Goal: Task Accomplishment & Management: Manage account settings

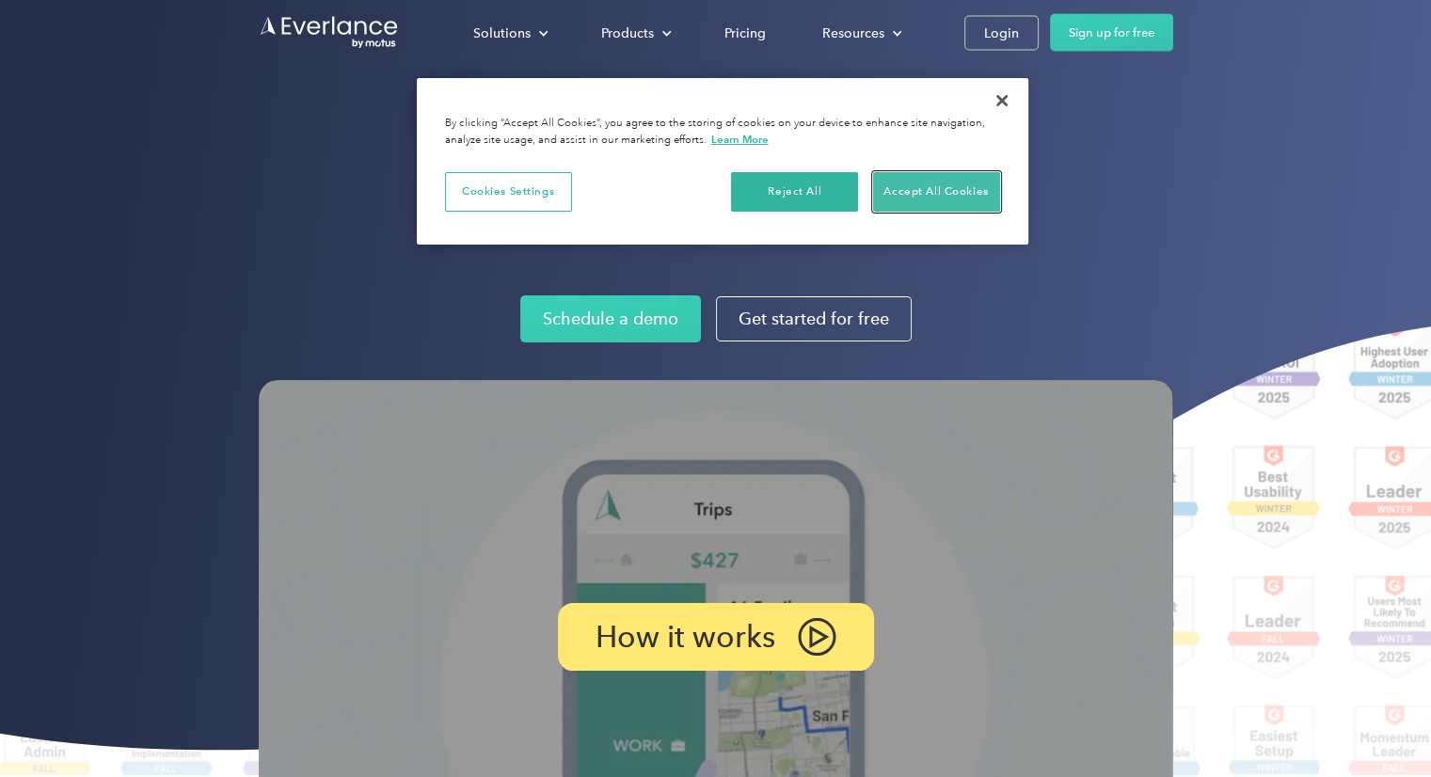
click at [918, 188] on button "Accept All Cookies" at bounding box center [936, 192] width 127 height 40
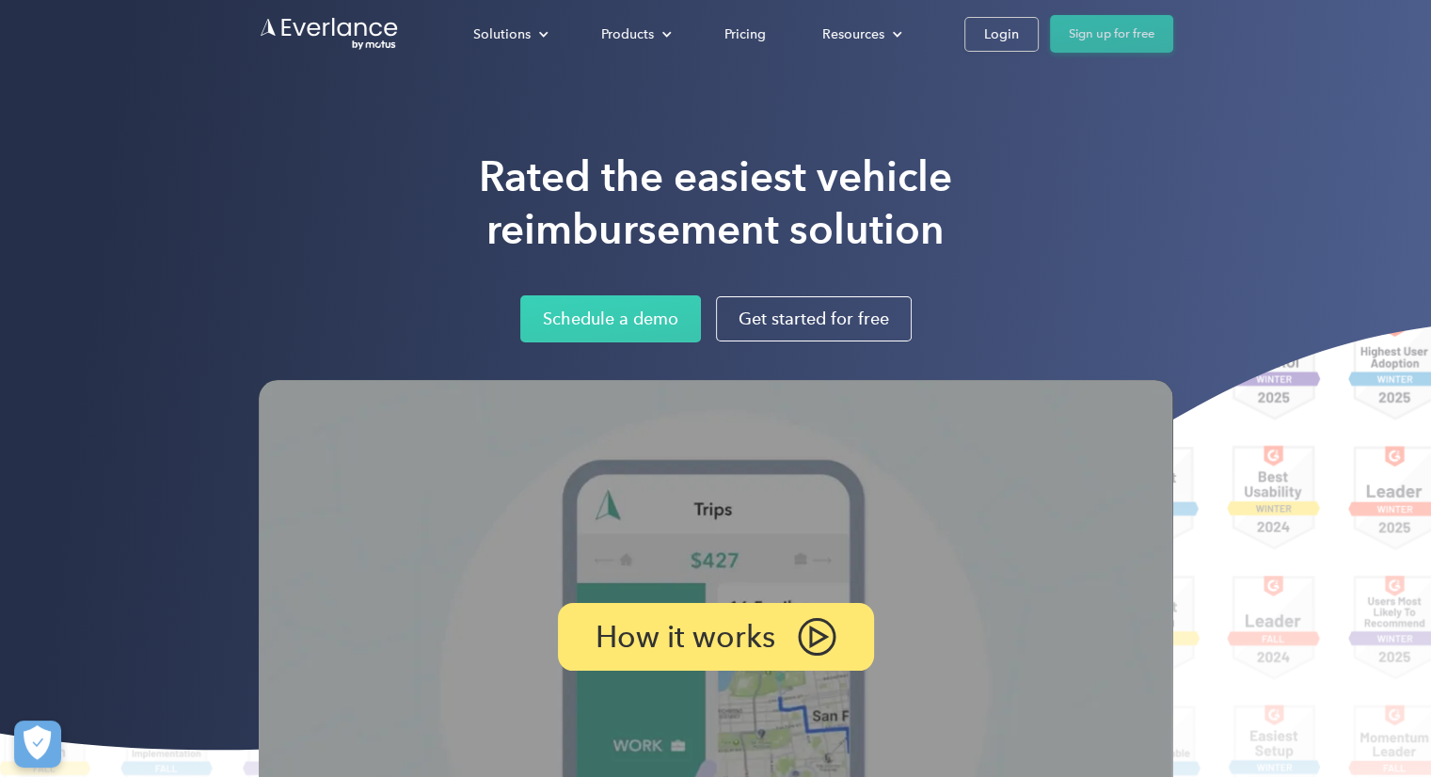
click at [1118, 36] on link "Sign up for free" at bounding box center [1111, 34] width 123 height 38
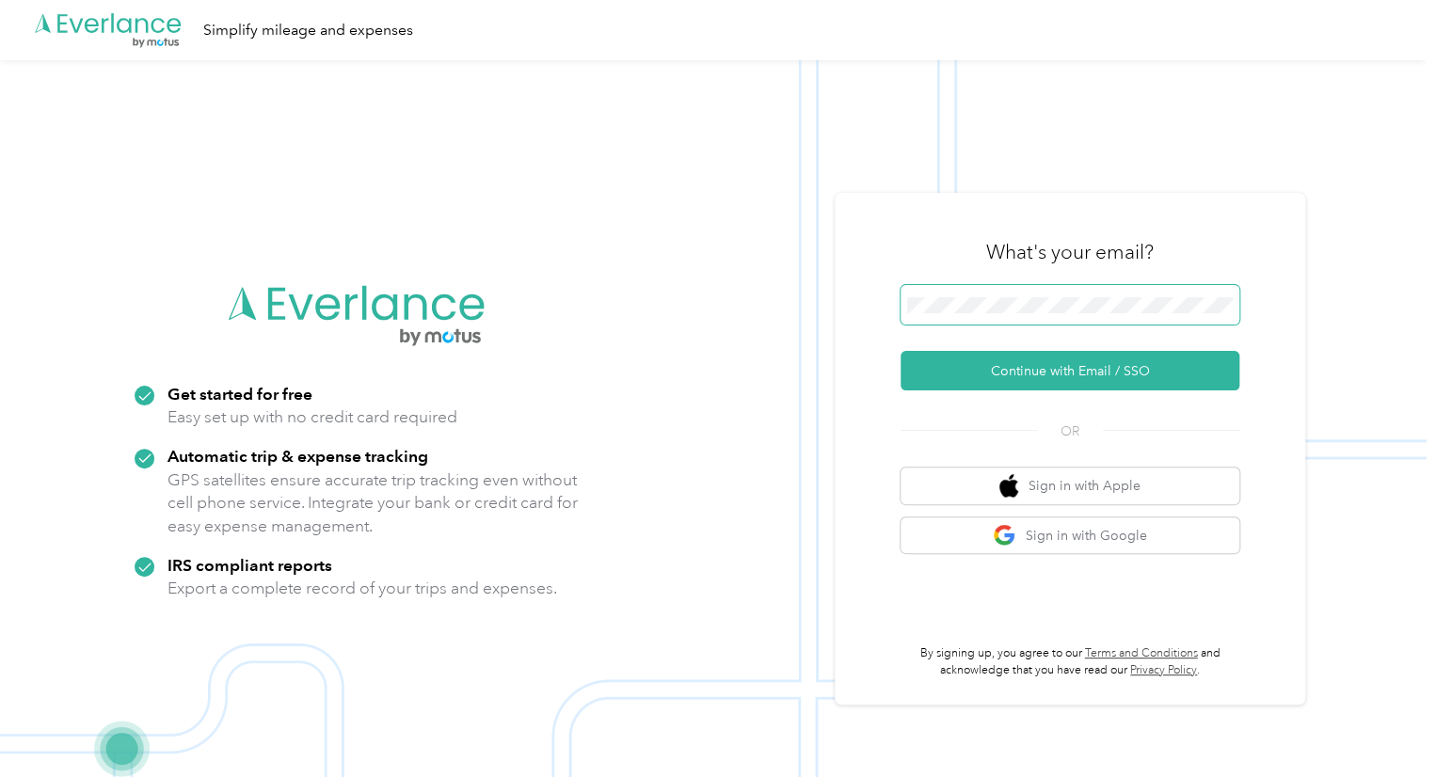
click at [997, 293] on span at bounding box center [1069, 305] width 339 height 40
click at [1090, 374] on button "Continue with Email / SSO" at bounding box center [1069, 371] width 339 height 40
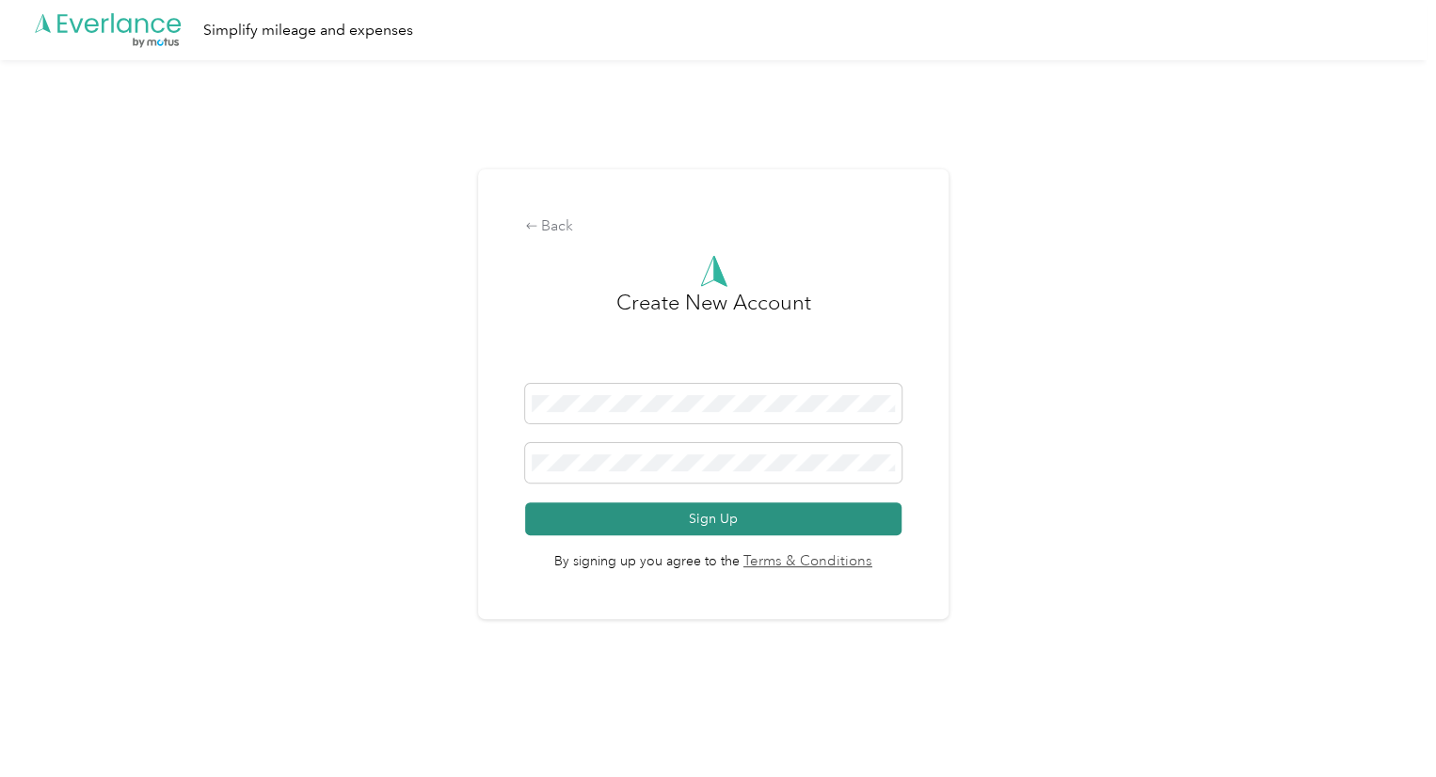
click at [711, 522] on button "Sign Up" at bounding box center [713, 518] width 377 height 33
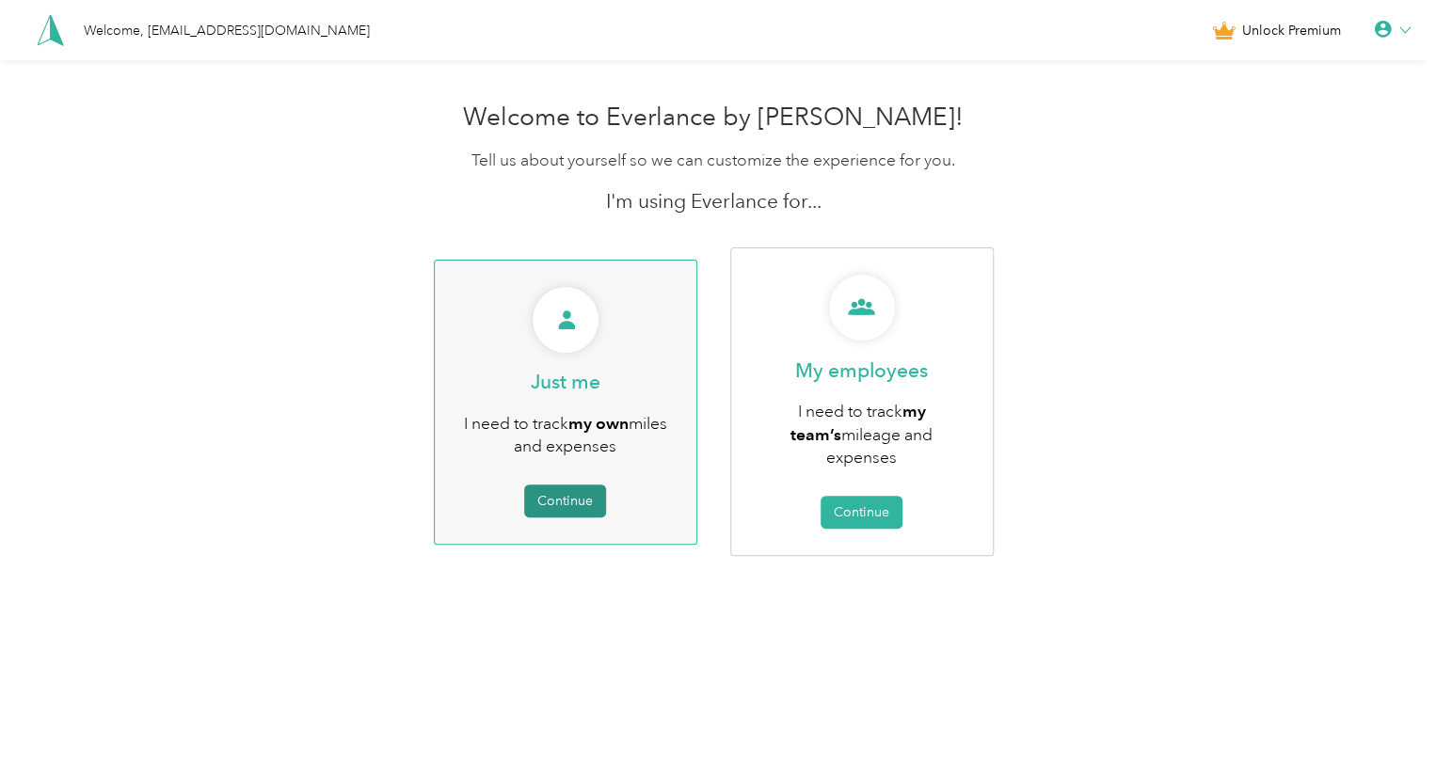
click at [554, 485] on button "Continue" at bounding box center [565, 501] width 82 height 33
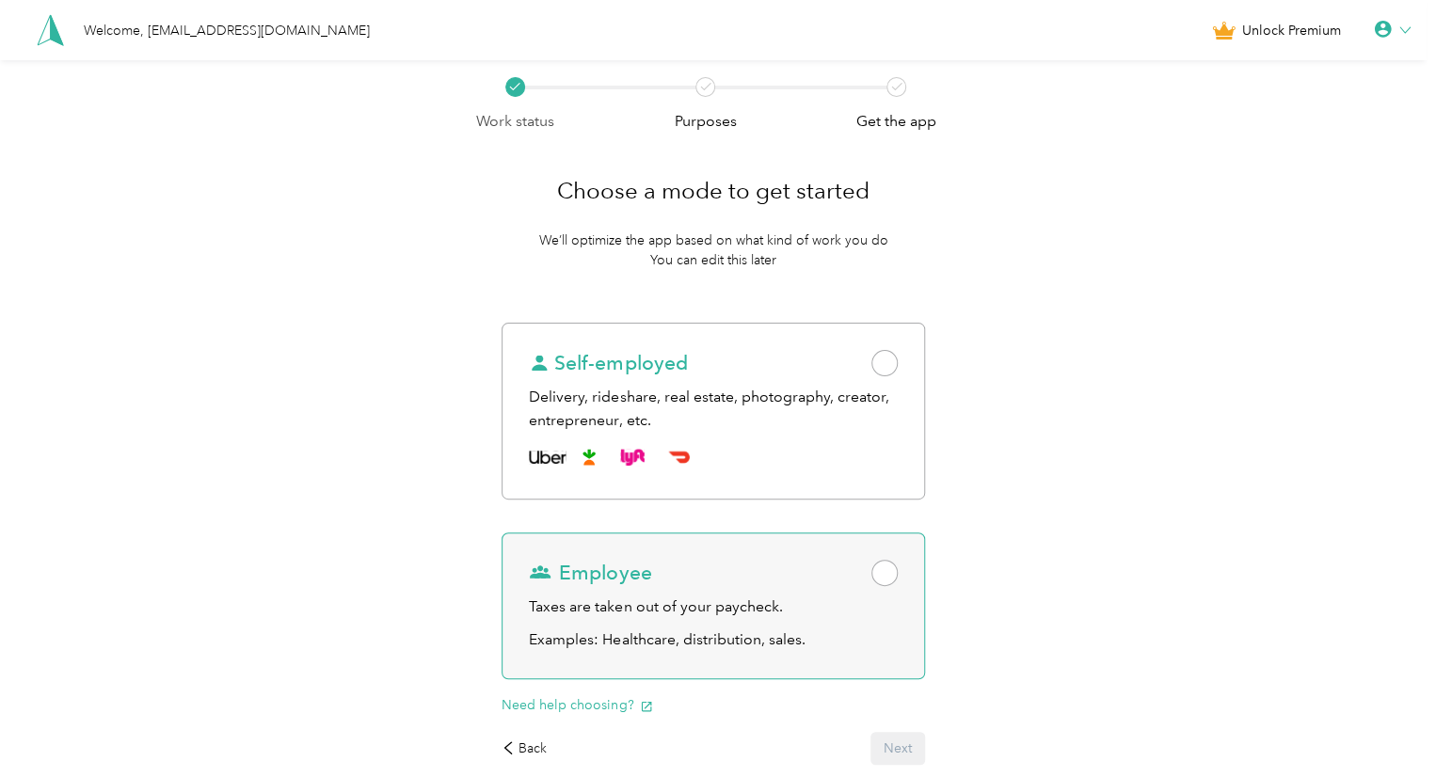
click at [892, 566] on span at bounding box center [884, 573] width 26 height 26
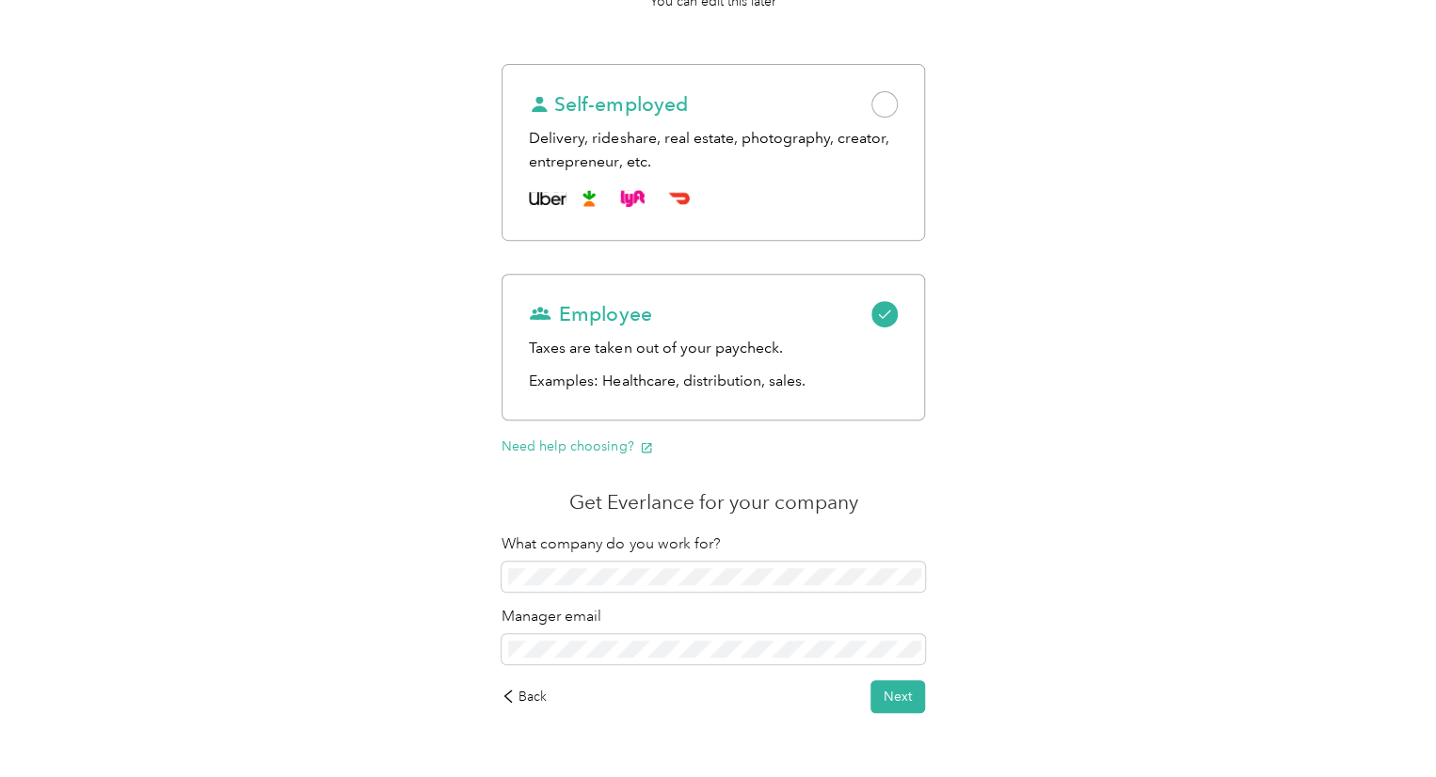
scroll to position [312, 0]
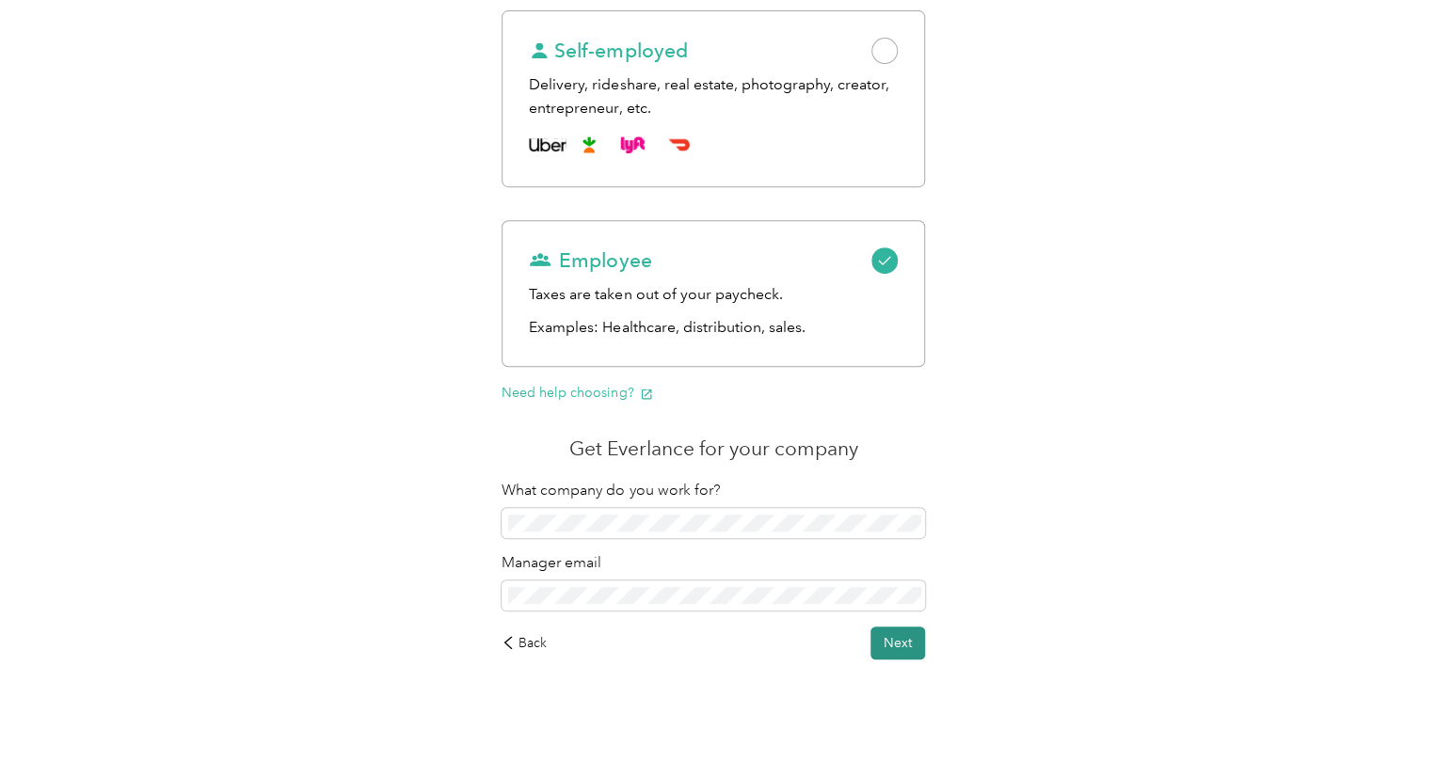
click at [914, 642] on button "Next" at bounding box center [897, 643] width 55 height 33
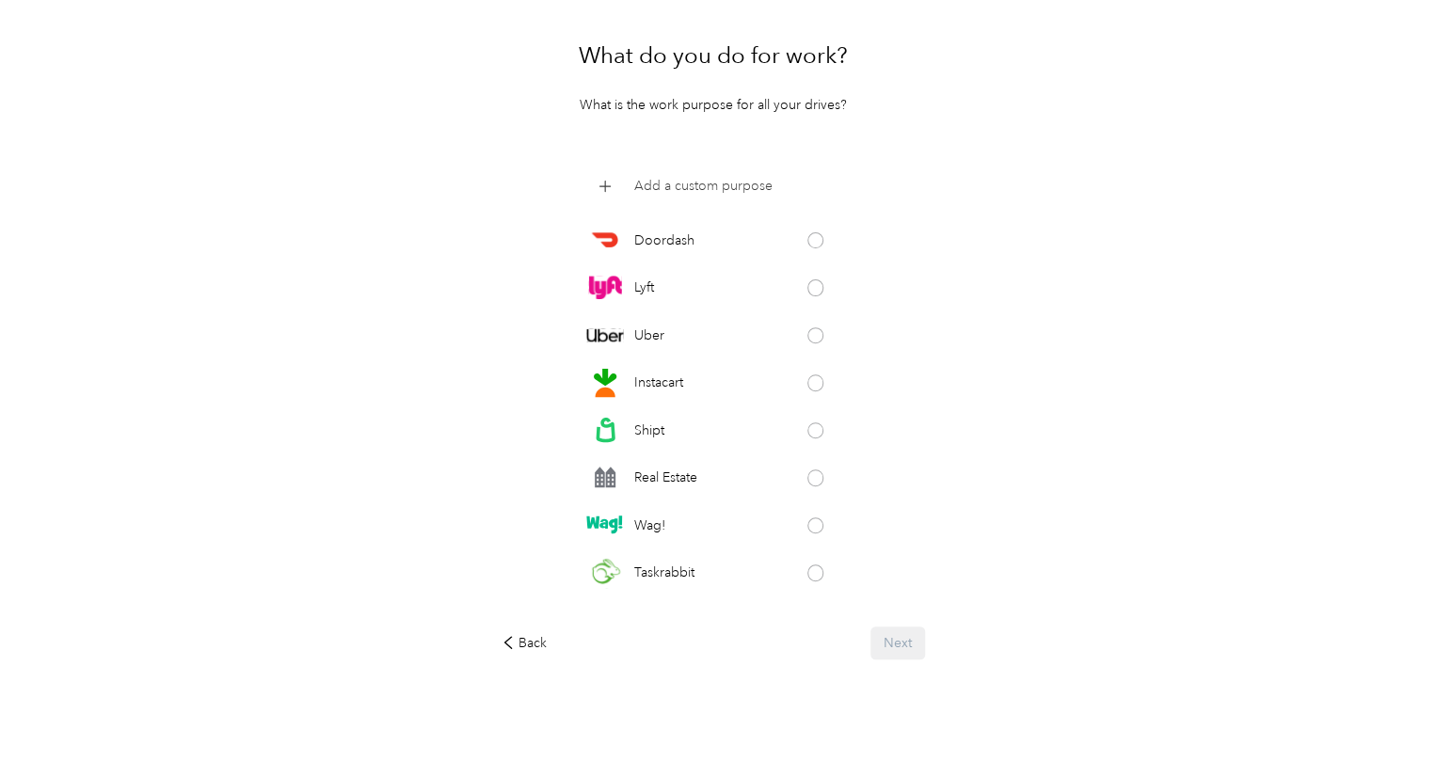
click at [649, 184] on p "Add a custom purpose" at bounding box center [703, 186] width 138 height 20
click button at bounding box center [827, 186] width 17 height 17
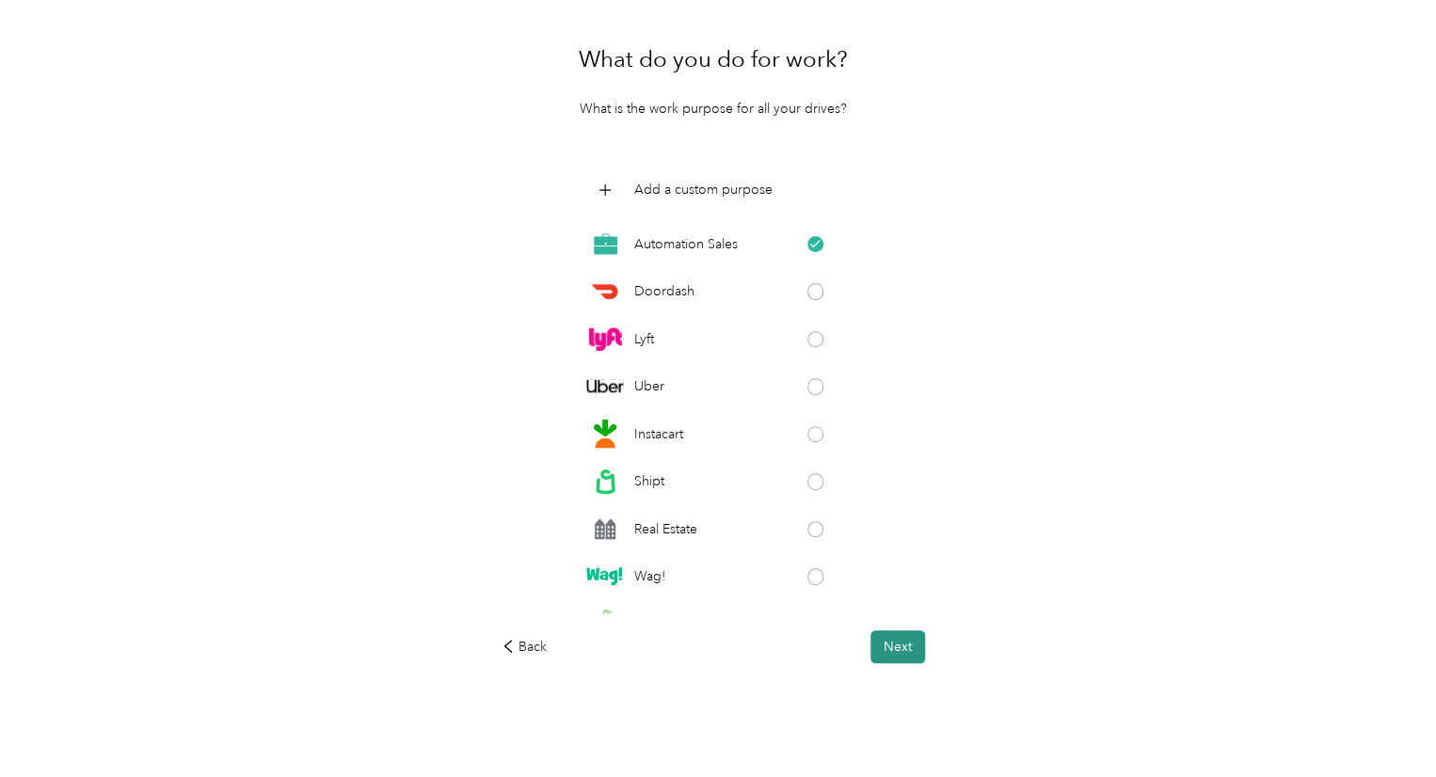
click at [907, 630] on button "Next" at bounding box center [897, 646] width 55 height 33
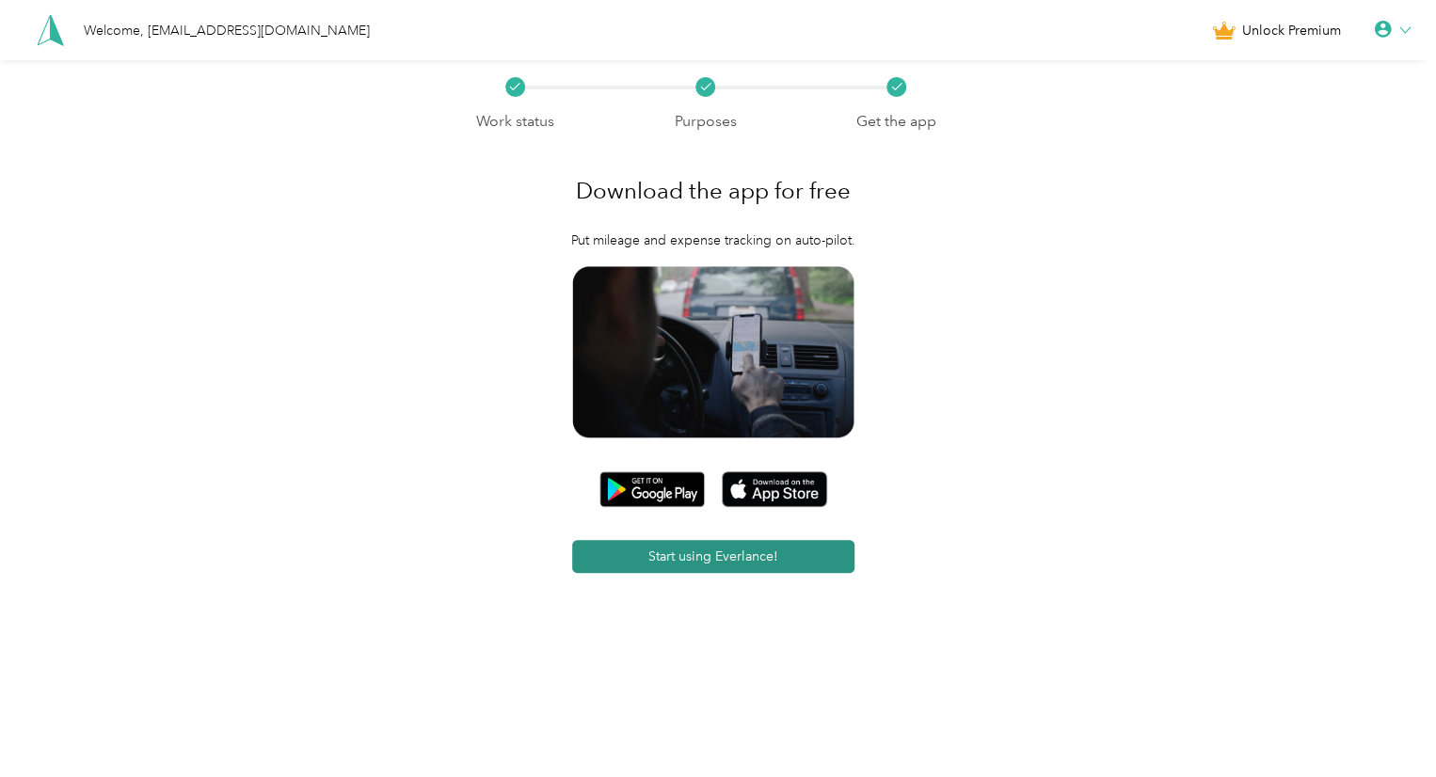
click at [711, 552] on button "Start using Everlance!" at bounding box center [713, 556] width 282 height 33
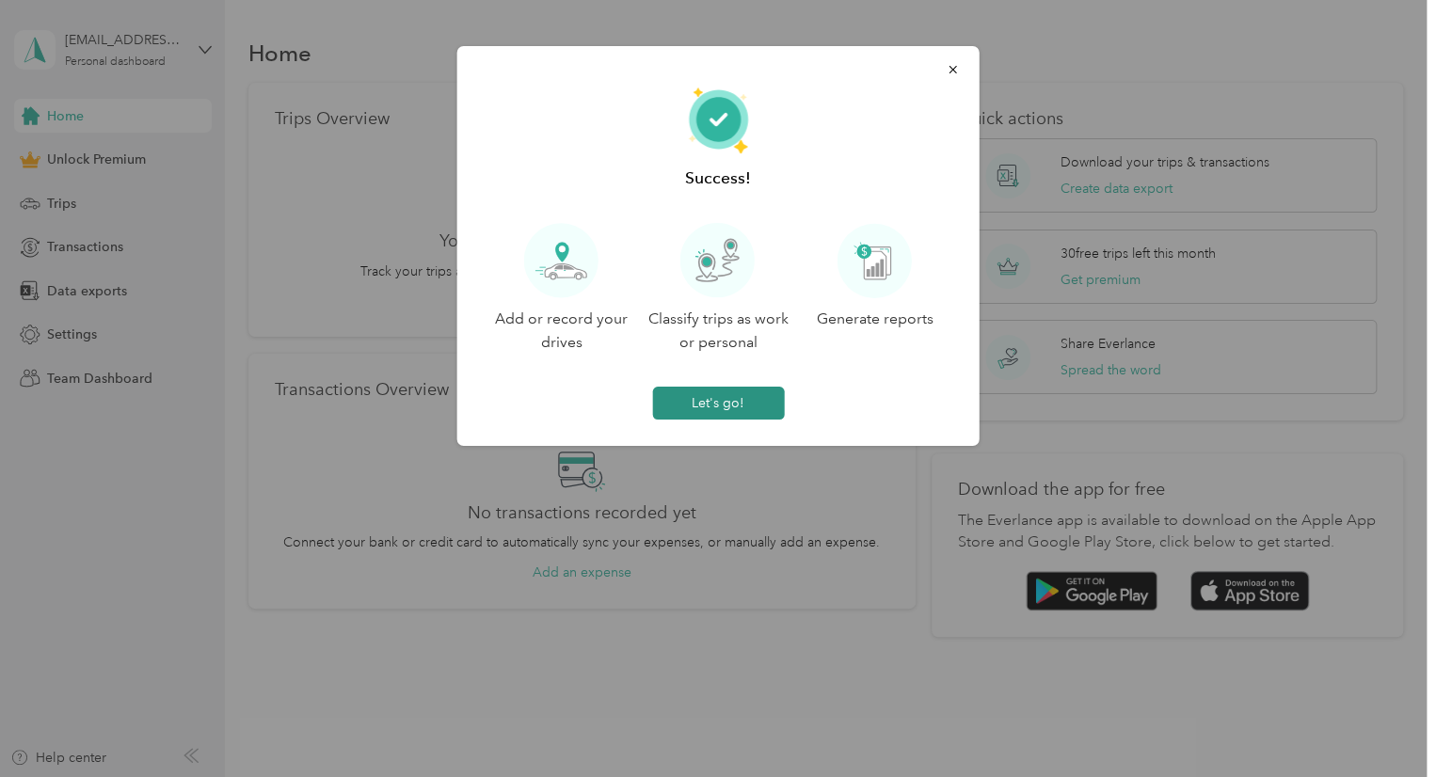
click at [713, 407] on button "Let's go!" at bounding box center [718, 403] width 132 height 33
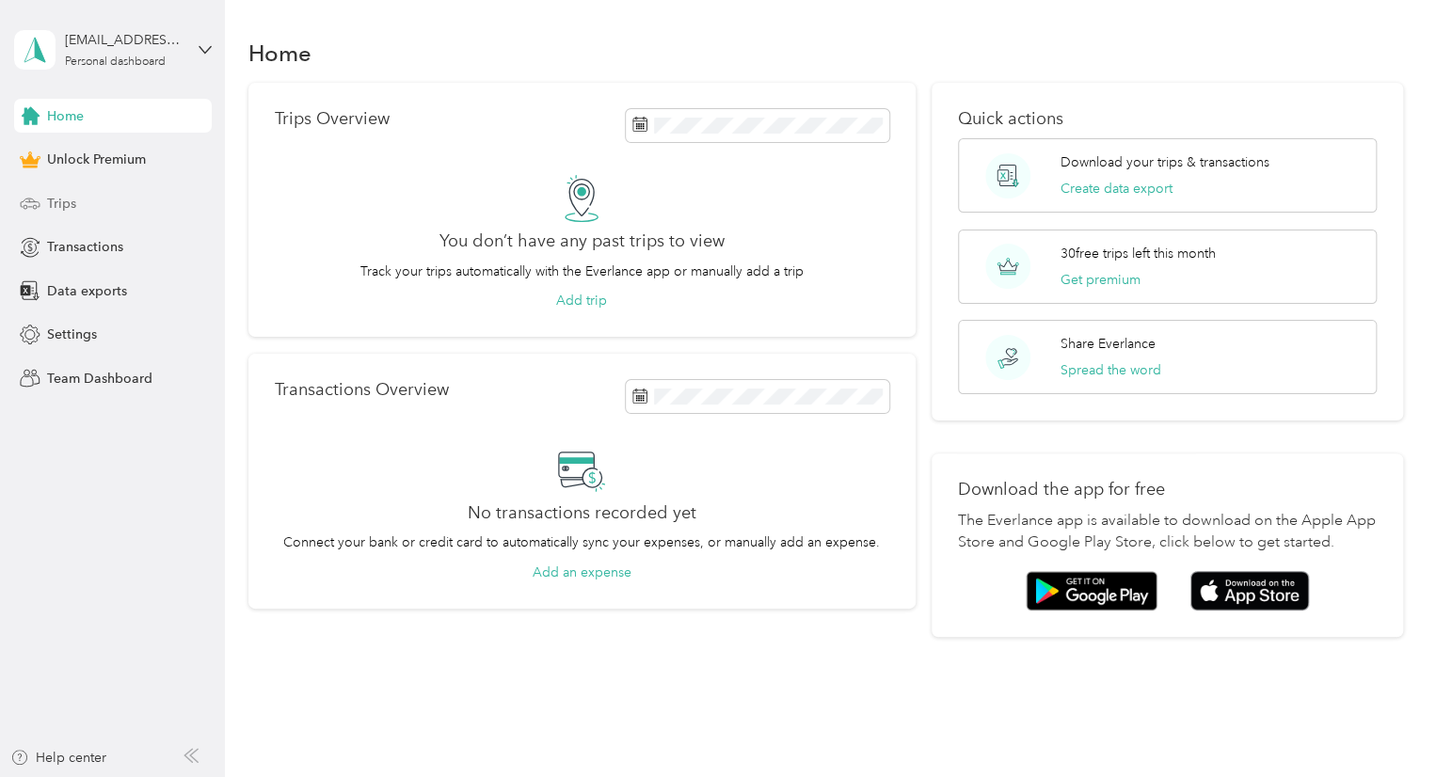
click at [64, 196] on span "Trips" at bounding box center [61, 204] width 29 height 20
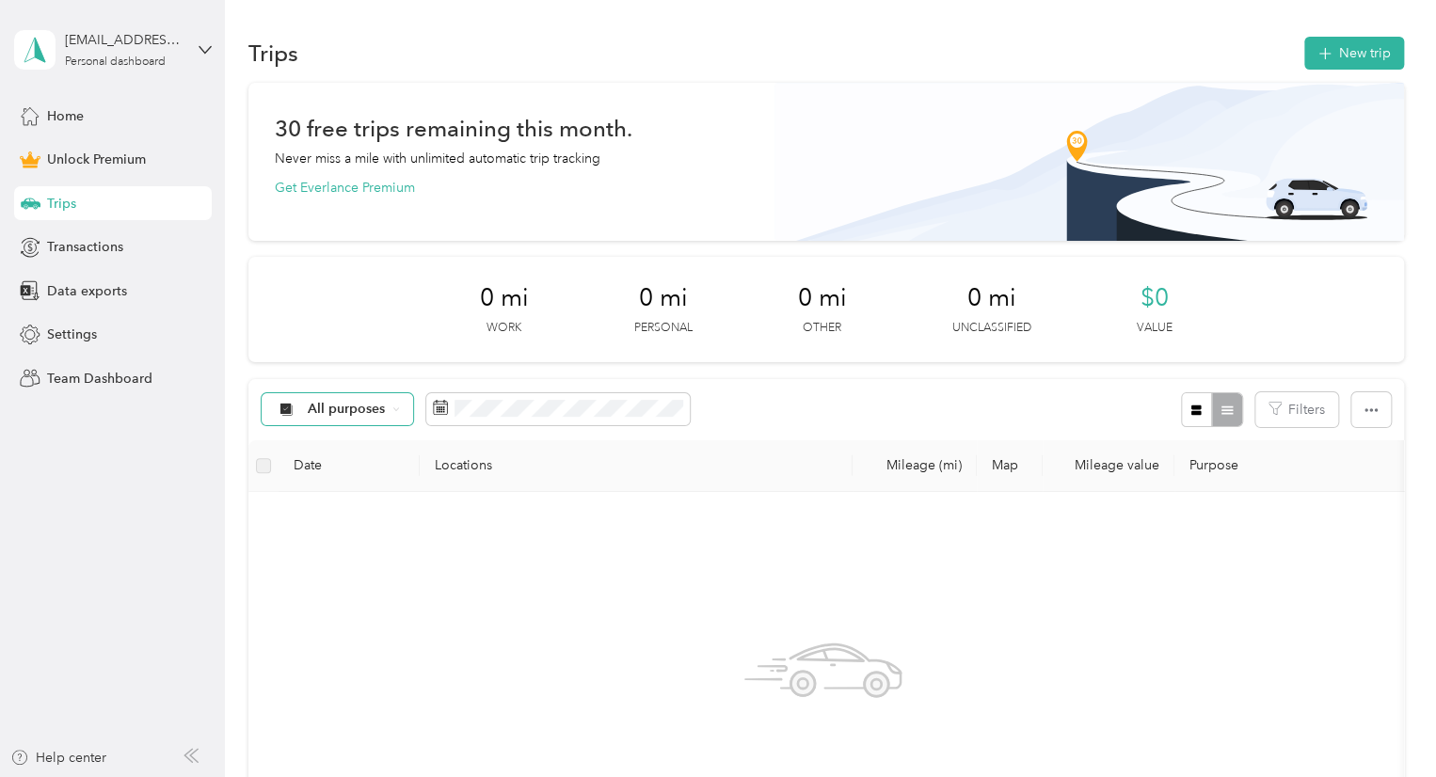
click at [395, 409] on icon at bounding box center [396, 410] width 8 height 8
click at [369, 575] on span "Automation Sales" at bounding box center [362, 575] width 109 height 20
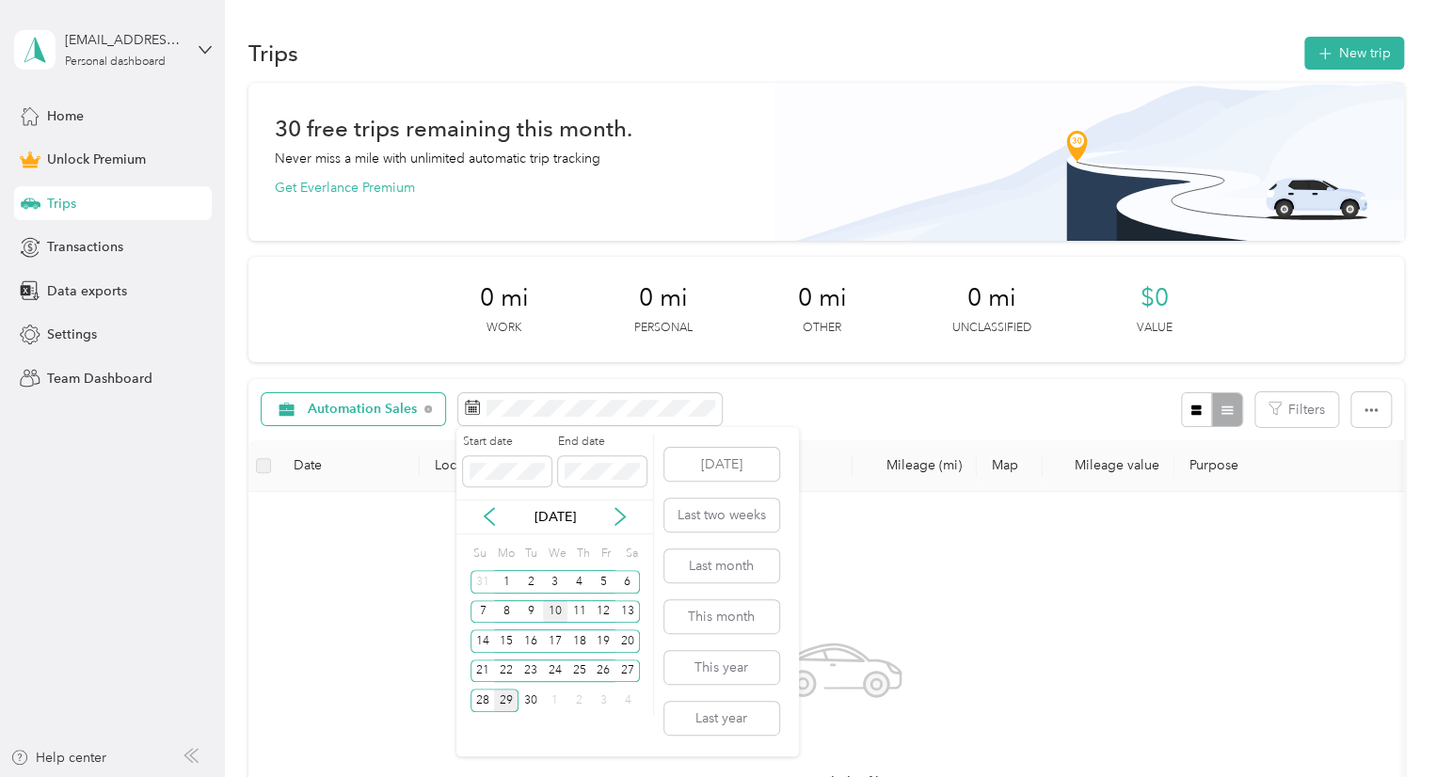
click at [557, 609] on div "10" at bounding box center [555, 612] width 24 height 24
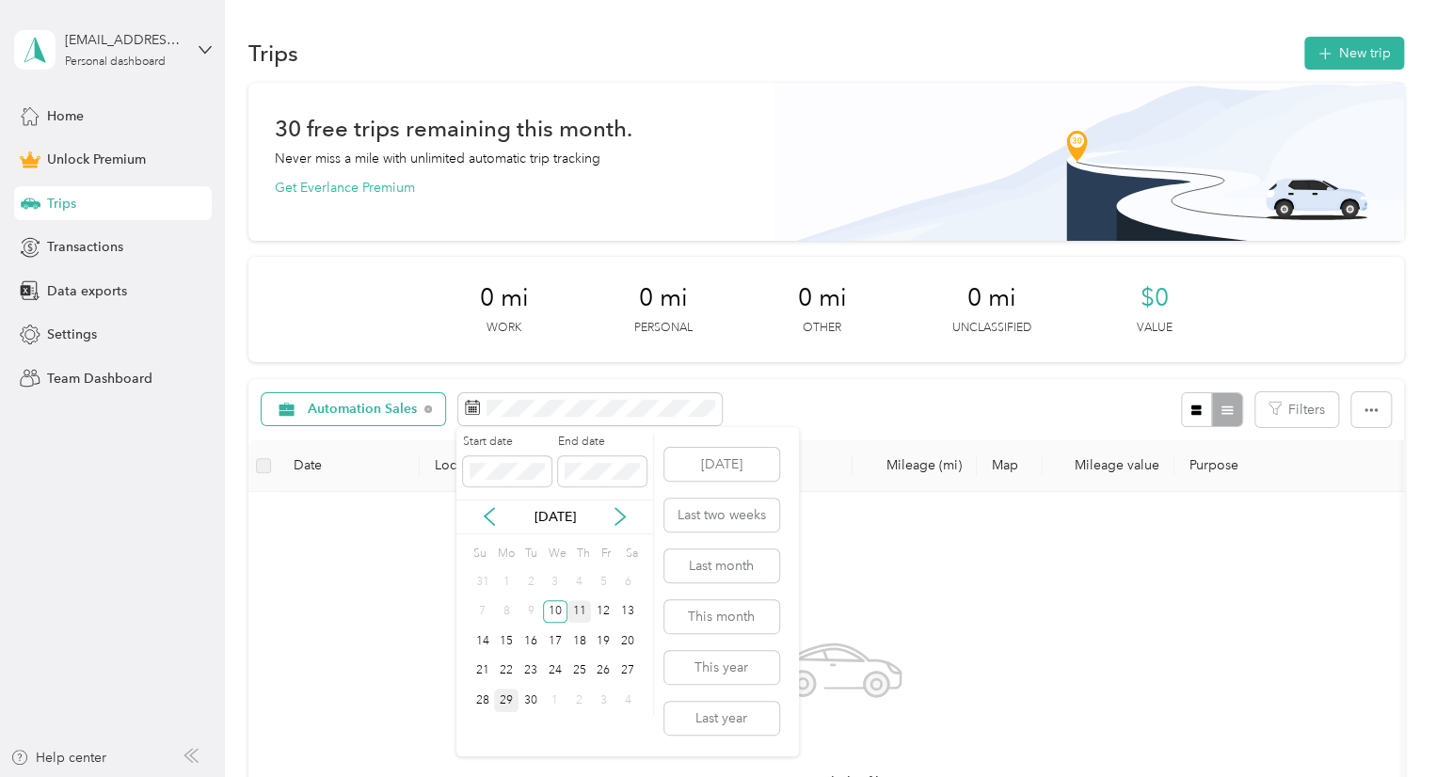
click at [578, 613] on div "11" at bounding box center [579, 612] width 24 height 24
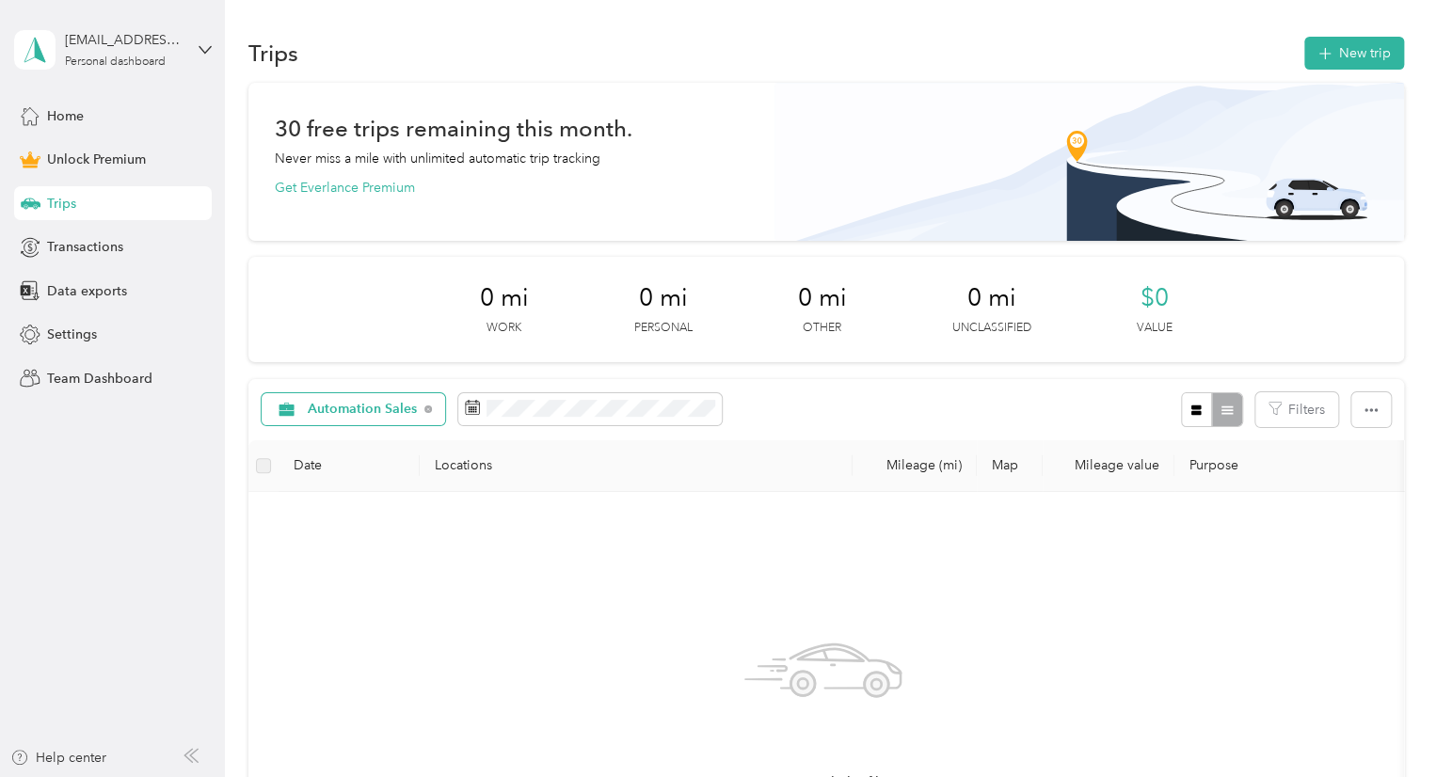
click at [937, 471] on th "Mileage (mi)" at bounding box center [914, 466] width 124 height 52
click at [1331, 57] on button "New trip" at bounding box center [1354, 53] width 100 height 33
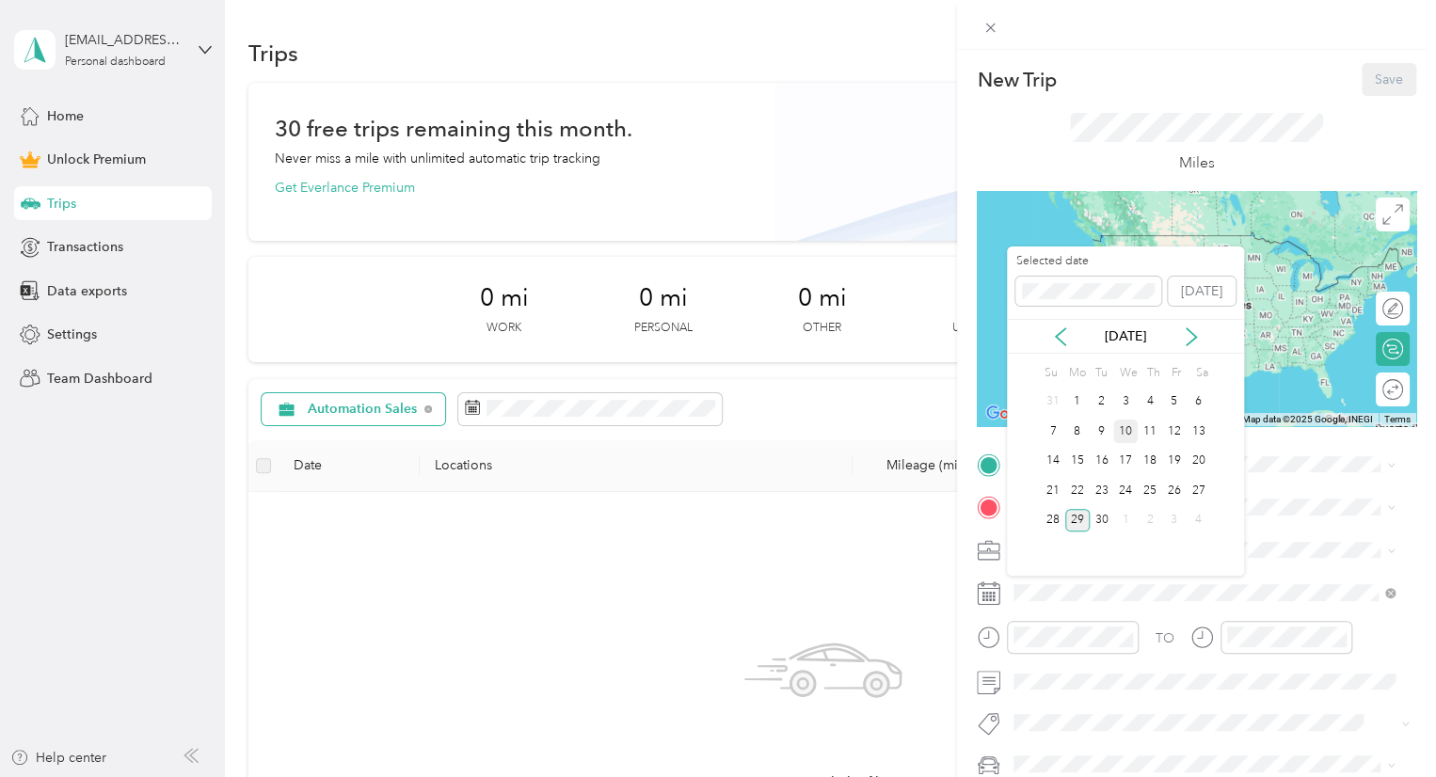
click at [1123, 432] on div "10" at bounding box center [1125, 432] width 24 height 24
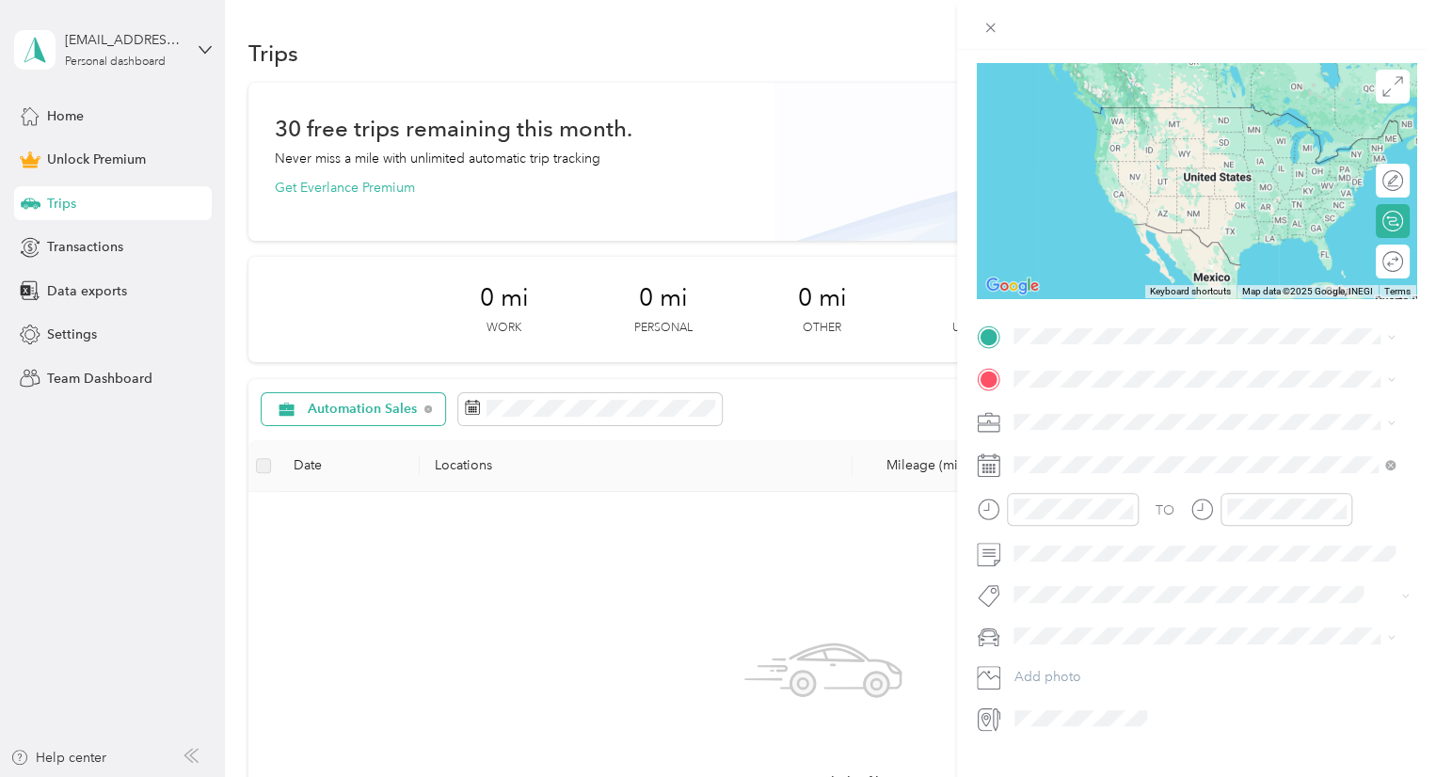
scroll to position [167, 0]
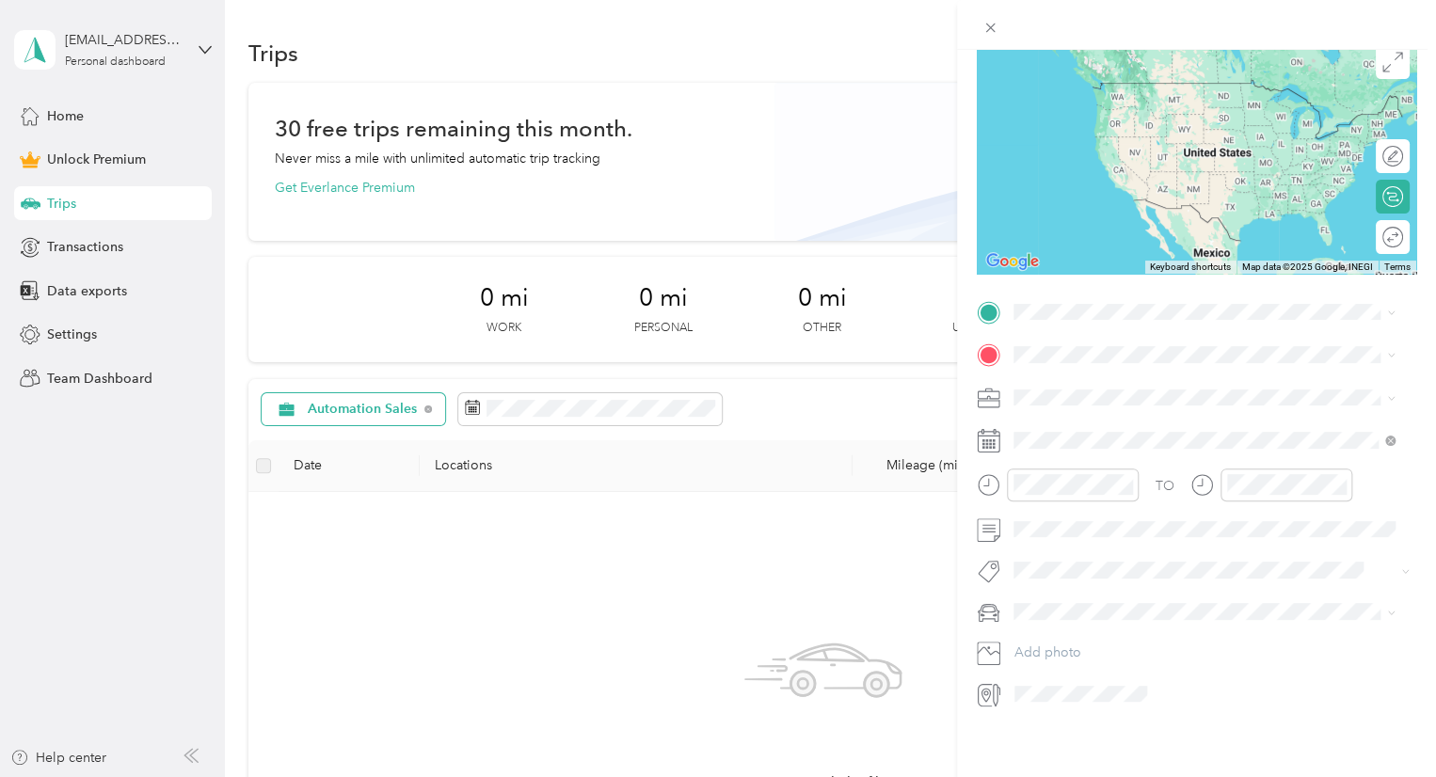
click at [1069, 365] on span "[PERSON_NAME] [US_STATE], [GEOGRAPHIC_DATA]" at bounding box center [1155, 363] width 212 height 33
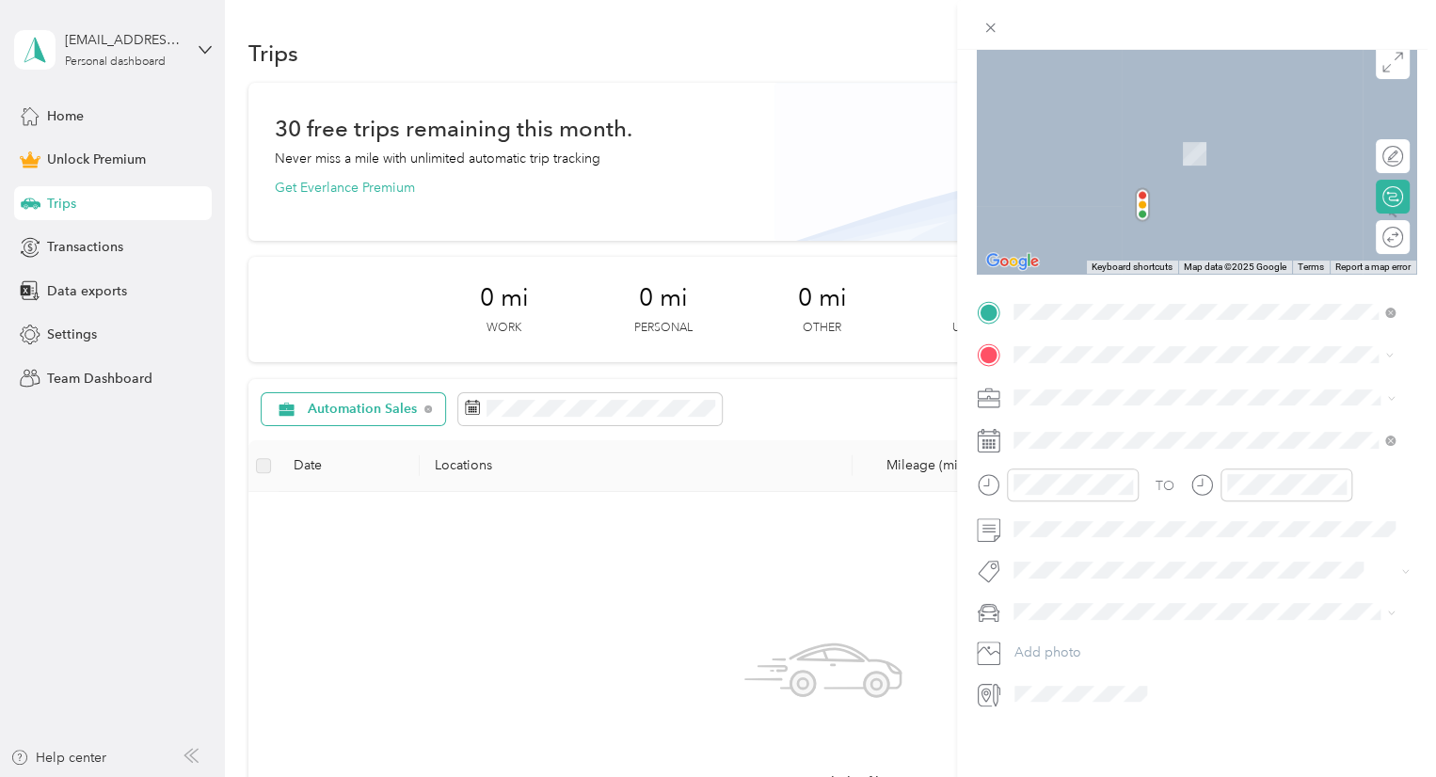
click at [1097, 419] on span "[PERSON_NAME] [US_STATE], [GEOGRAPHIC_DATA]" at bounding box center [1155, 416] width 212 height 33
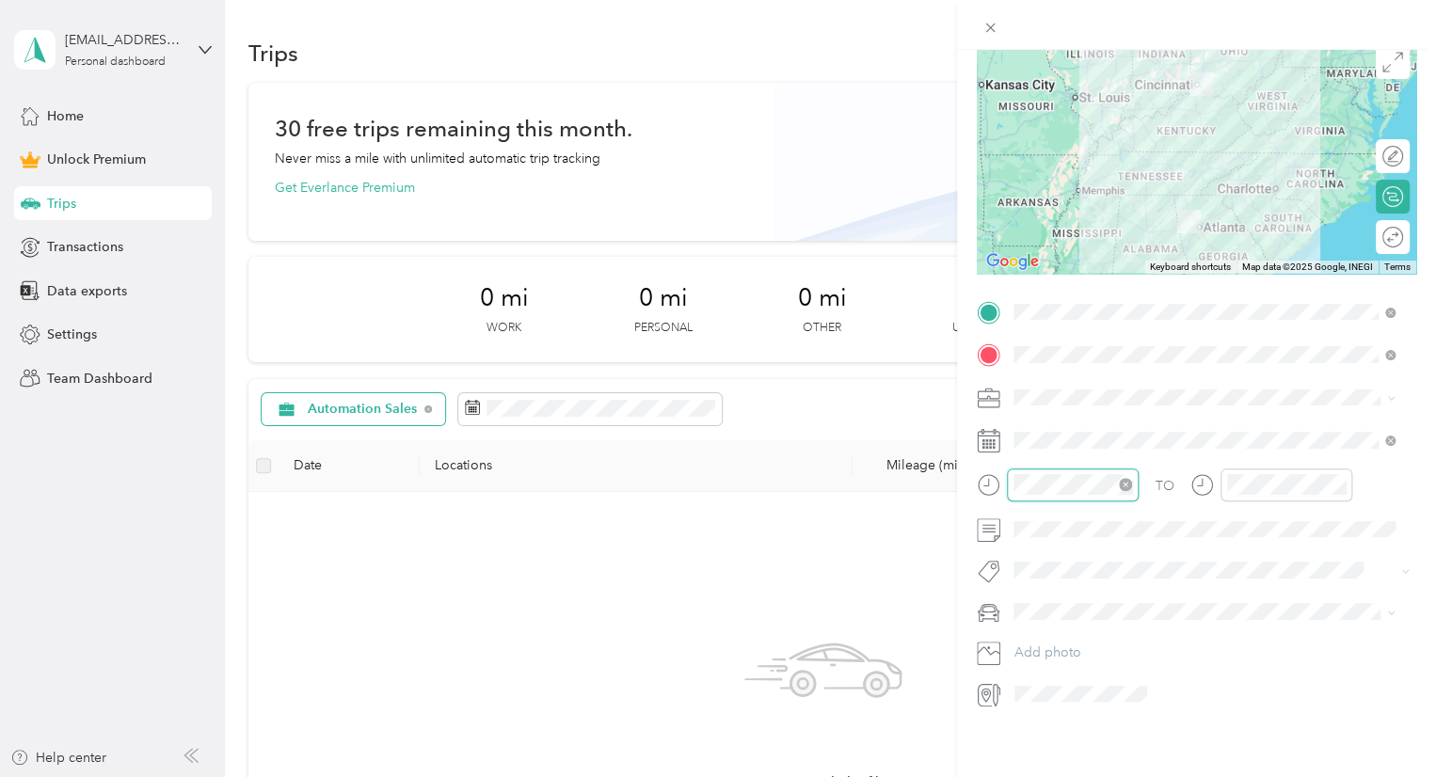
scroll to position [113, 0]
click at [1028, 690] on div "11" at bounding box center [1033, 688] width 45 height 26
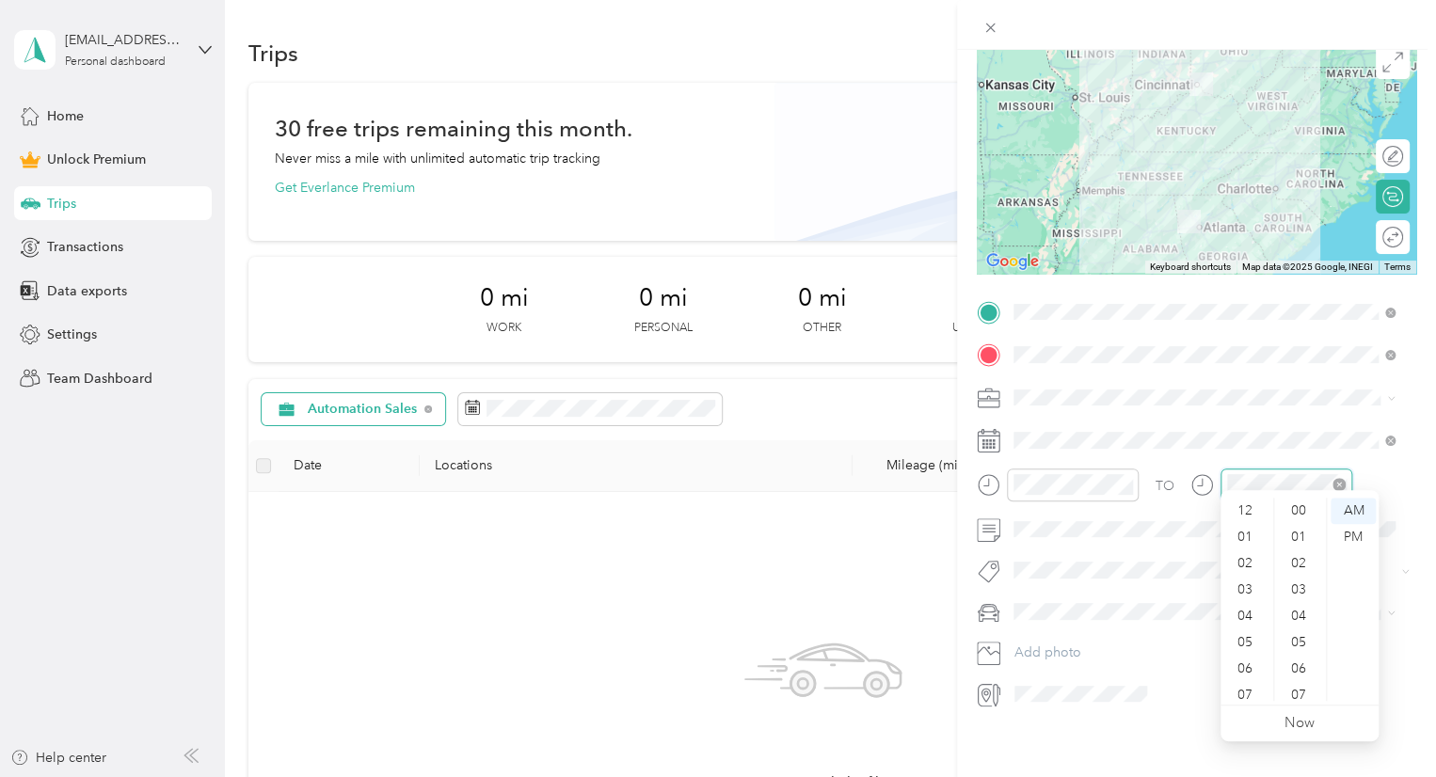
scroll to position [1377, 0]
click at [1246, 611] on div "08" at bounding box center [1246, 609] width 45 height 26
click at [1304, 531] on div "01" at bounding box center [1300, 527] width 45 height 26
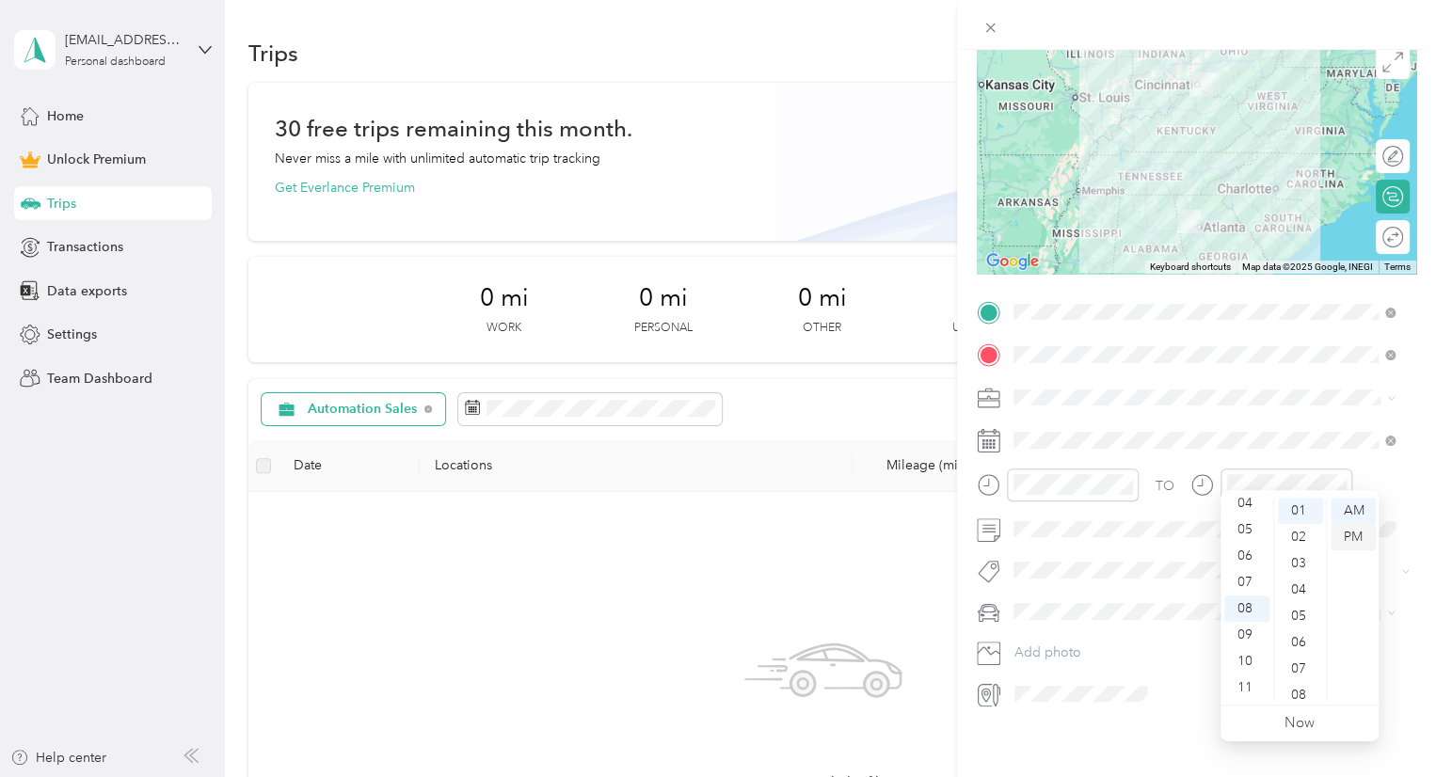
click at [1347, 532] on div "PM" at bounding box center [1352, 537] width 45 height 26
click at [1167, 616] on div "TO Add photo" at bounding box center [1196, 503] width 439 height 412
click at [1302, 640] on button "Add photo" at bounding box center [1211, 653] width 409 height 26
click at [1389, 397] on icon at bounding box center [1391, 399] width 6 height 4
click at [1092, 415] on div "Work" at bounding box center [1204, 416] width 368 height 20
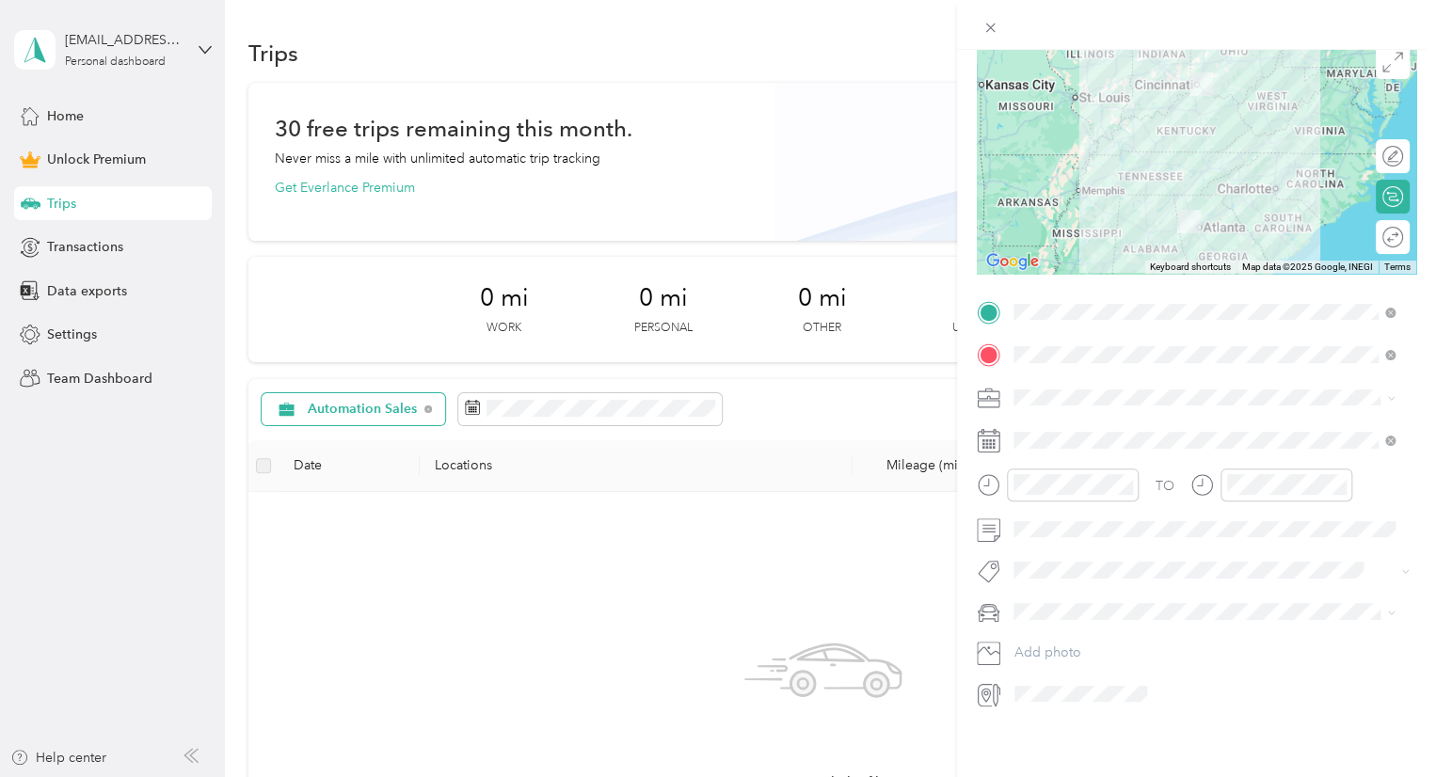
click at [1389, 394] on icon at bounding box center [1391, 398] width 8 height 8
click at [1119, 485] on li "Automation Sales" at bounding box center [1204, 474] width 394 height 33
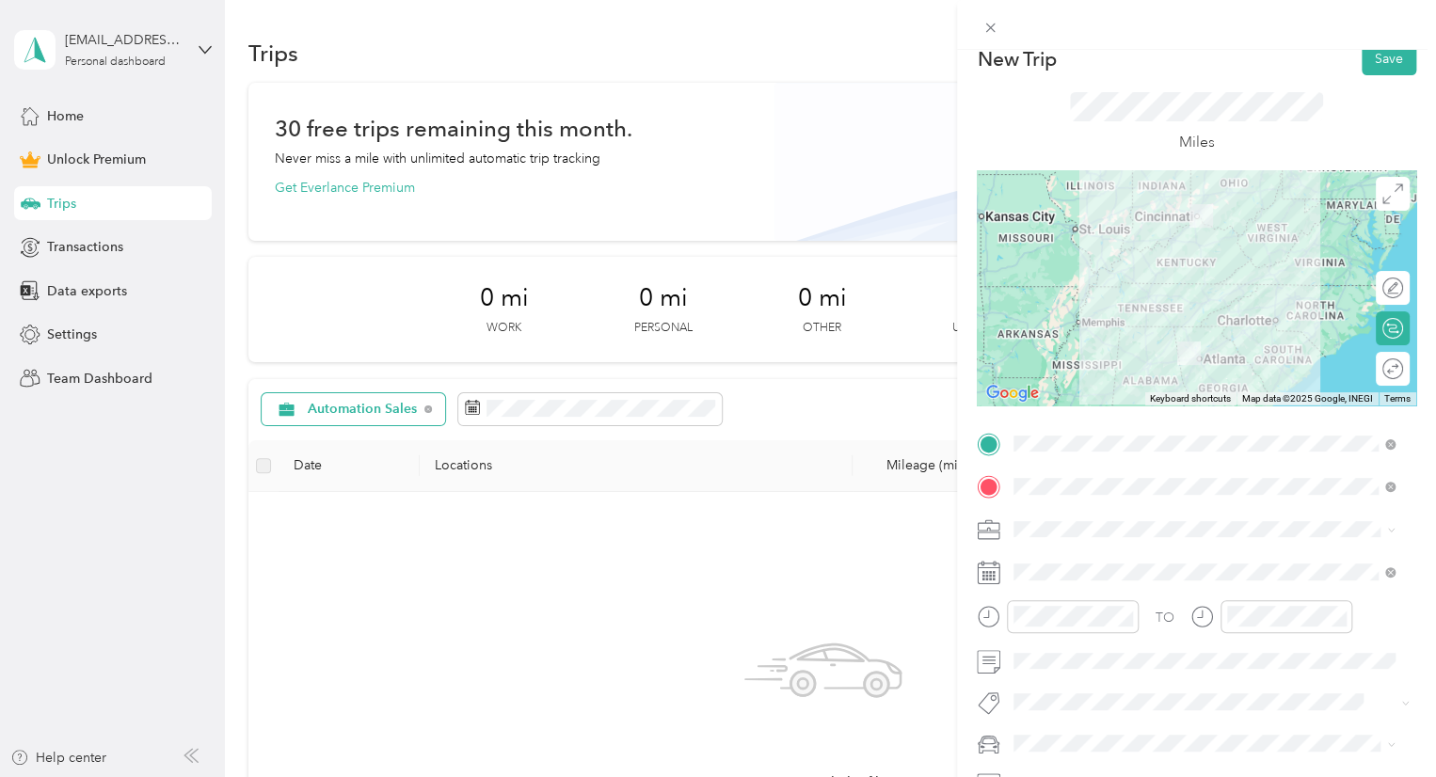
scroll to position [0, 0]
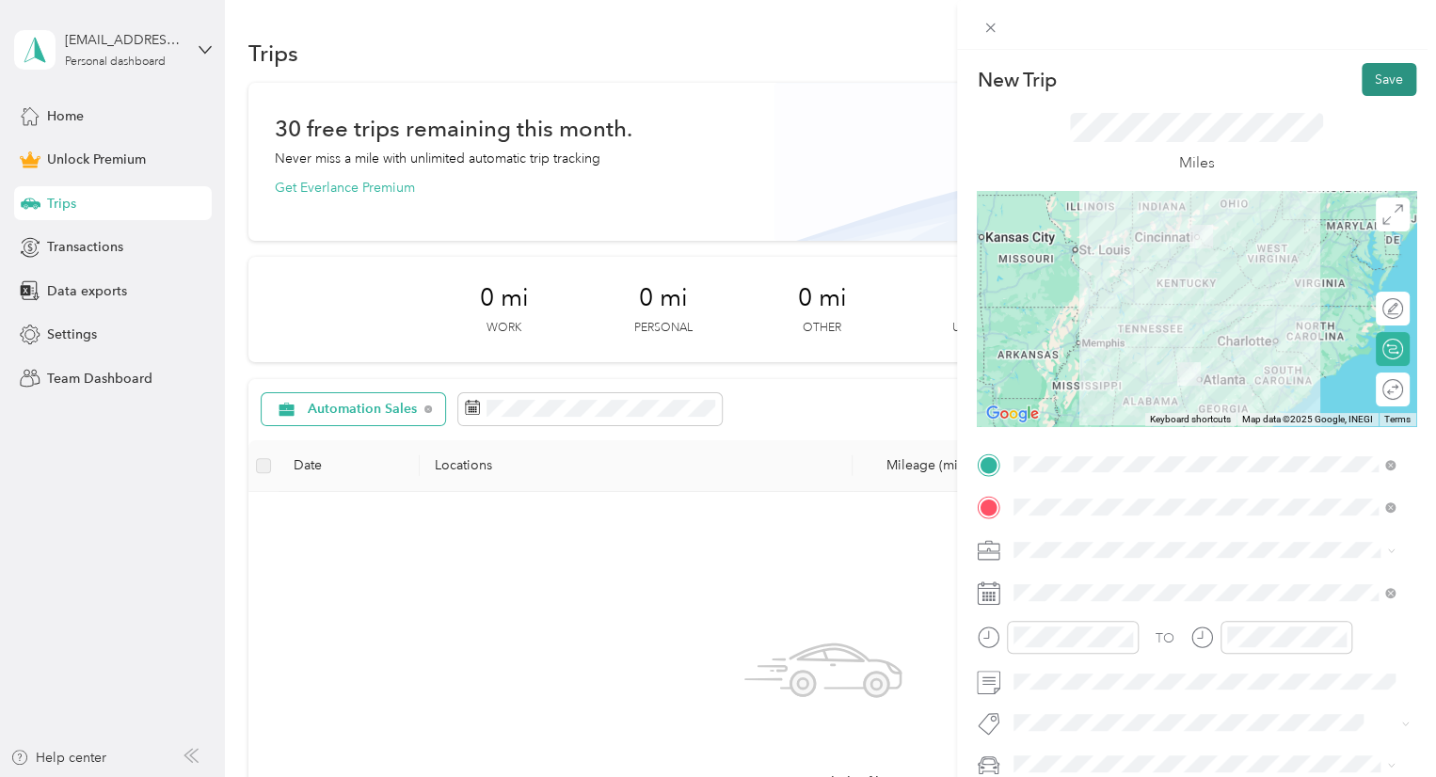
click at [1377, 75] on button "Save" at bounding box center [1388, 79] width 55 height 33
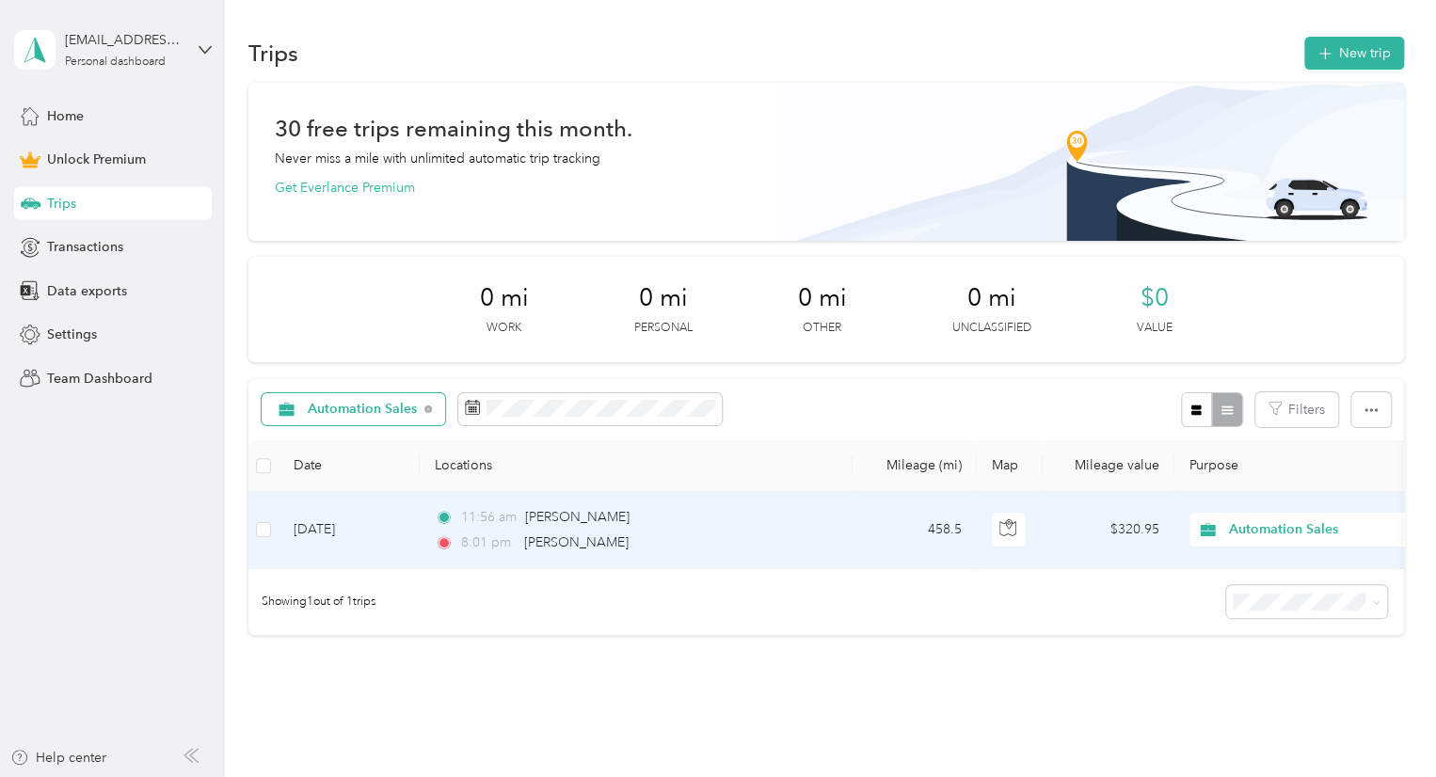
click at [1135, 532] on td "$320.95" at bounding box center [1108, 530] width 132 height 77
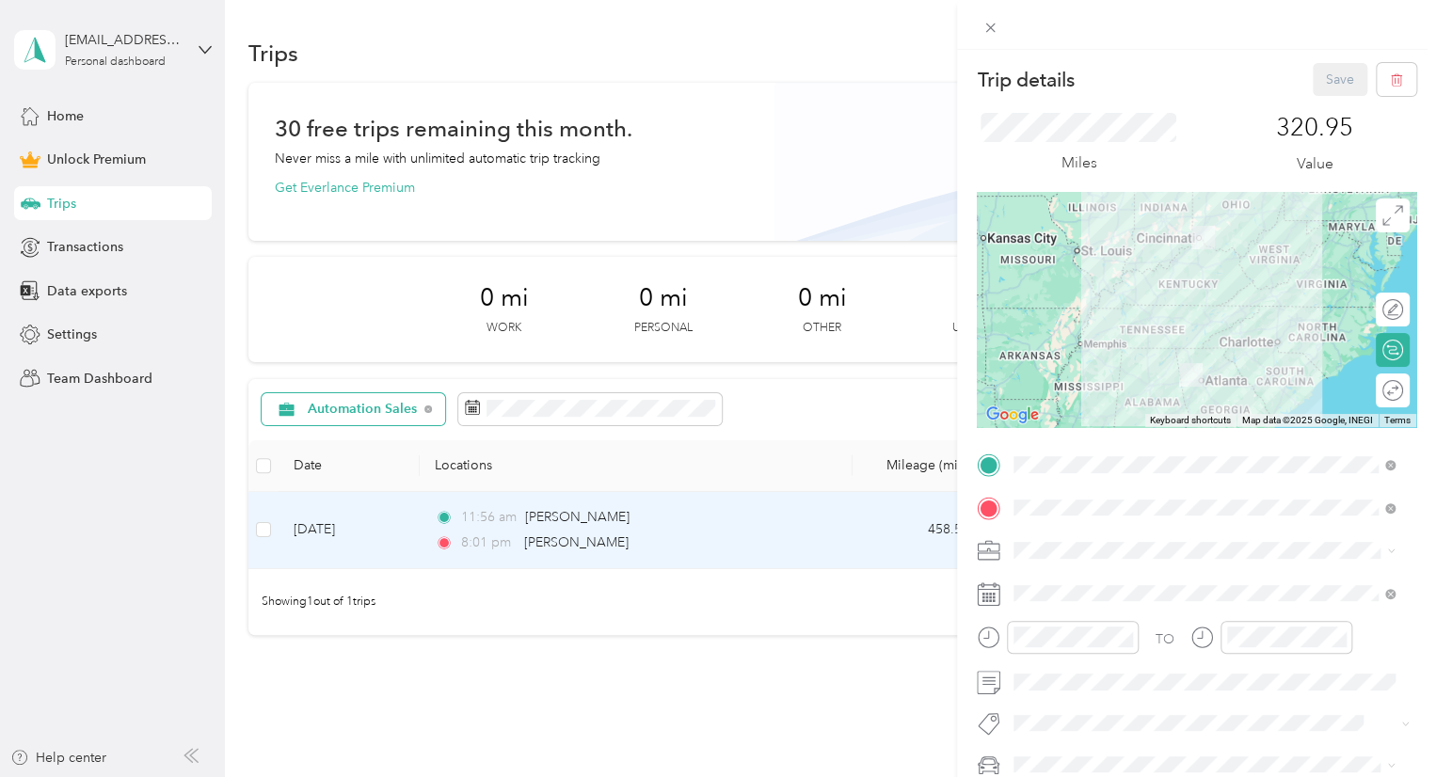
click at [877, 392] on div "Trip details Save This trip cannot be edited because it is either under review,…" at bounding box center [718, 388] width 1436 height 777
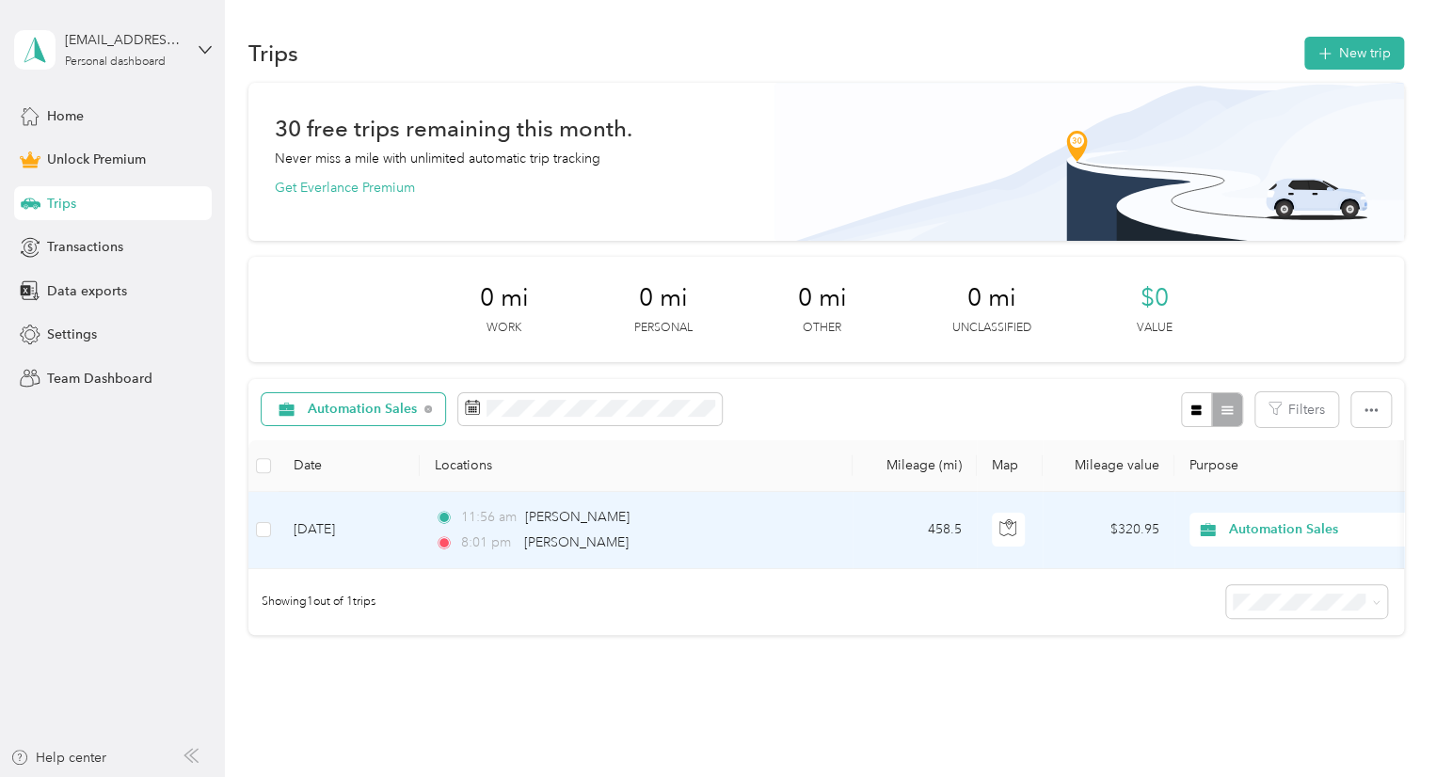
click at [1146, 531] on td "$320.95" at bounding box center [1108, 530] width 132 height 77
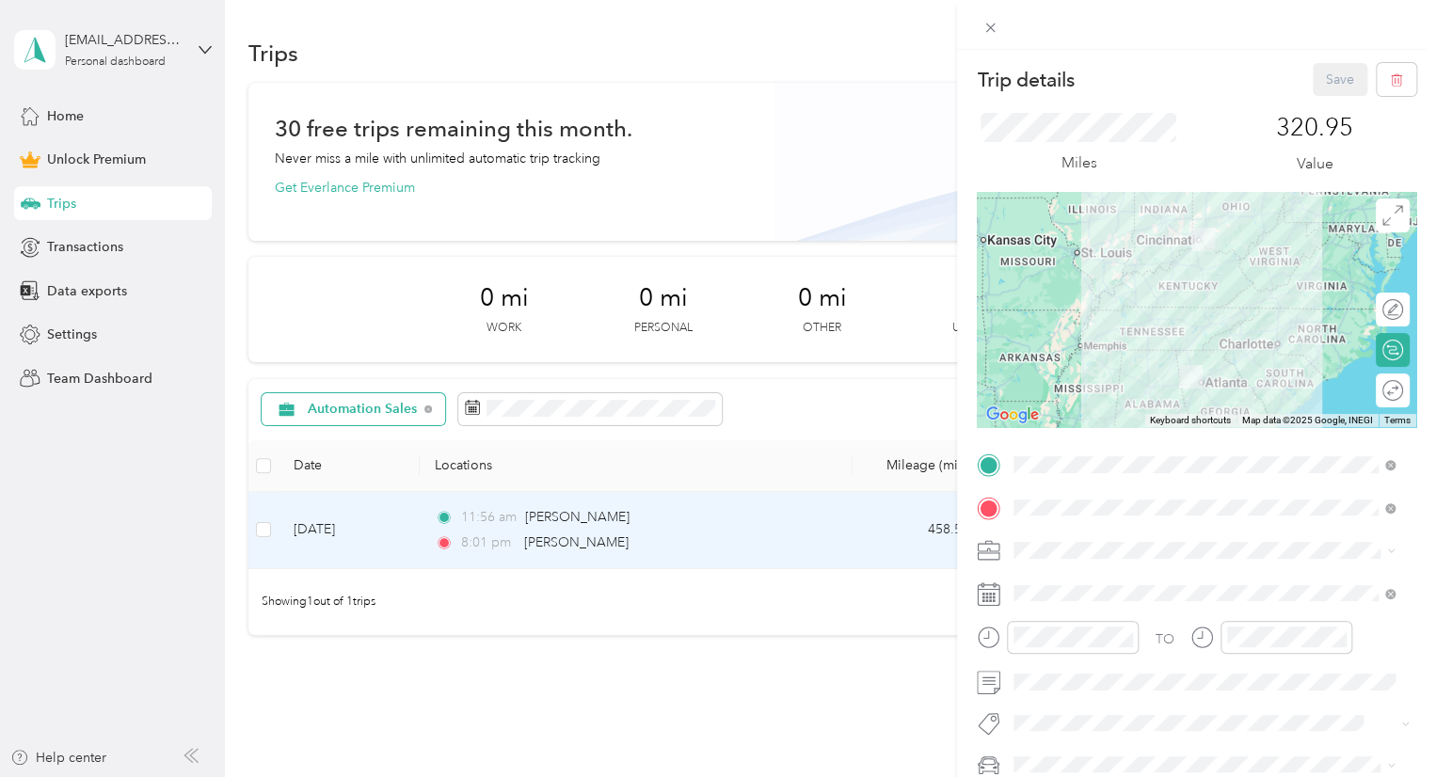
click at [1344, 129] on div "320.95 Value" at bounding box center [1314, 144] width 203 height 63
click at [1332, 129] on p "320.95" at bounding box center [1314, 128] width 77 height 30
click at [987, 31] on icon at bounding box center [990, 28] width 16 height 16
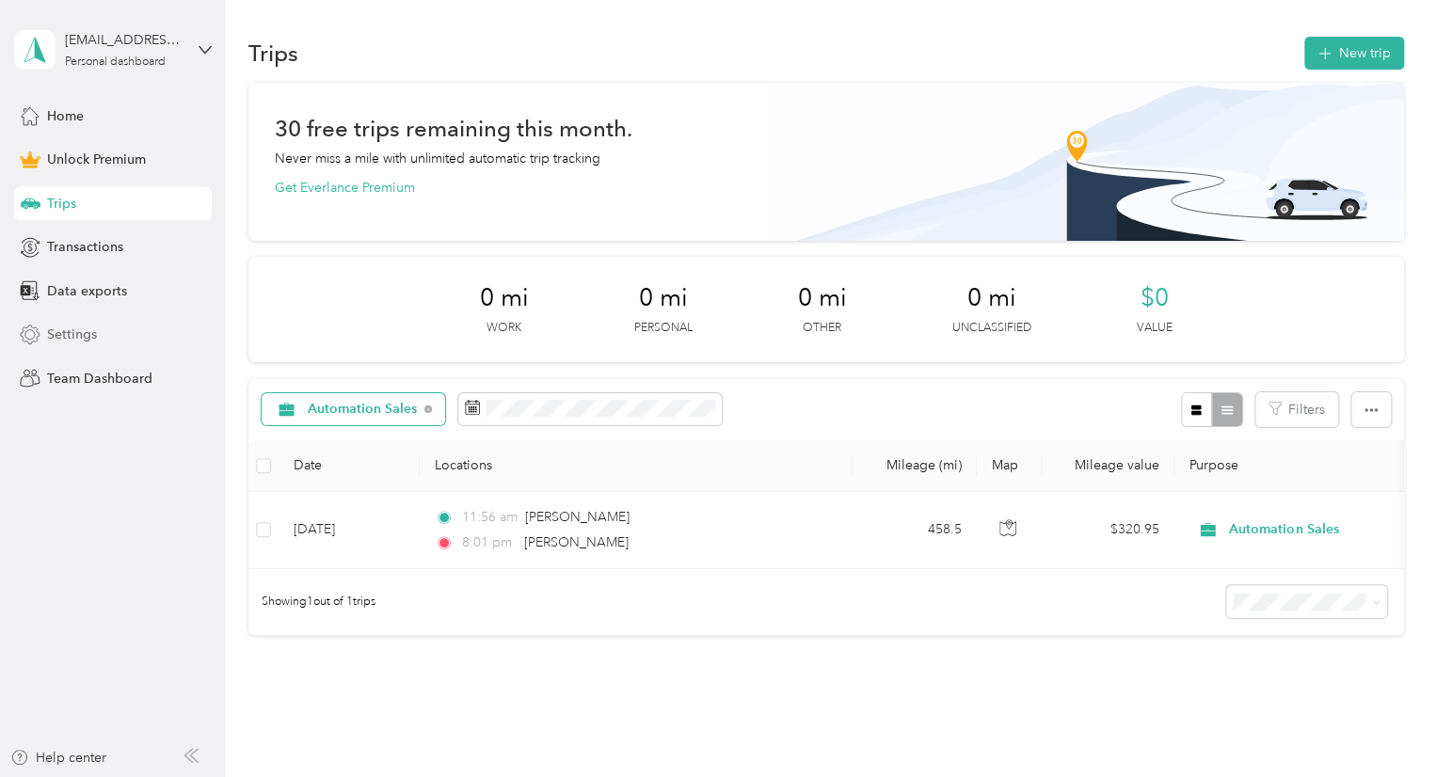
click at [71, 341] on span "Settings" at bounding box center [72, 335] width 50 height 20
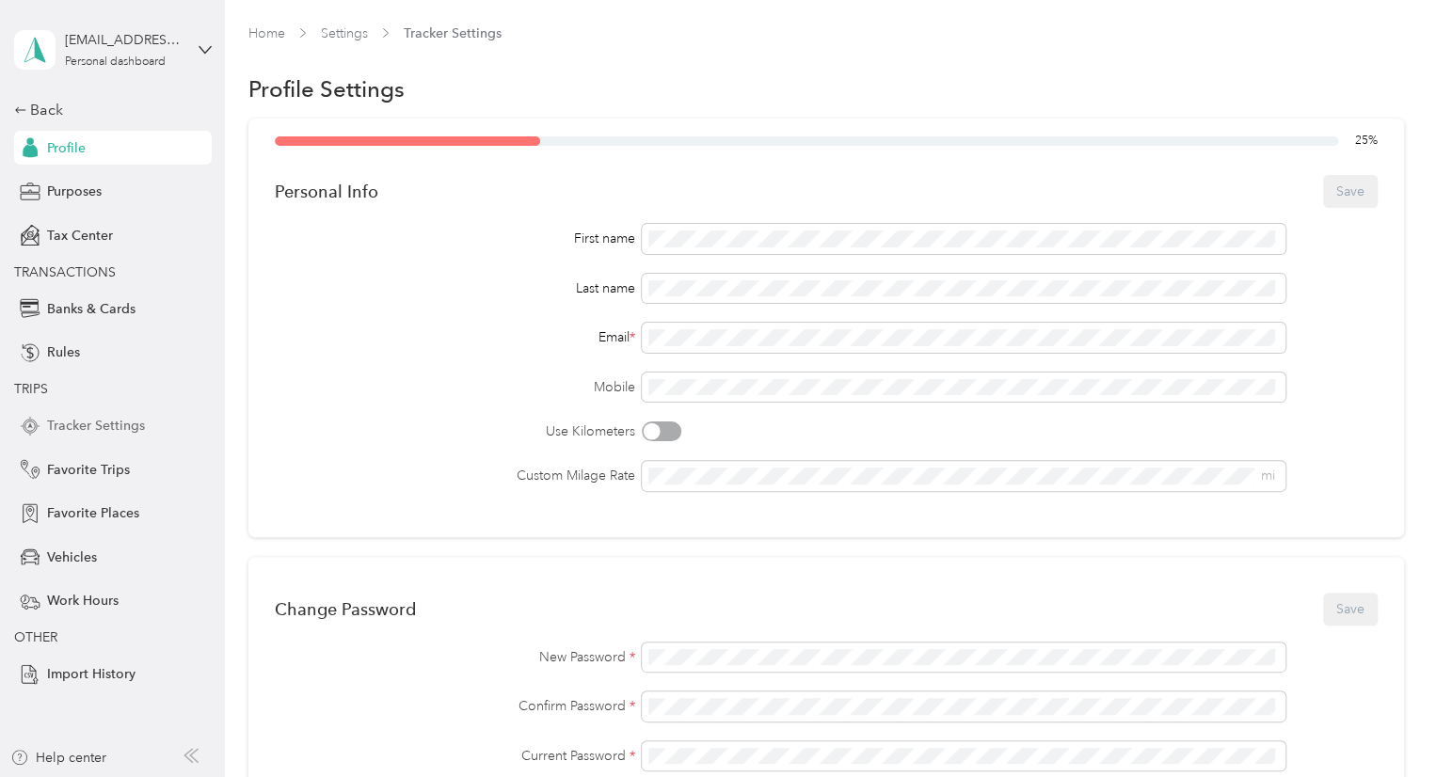
click at [111, 421] on span "Tracker Settings" at bounding box center [96, 426] width 98 height 20
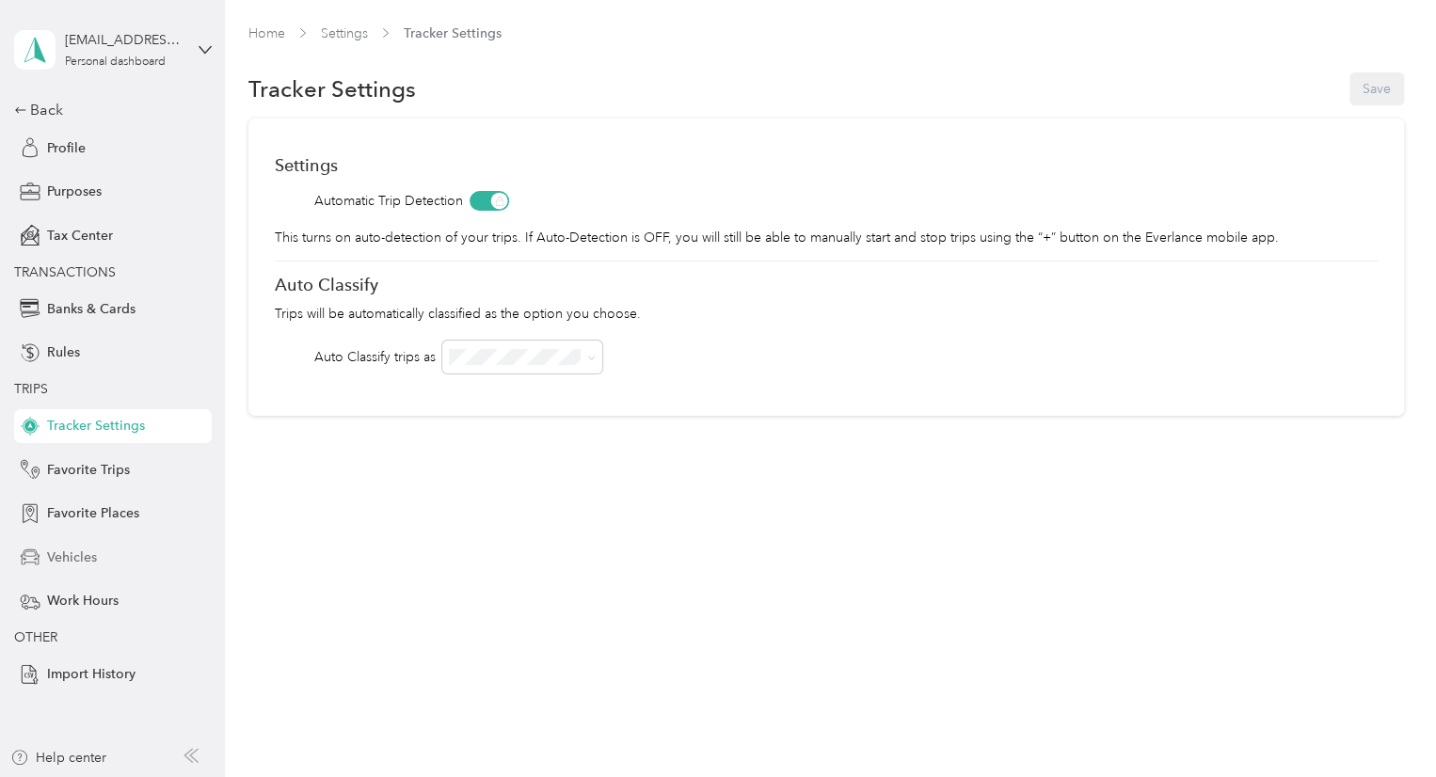
click at [88, 562] on span "Vehicles" at bounding box center [72, 558] width 50 height 20
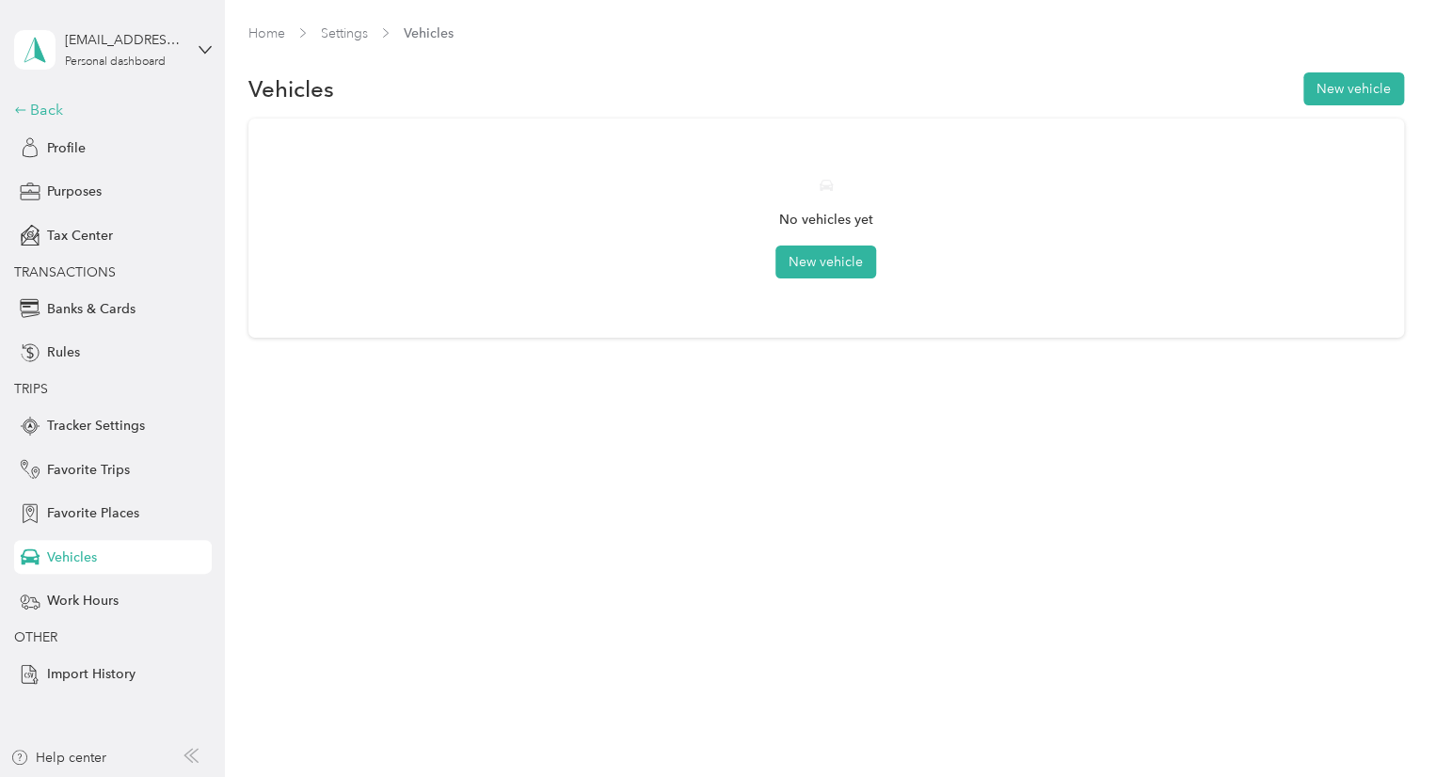
click at [27, 104] on div "Back" at bounding box center [108, 110] width 188 height 23
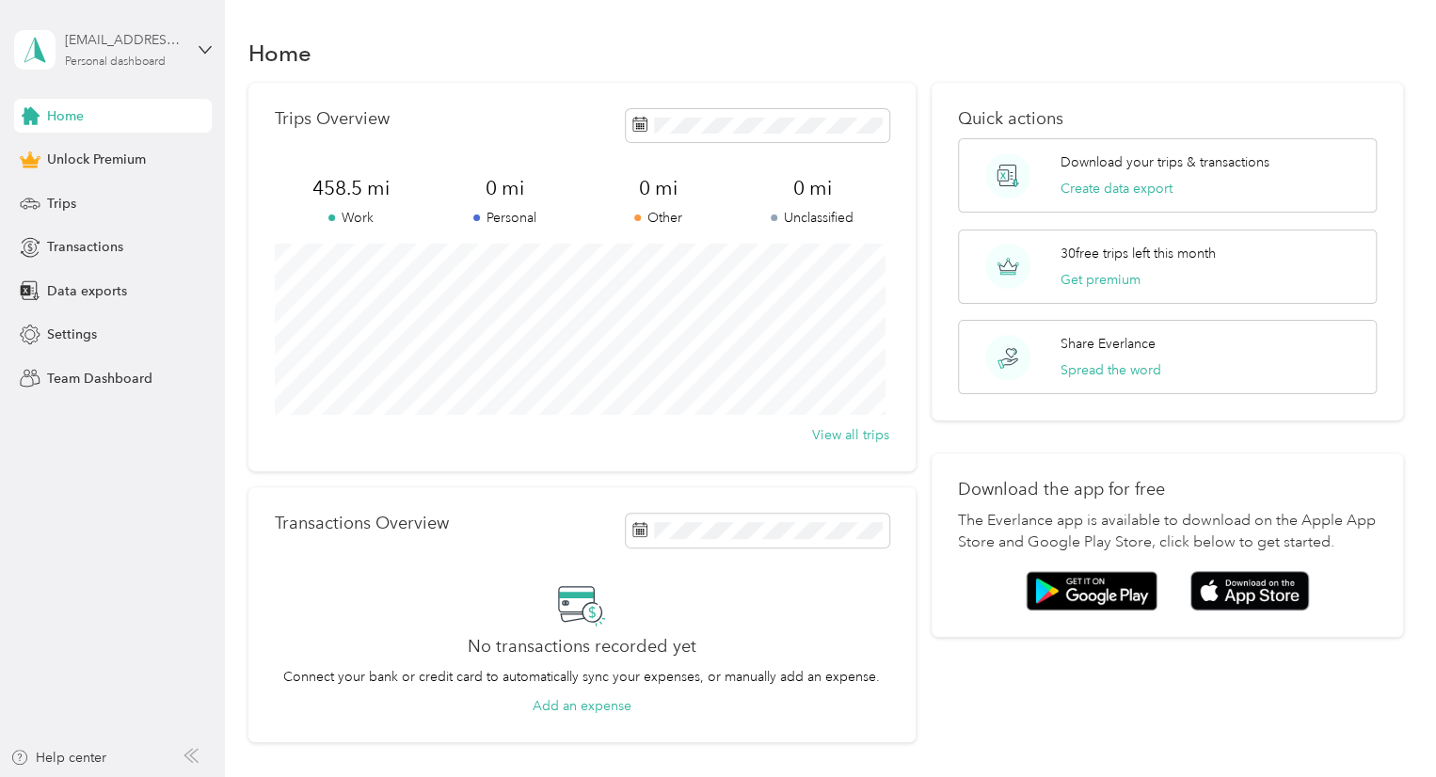
click at [100, 38] on div "[EMAIL_ADDRESS][DOMAIN_NAME]" at bounding box center [124, 40] width 118 height 20
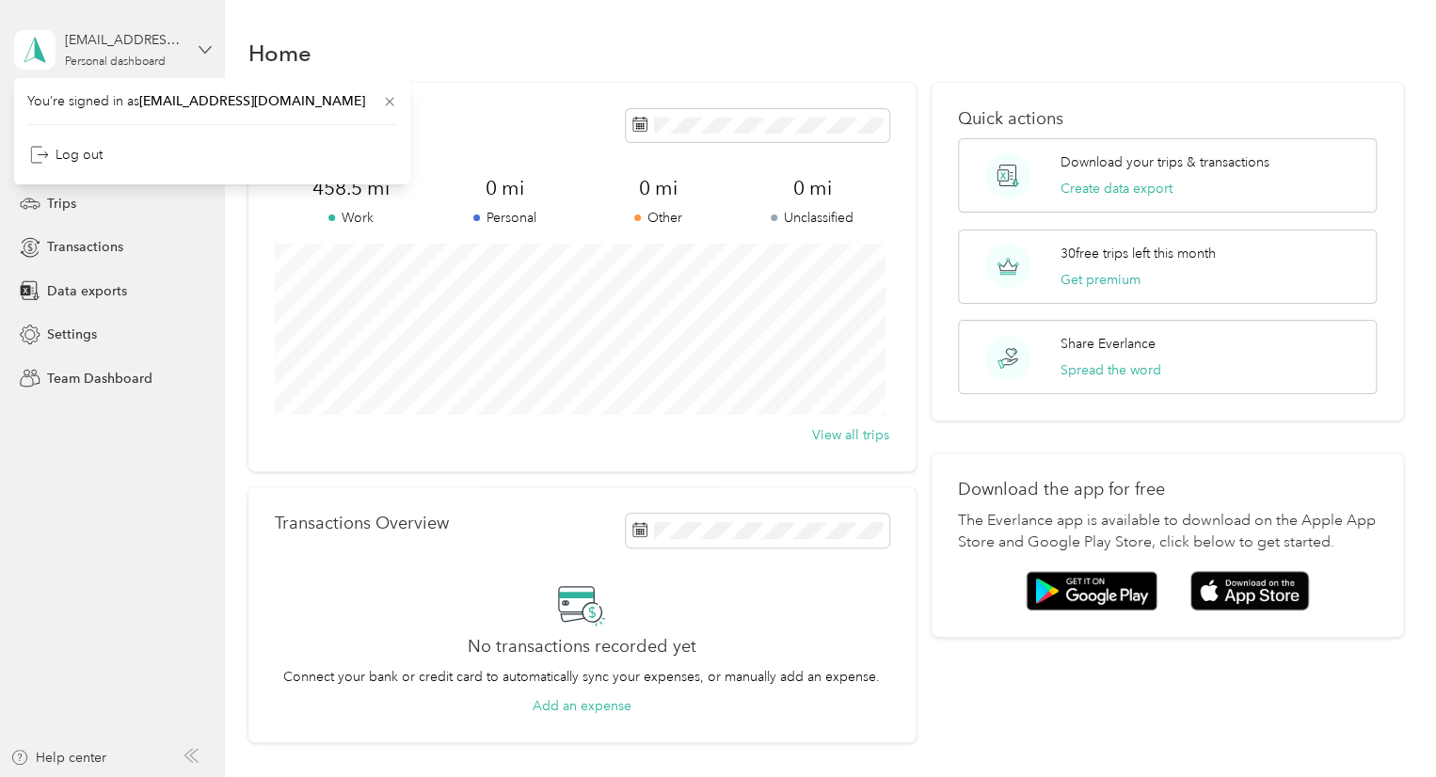
click at [201, 46] on icon at bounding box center [205, 49] width 13 height 13
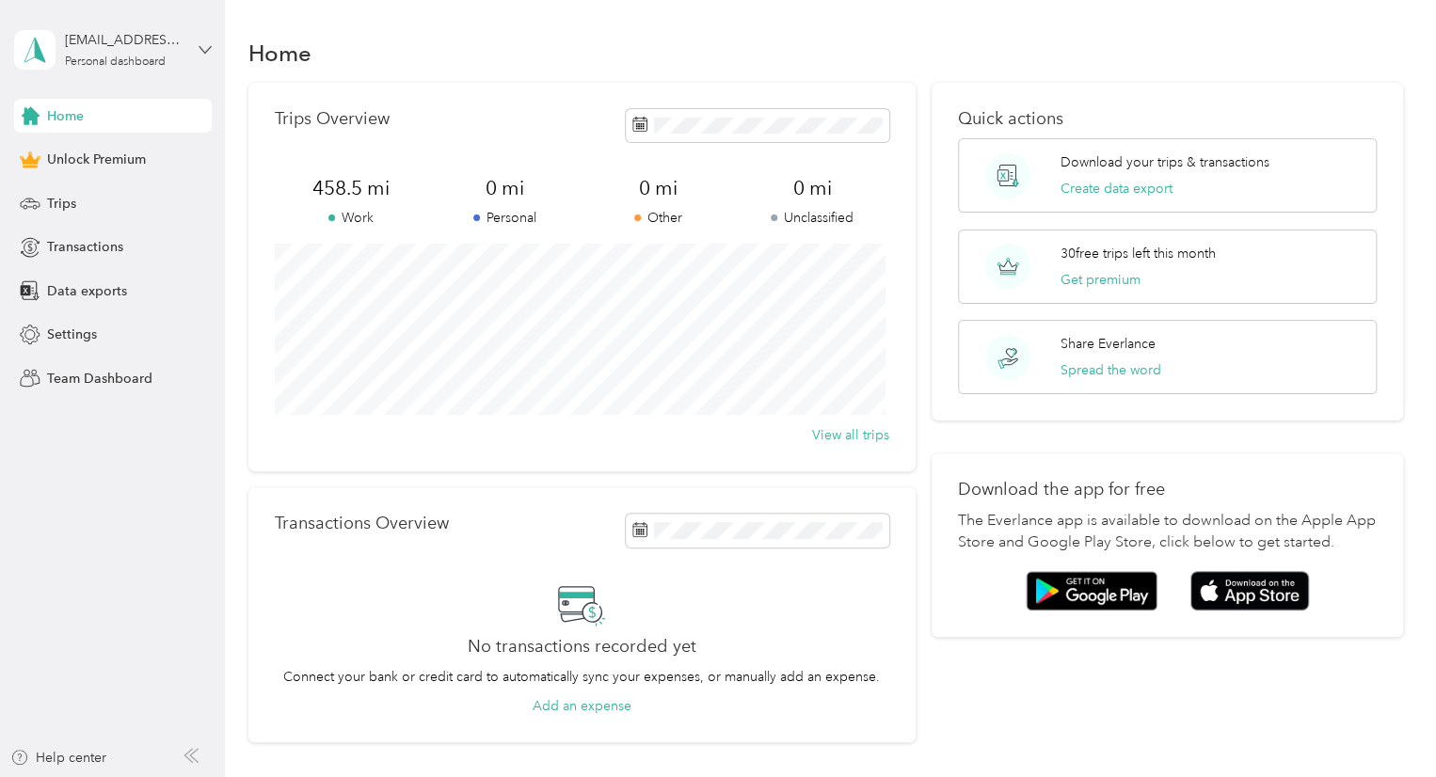
click at [201, 46] on icon at bounding box center [205, 49] width 13 height 13
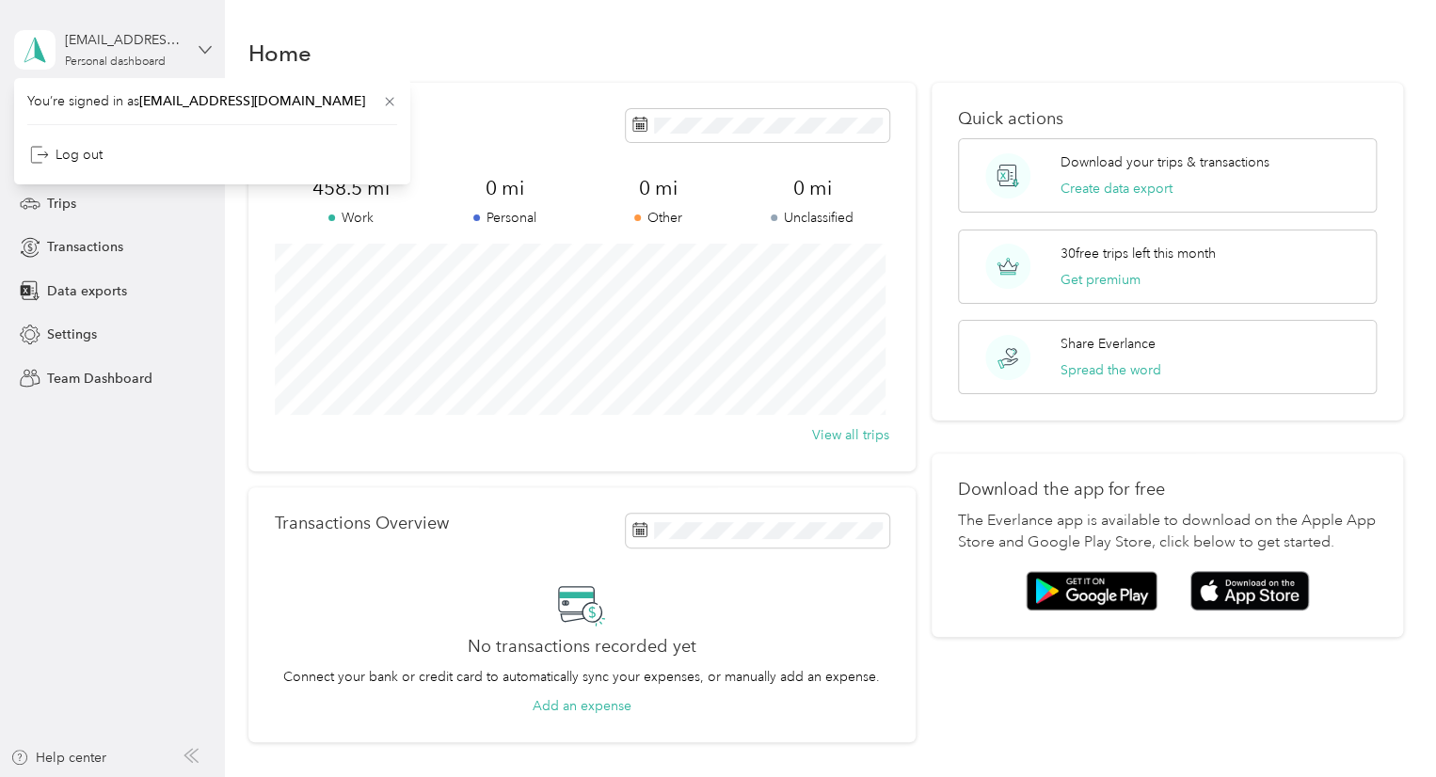
click at [201, 46] on icon at bounding box center [205, 49] width 13 height 13
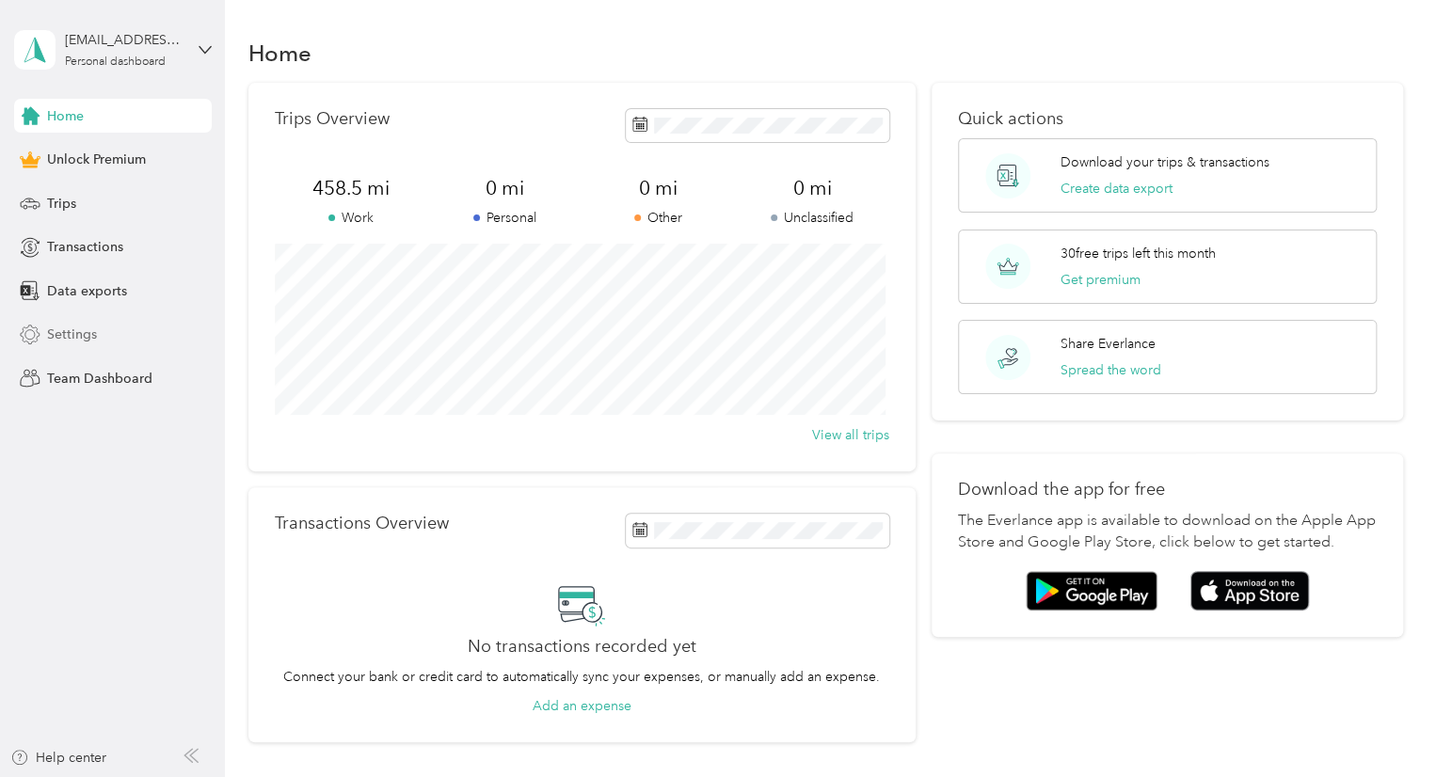
click at [76, 340] on span "Settings" at bounding box center [72, 335] width 50 height 20
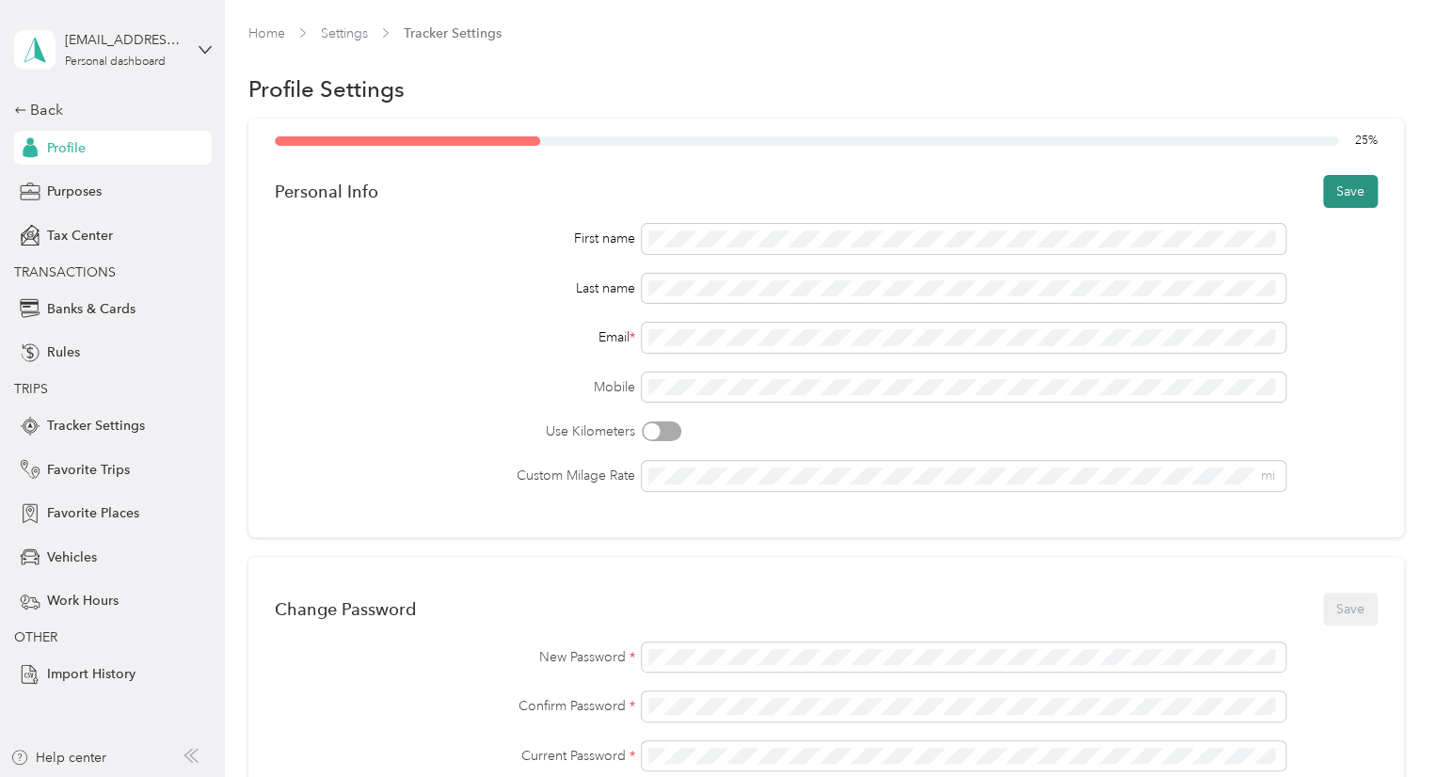
click at [1343, 195] on button "Save" at bounding box center [1350, 191] width 55 height 33
click at [26, 116] on div "Back" at bounding box center [108, 110] width 188 height 23
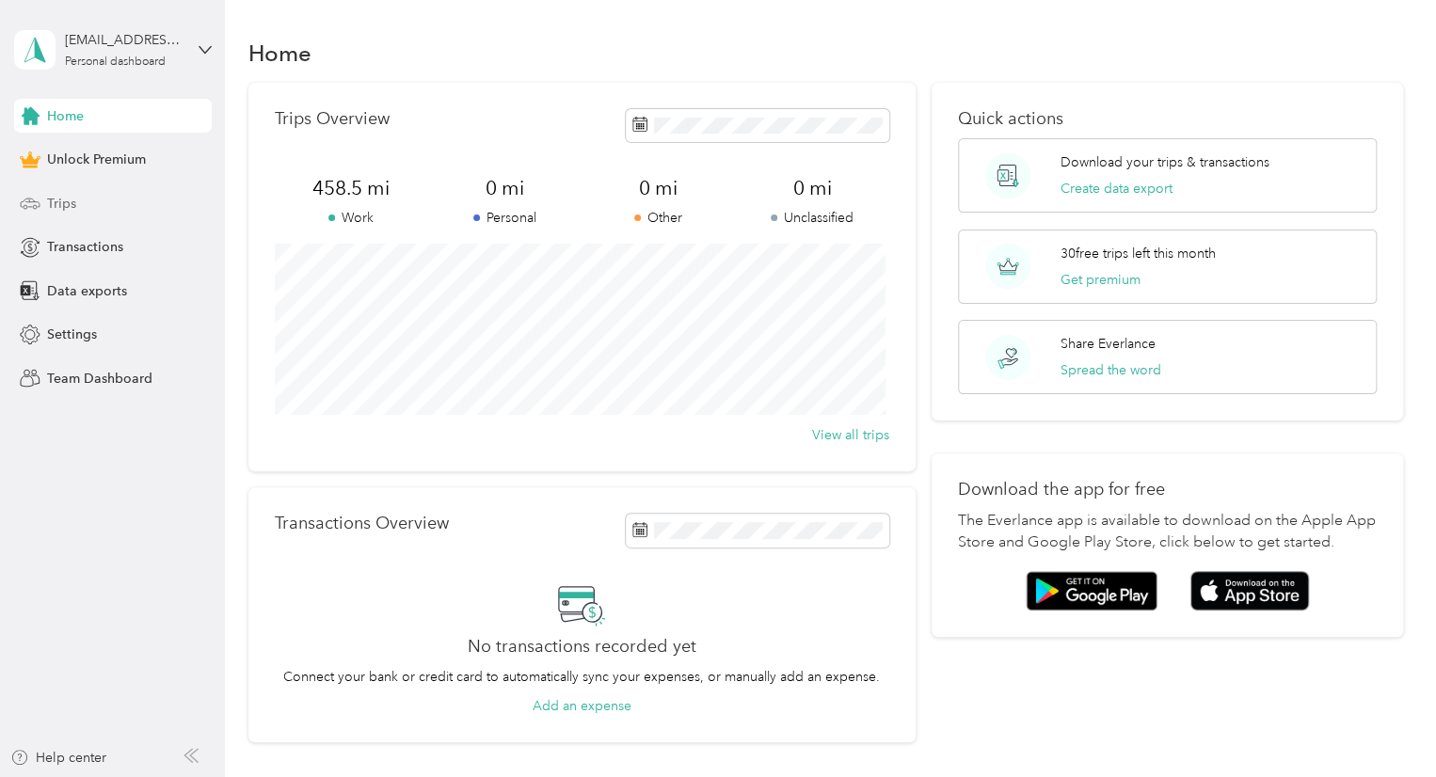
click at [65, 207] on span "Trips" at bounding box center [61, 204] width 29 height 20
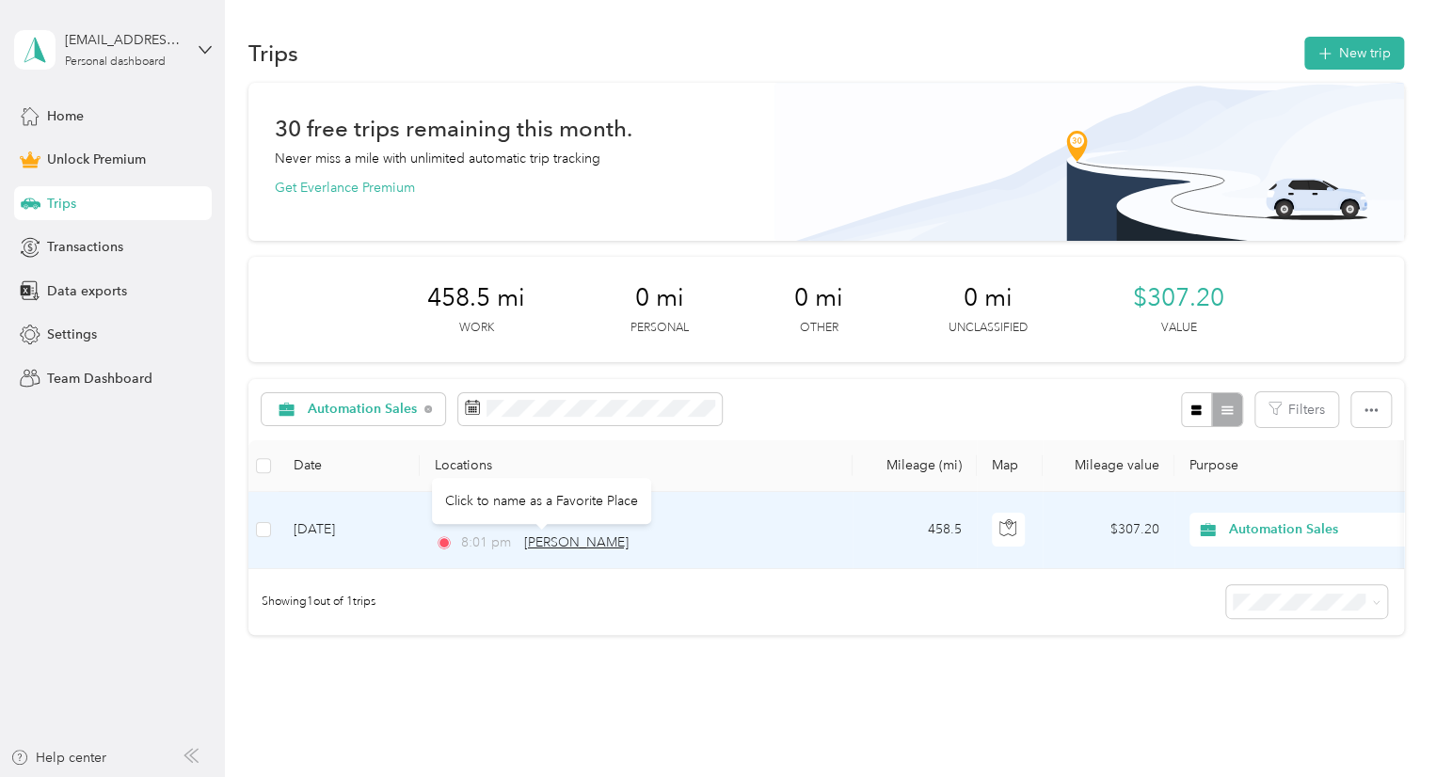
click at [550, 543] on span "[PERSON_NAME]" at bounding box center [576, 542] width 104 height 16
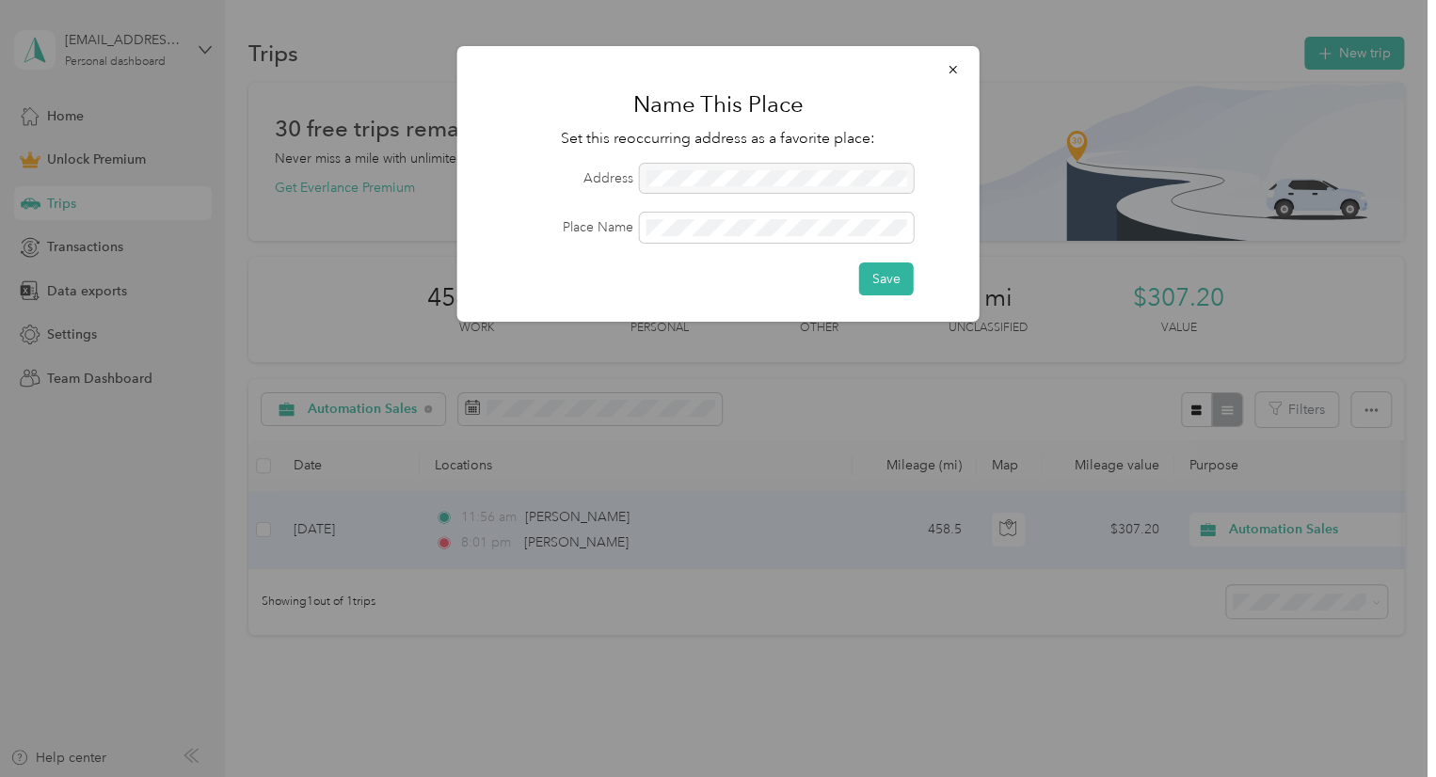
click at [736, 174] on div at bounding box center [777, 179] width 274 height 30
click at [949, 76] on icon "button" at bounding box center [953, 69] width 13 height 13
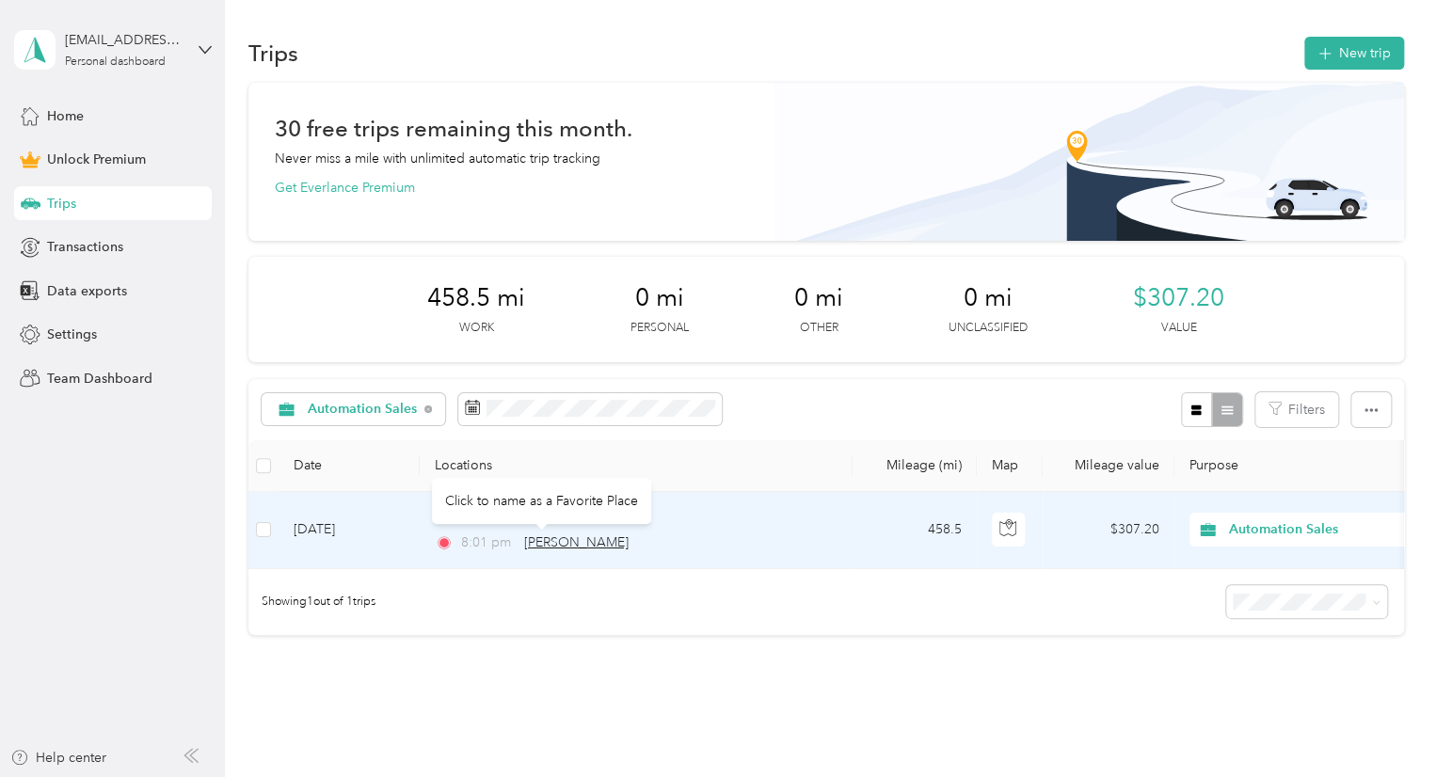
click at [551, 539] on span "[PERSON_NAME]" at bounding box center [576, 542] width 104 height 16
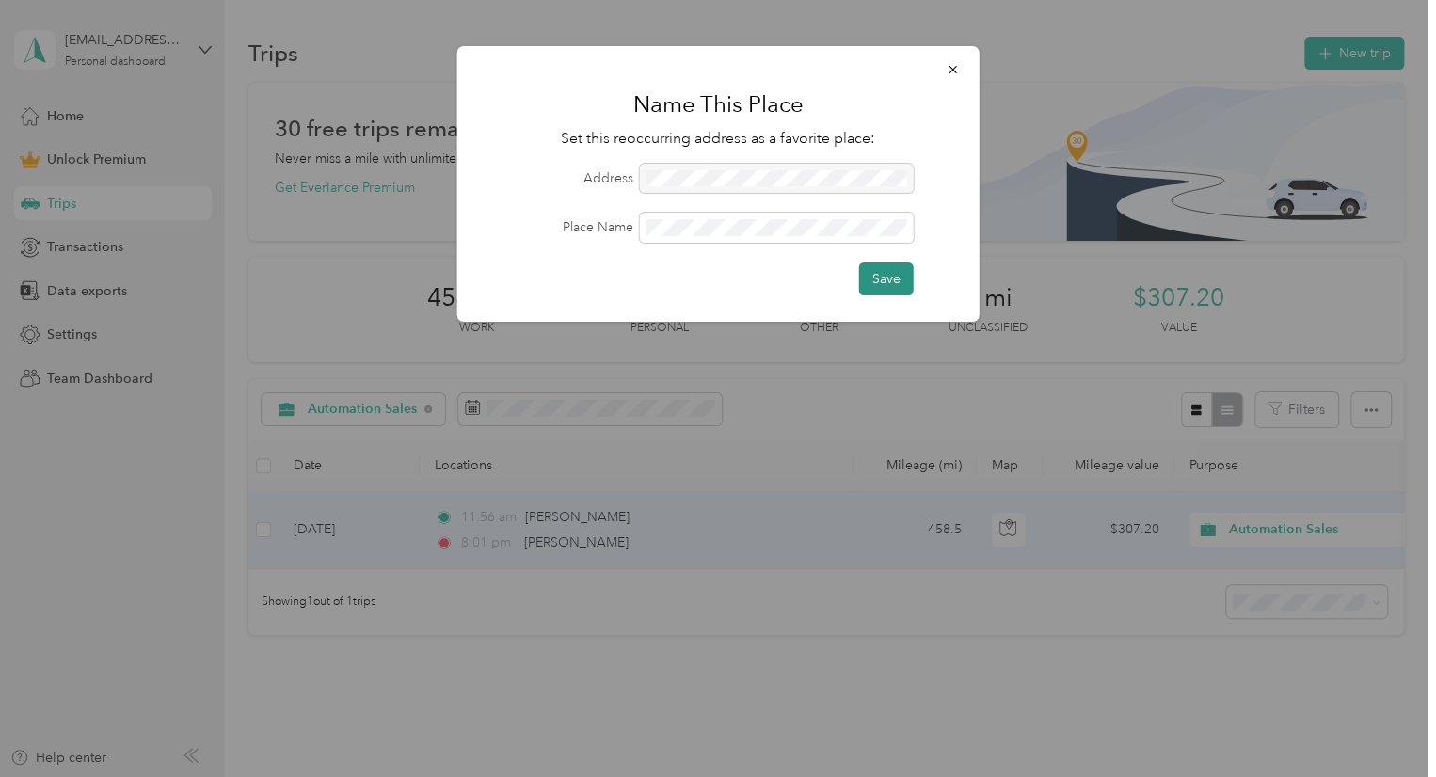
click at [881, 282] on button "Save" at bounding box center [886, 279] width 55 height 33
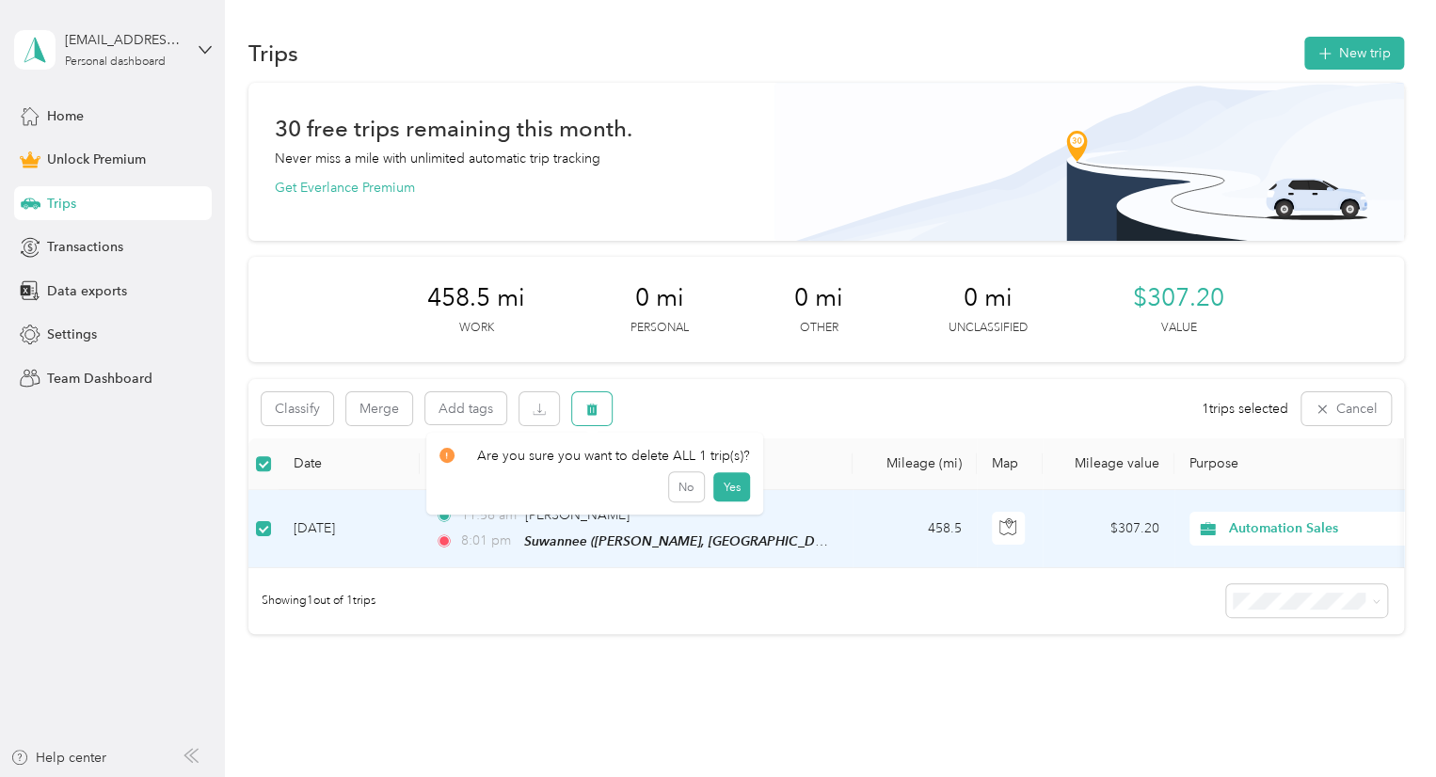
click at [600, 404] on button "button" at bounding box center [592, 408] width 40 height 33
click at [738, 486] on button "Yes" at bounding box center [731, 487] width 37 height 30
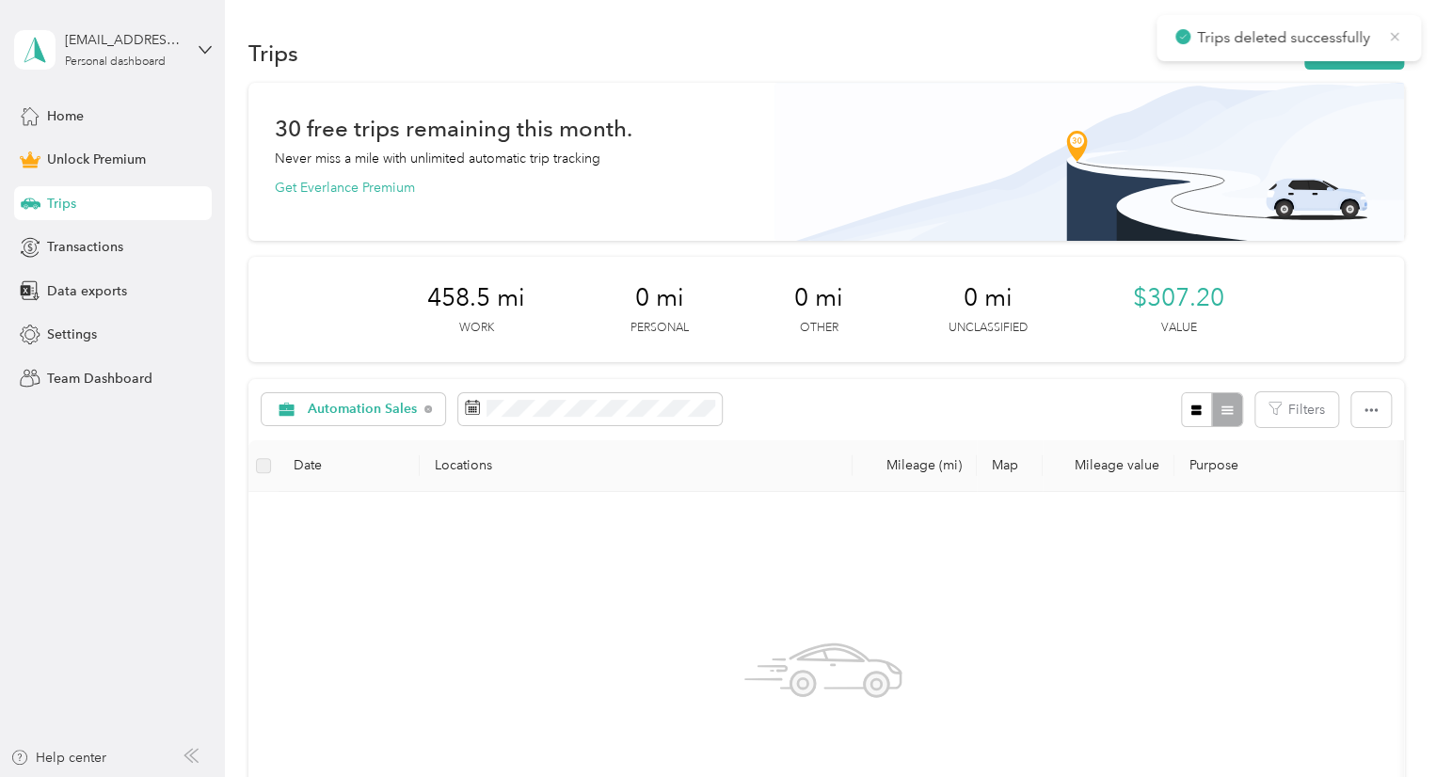
click at [1394, 35] on icon at bounding box center [1395, 36] width 8 height 8
click at [1329, 48] on button "New trip" at bounding box center [1354, 53] width 100 height 33
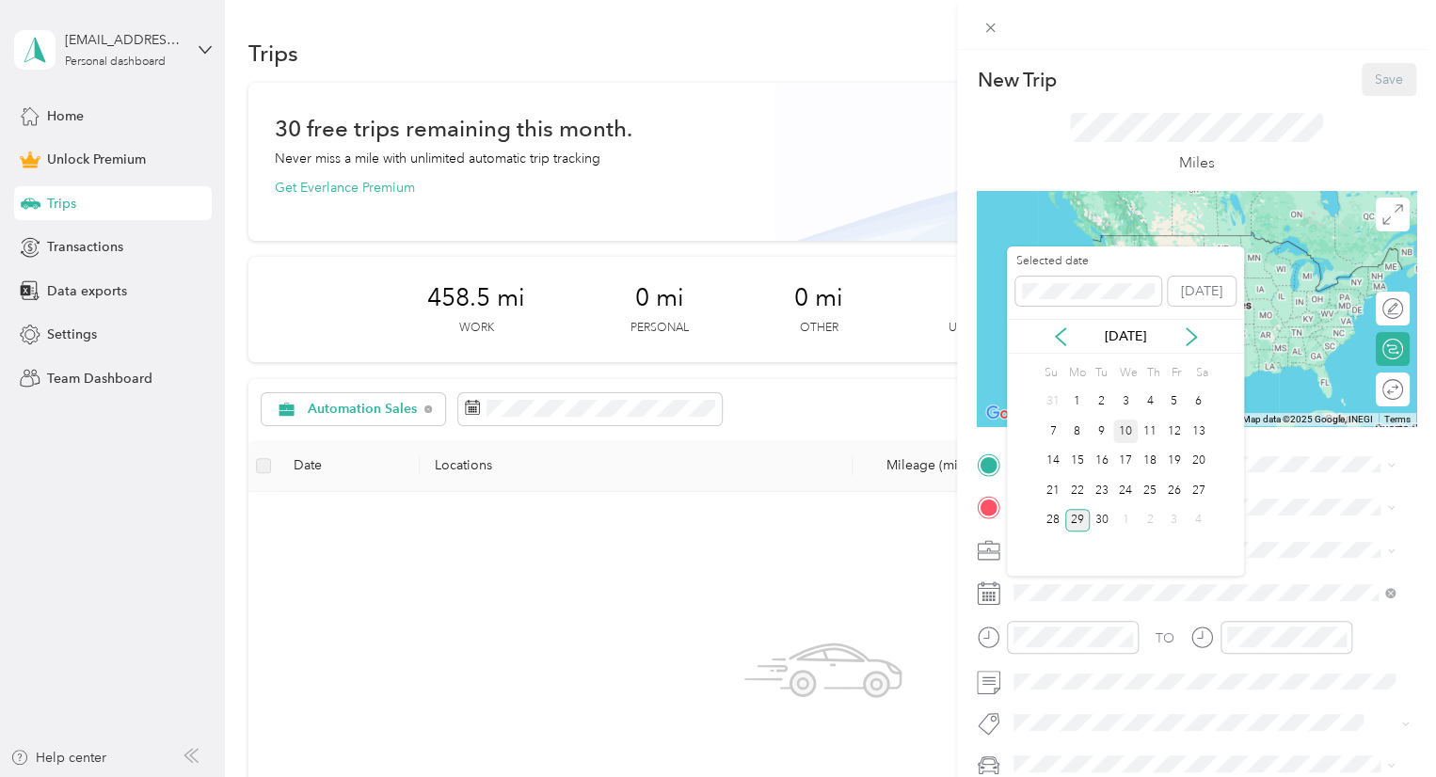
click at [1123, 438] on div "10" at bounding box center [1125, 432] width 24 height 24
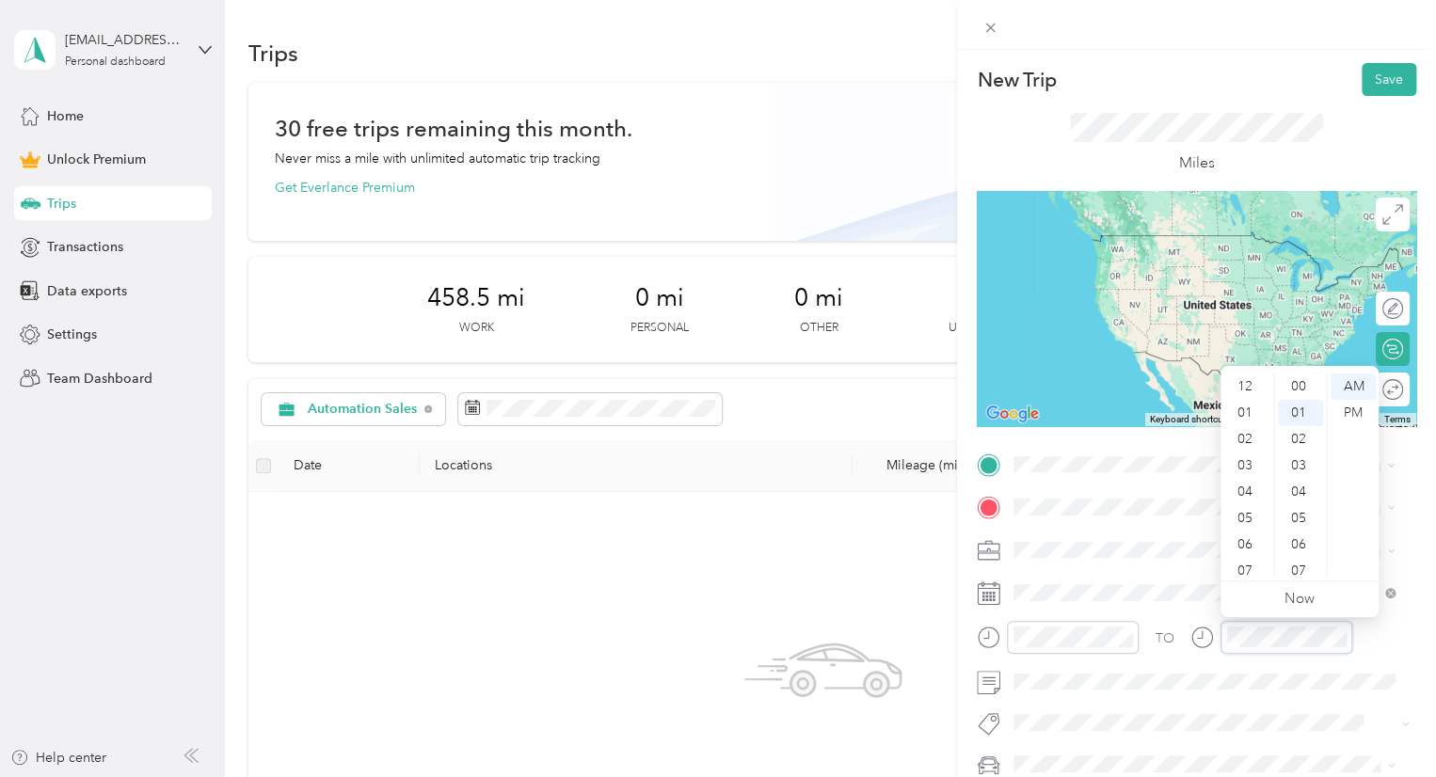
scroll to position [113, 0]
click at [1298, 577] on div "12 01 02 03 04 05 06 07 08 09 10 11 00 01 02 03 04 05 06 07 08 09 10 11 12 13 1…" at bounding box center [1299, 475] width 158 height 211
click at [1299, 570] on div "08" at bounding box center [1300, 571] width 45 height 26
click at [1241, 486] on div "08" at bounding box center [1246, 484] width 45 height 26
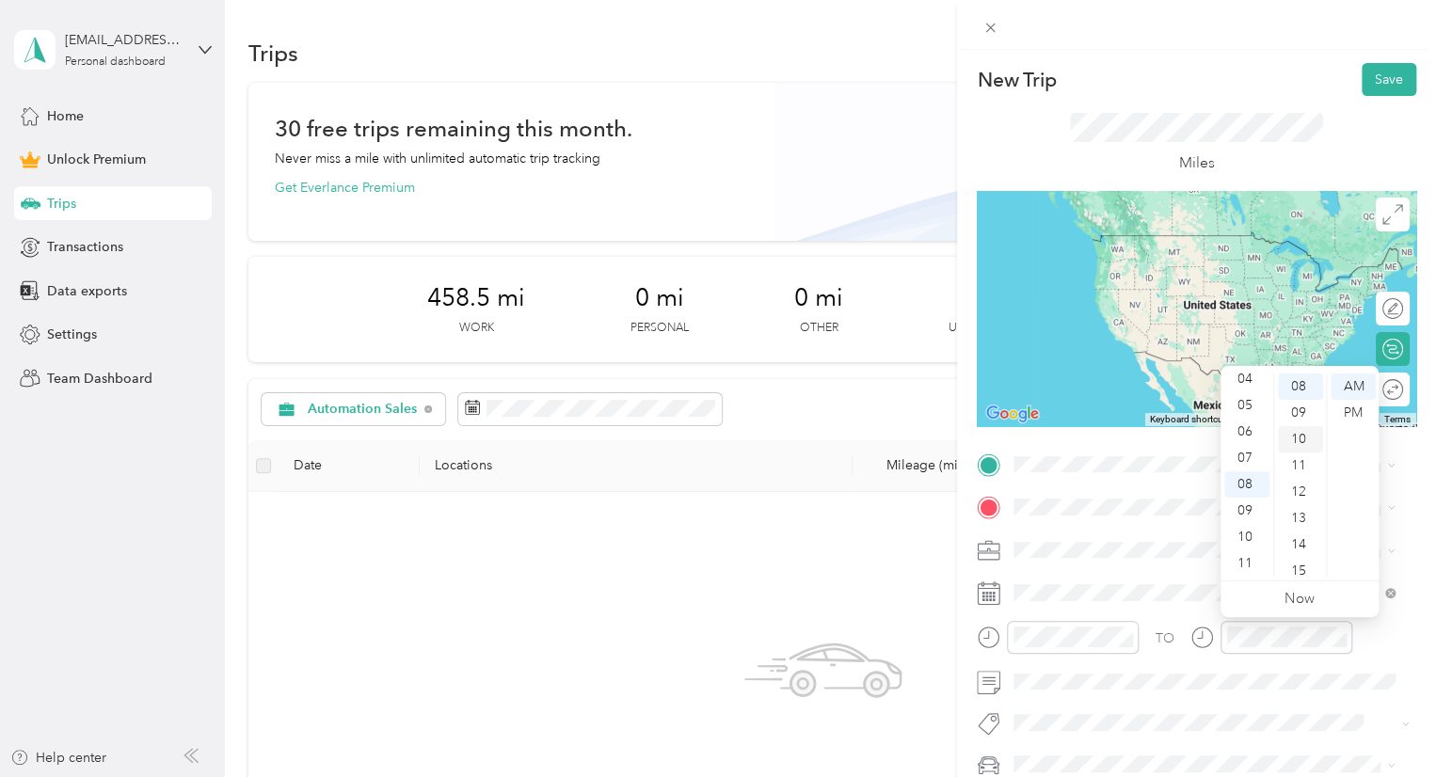
click at [1296, 435] on div "10" at bounding box center [1300, 439] width 45 height 26
click at [1358, 405] on div "PM" at bounding box center [1352, 413] width 45 height 26
click at [1358, 419] on div "PM" at bounding box center [1352, 413] width 45 height 26
click at [1355, 419] on div "PM" at bounding box center [1352, 413] width 45 height 26
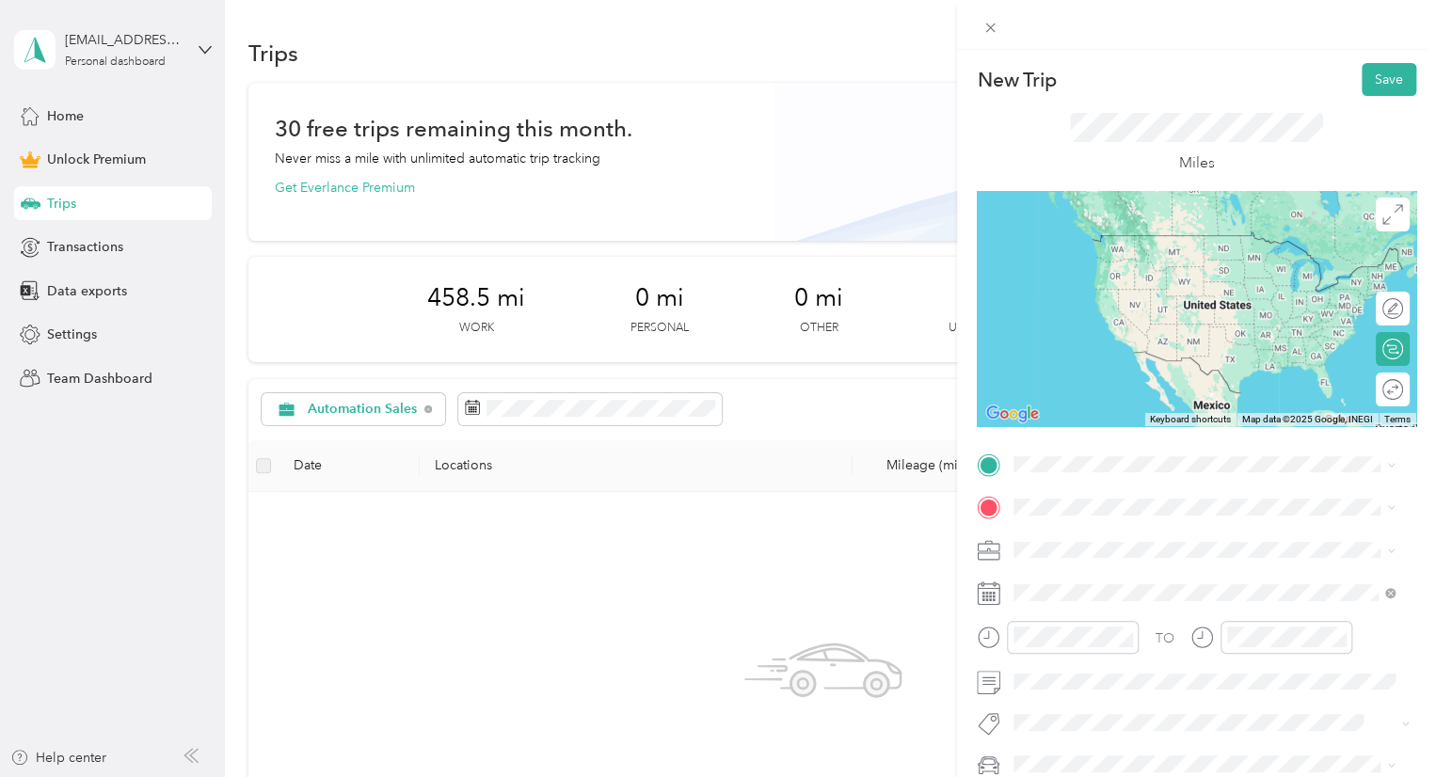
click at [1167, 535] on span at bounding box center [1211, 550] width 409 height 30
click at [1084, 533] on span "[PERSON_NAME] [US_STATE], [GEOGRAPHIC_DATA]" at bounding box center [1155, 540] width 212 height 33
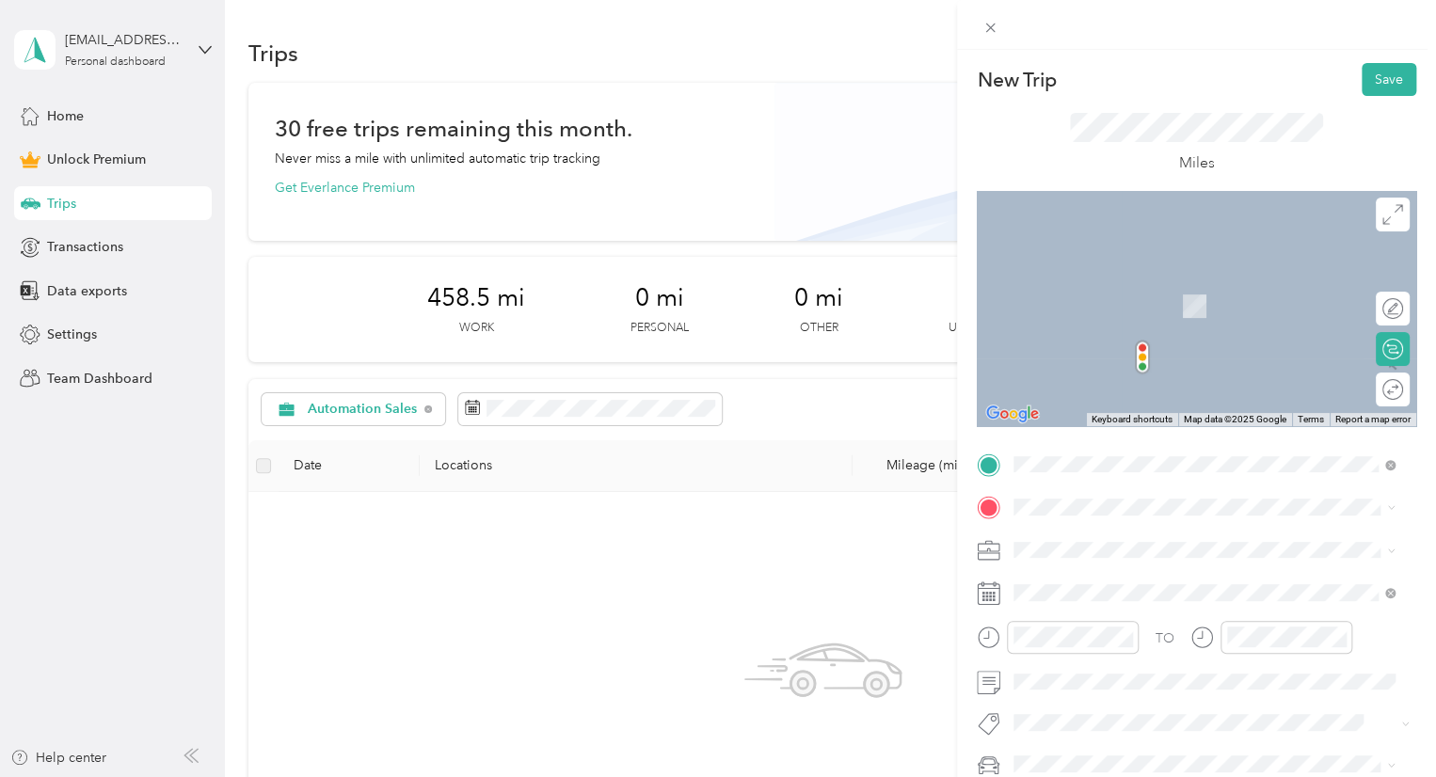
click at [1099, 295] on div "Suwanee [US_STATE], [GEOGRAPHIC_DATA]" at bounding box center [1204, 286] width 368 height 40
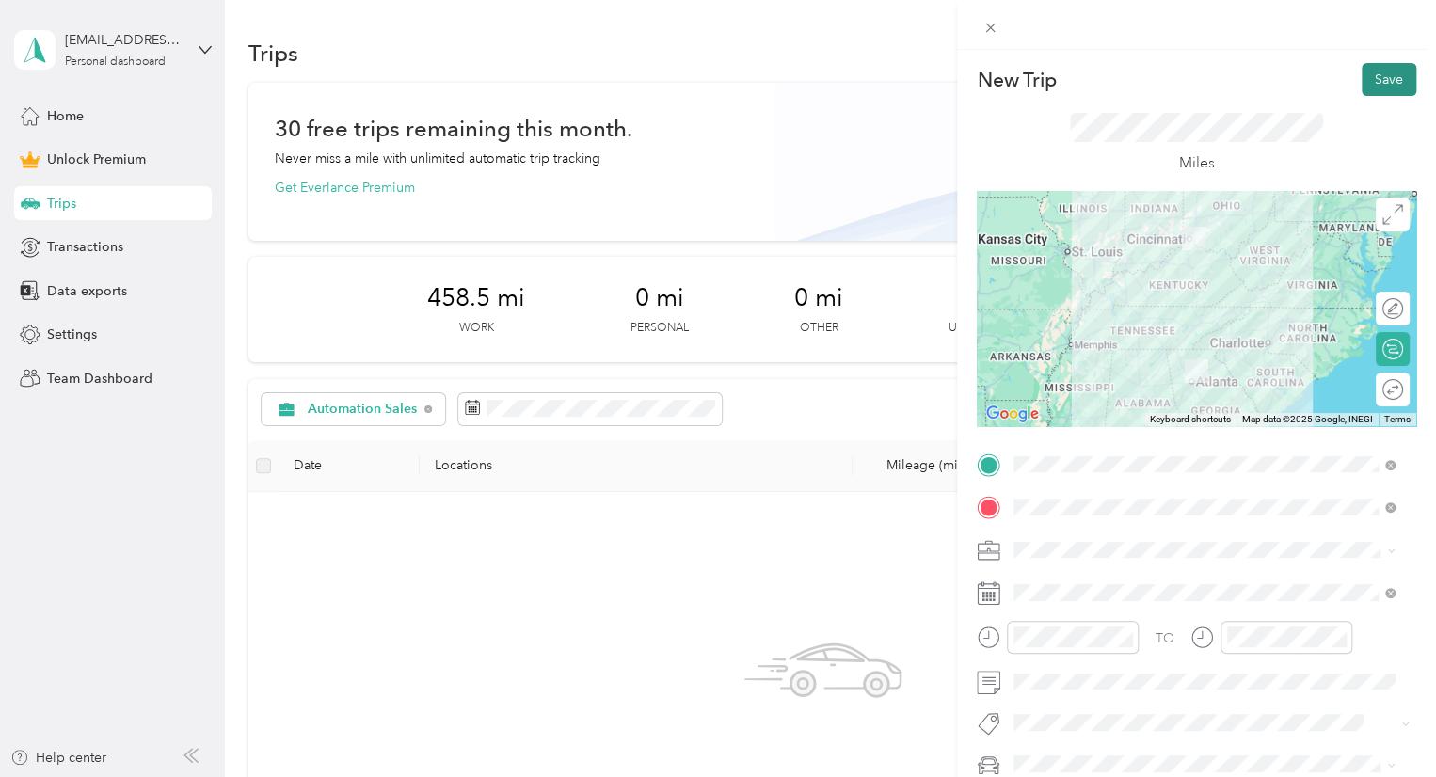
click at [1368, 74] on button "Save" at bounding box center [1388, 79] width 55 height 33
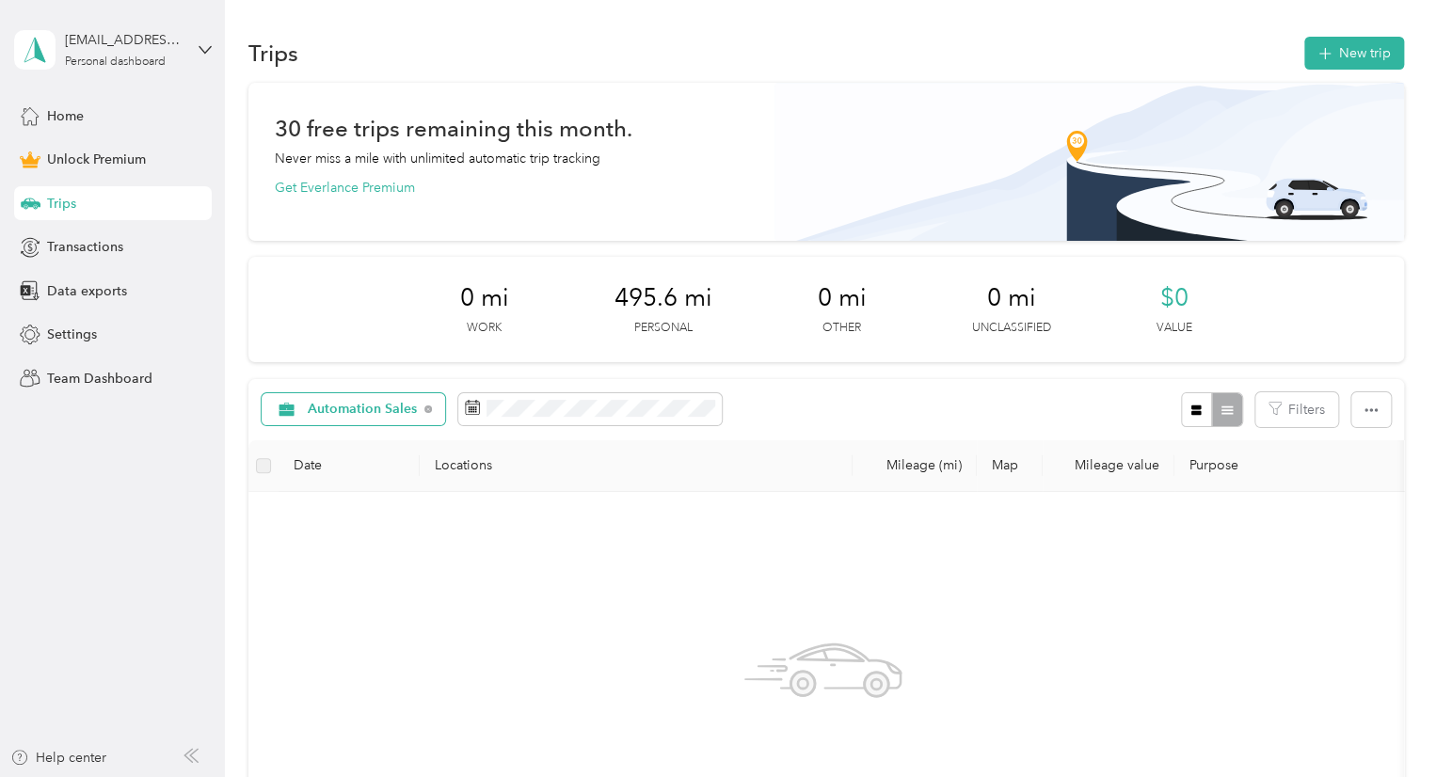
click at [388, 404] on span "Automation Sales" at bounding box center [363, 409] width 110 height 13
click at [346, 516] on li "Work" at bounding box center [358, 509] width 192 height 33
click at [323, 408] on span "Work" at bounding box center [325, 409] width 34 height 13
click at [330, 447] on li "All purposes" at bounding box center [346, 443] width 169 height 33
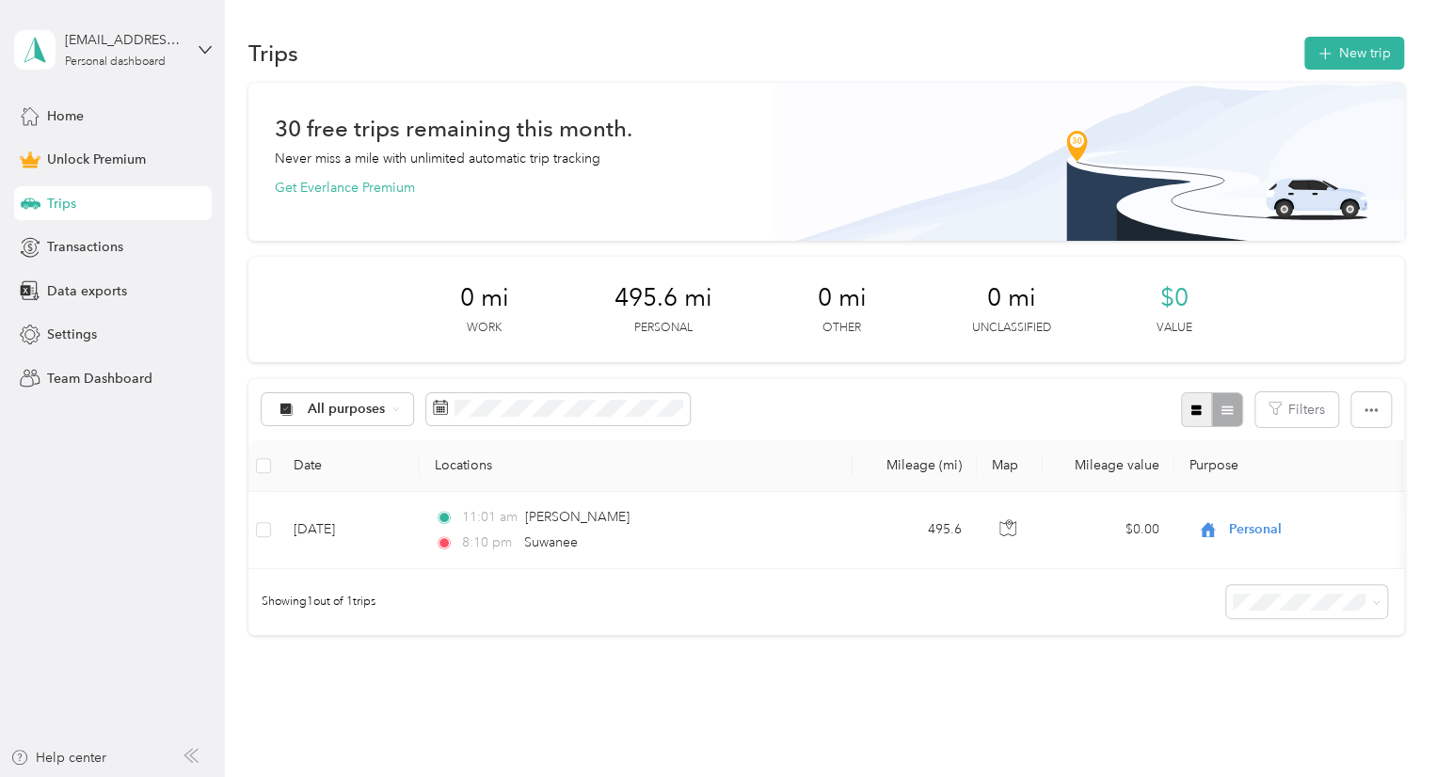
click at [1191, 422] on button "button" at bounding box center [1197, 409] width 32 height 35
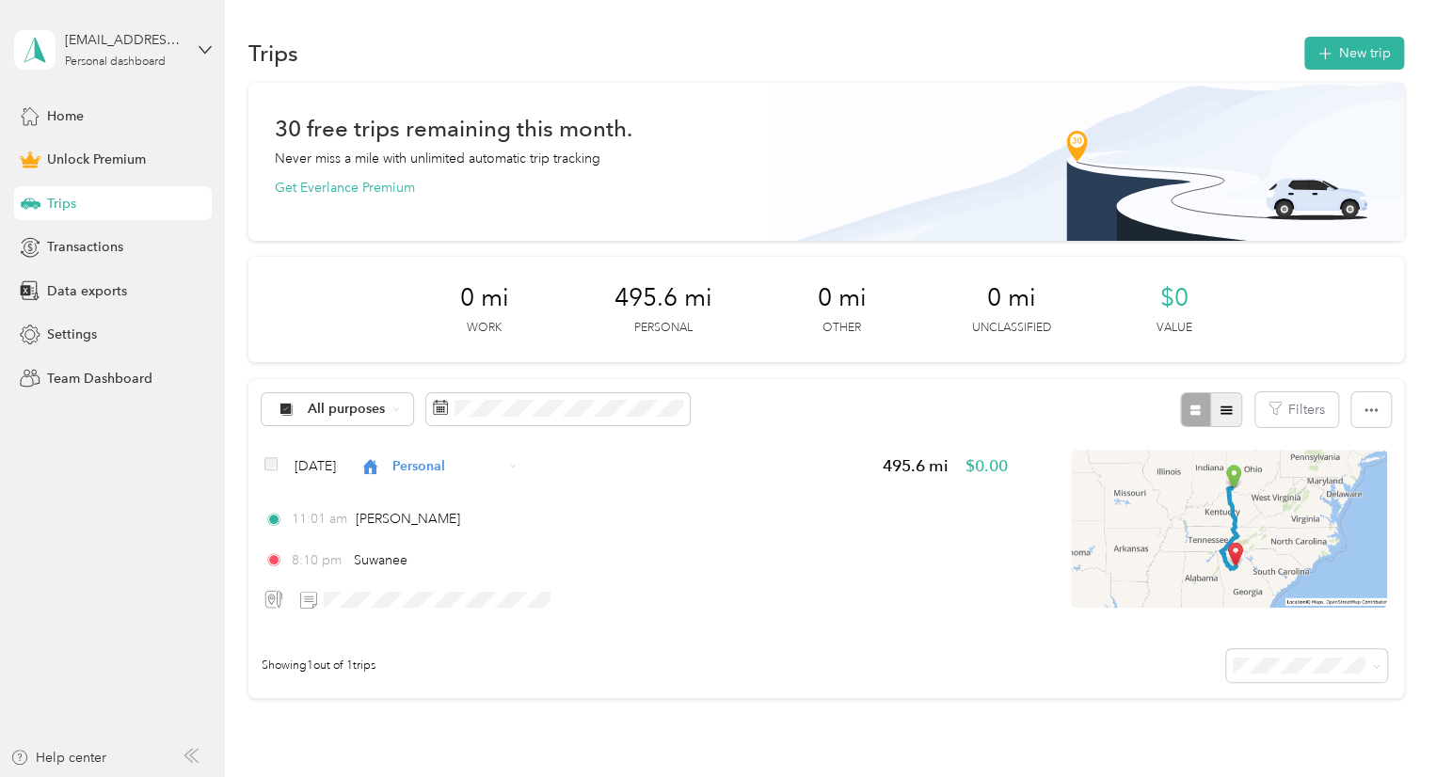
click at [1222, 417] on button "button" at bounding box center [1226, 409] width 32 height 35
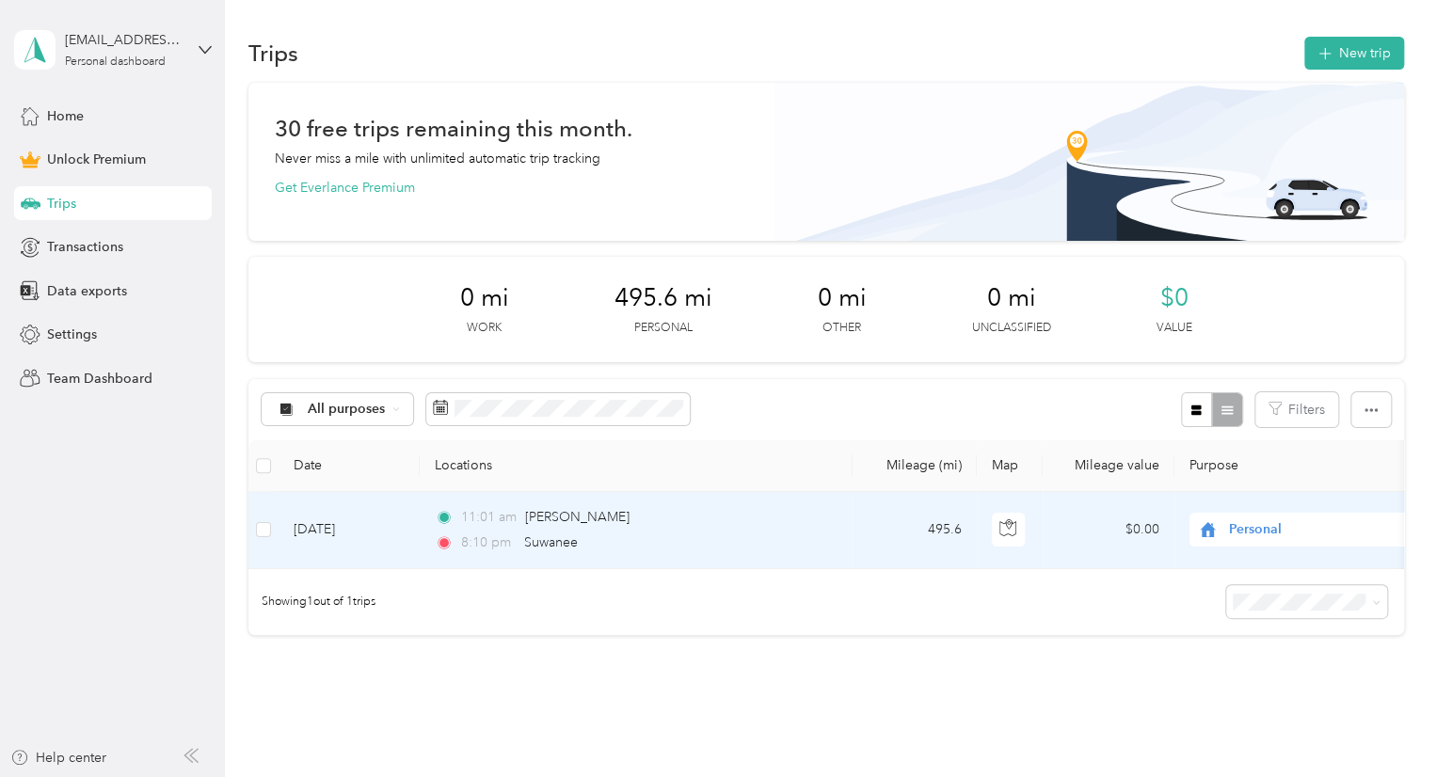
click at [1238, 528] on span "Personal" at bounding box center [1315, 529] width 172 height 21
click at [1262, 325] on span "Automation Sales" at bounding box center [1322, 328] width 174 height 20
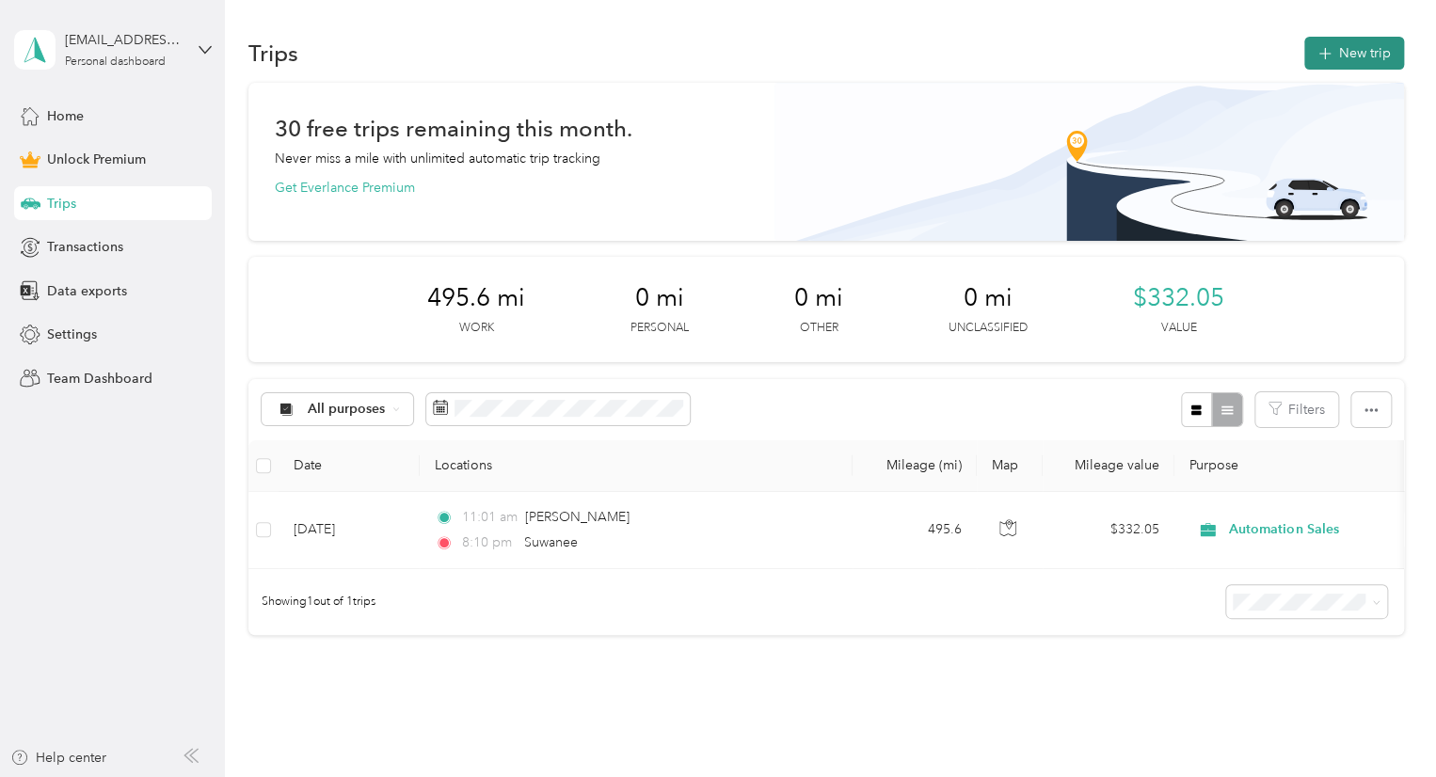
click at [1340, 58] on button "New trip" at bounding box center [1354, 53] width 100 height 33
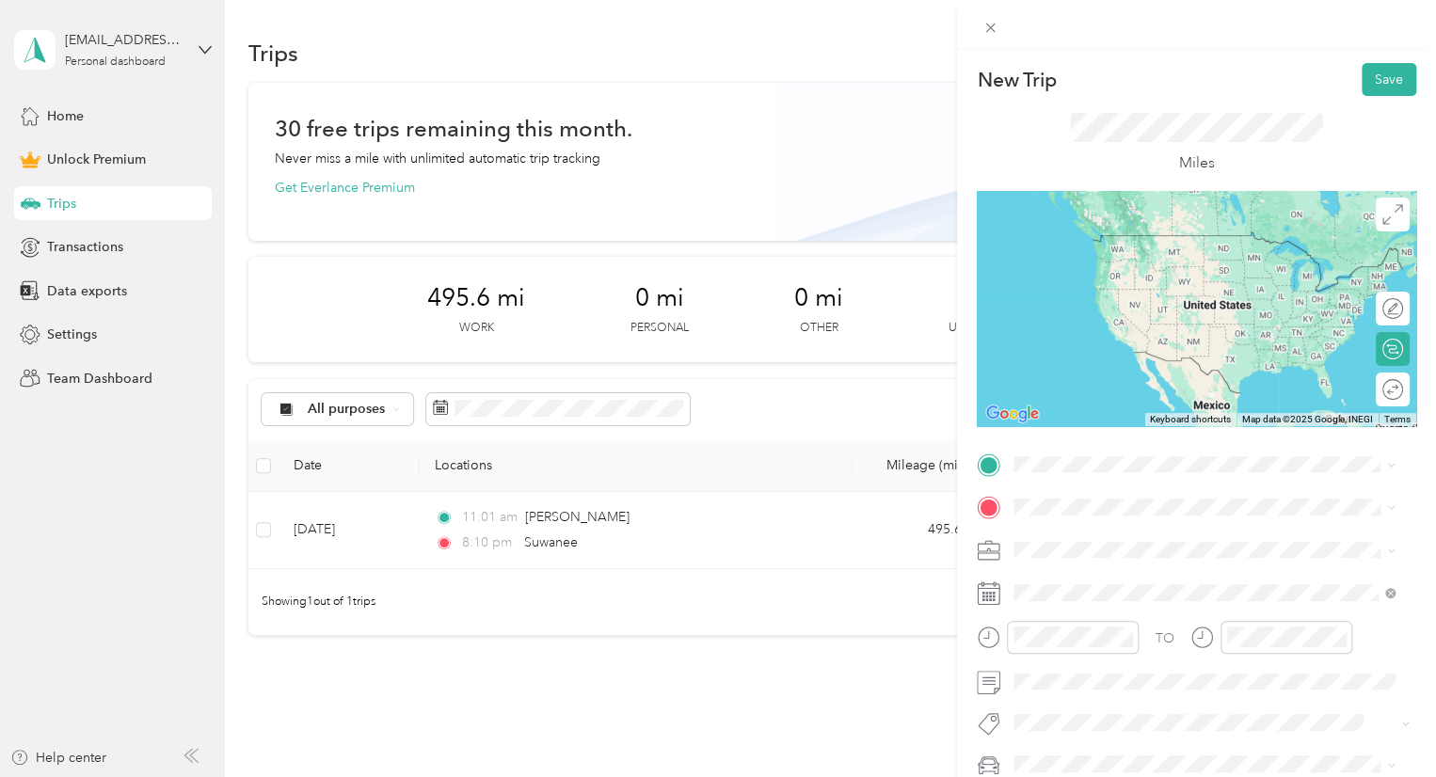
click at [1114, 549] on li "Suwanee [US_STATE], [GEOGRAPHIC_DATA]" at bounding box center [1204, 530] width 394 height 53
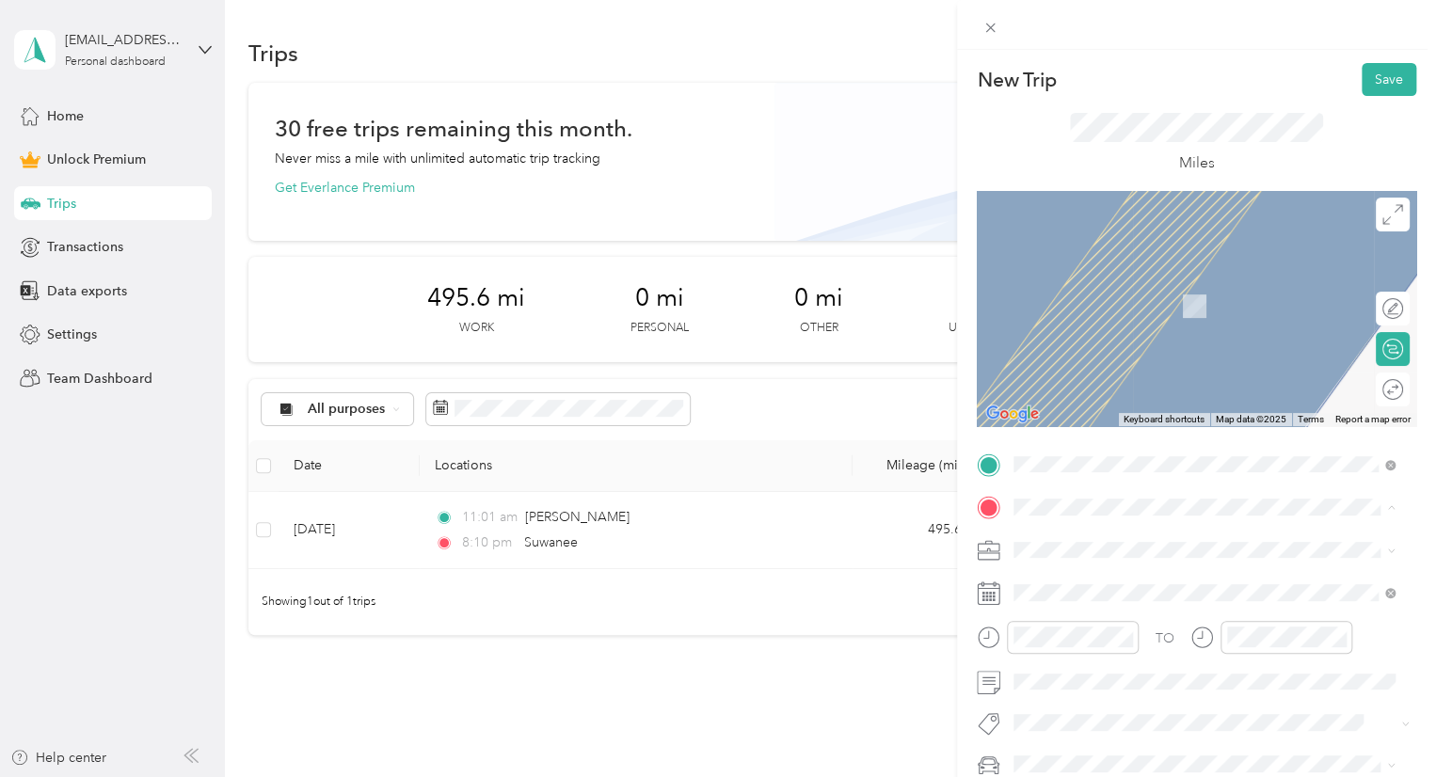
click at [1107, 287] on span "Flowery Branch Georgia, United States" at bounding box center [1155, 286] width 212 height 33
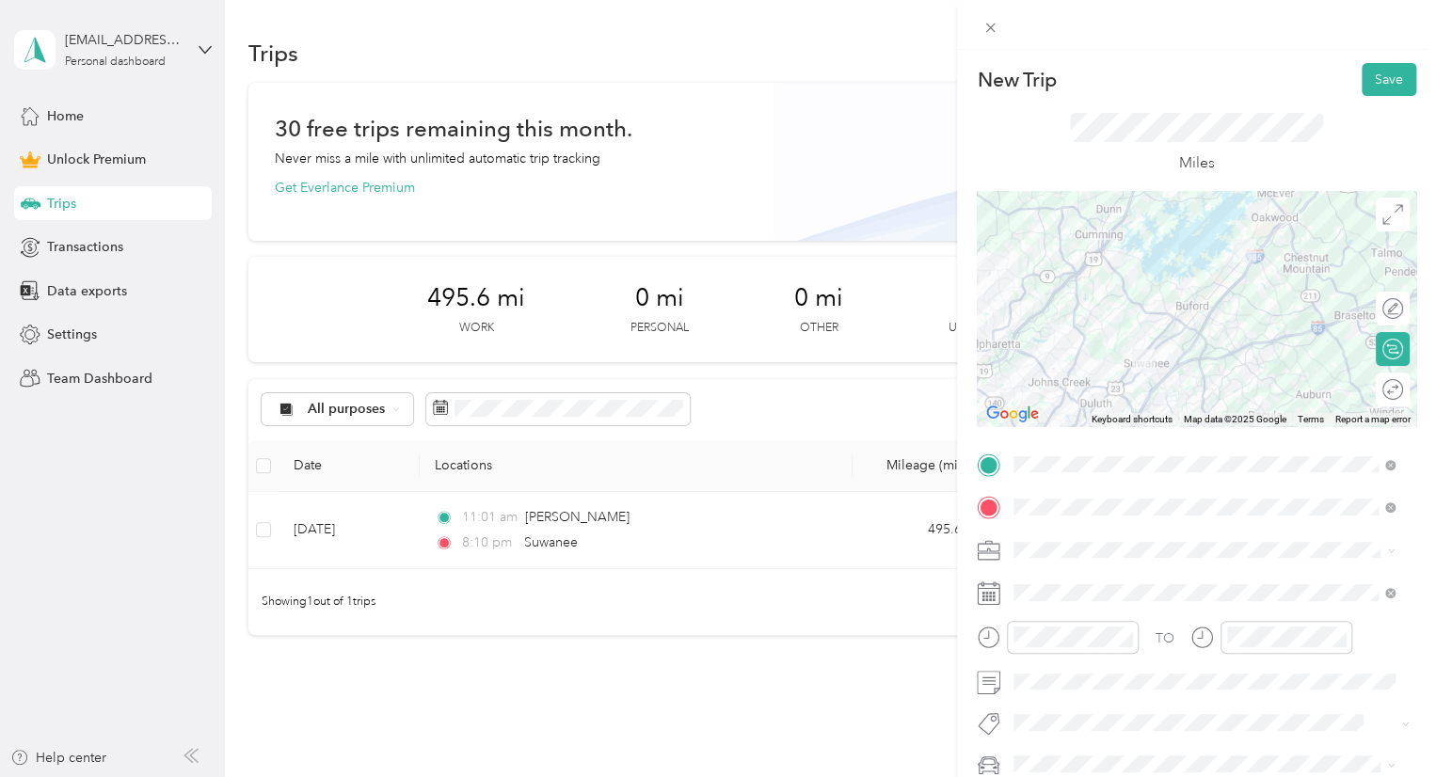
click at [1389, 549] on icon at bounding box center [1391, 551] width 8 height 8
click at [1178, 346] on div "Automation Sales" at bounding box center [1204, 352] width 368 height 20
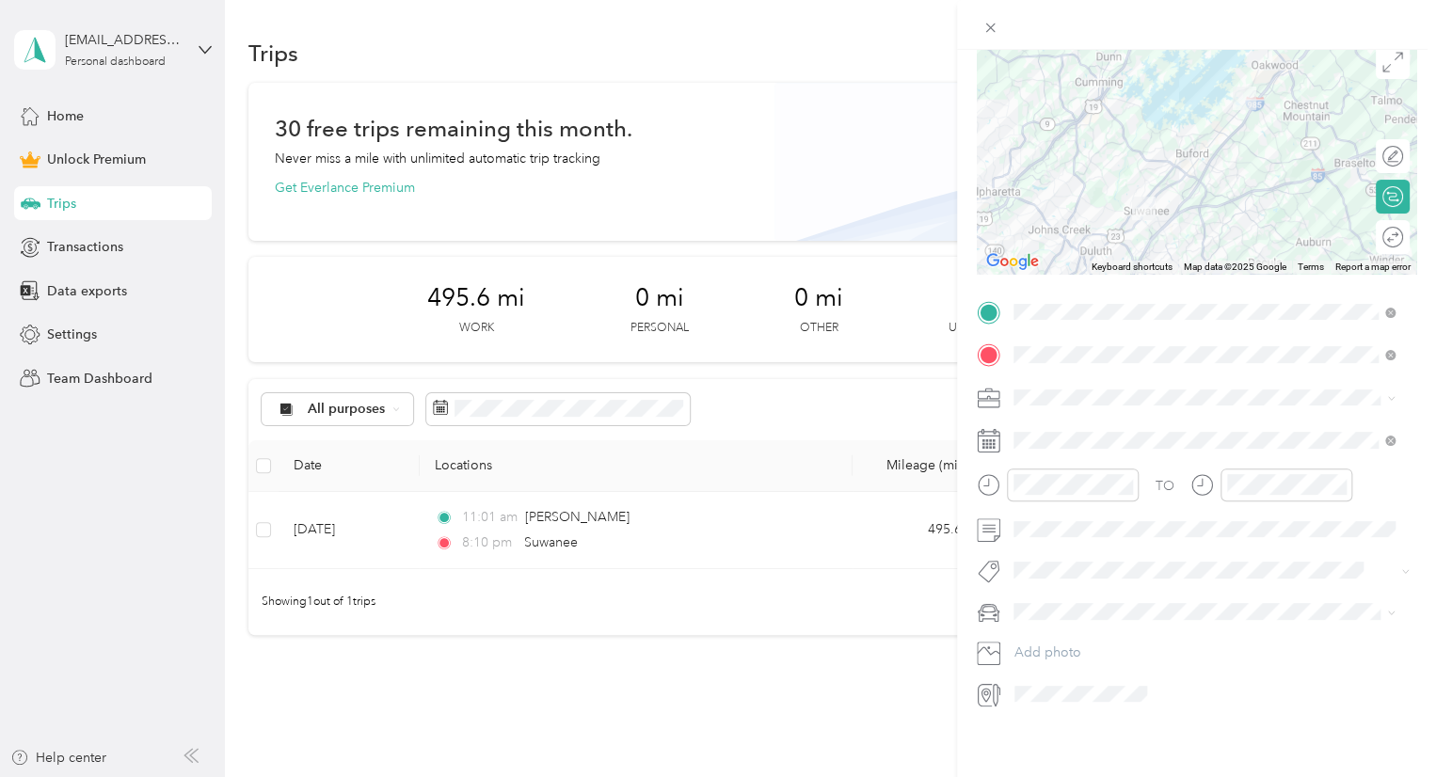
scroll to position [167, 0]
click at [1150, 630] on div "11" at bounding box center [1150, 627] width 24 height 24
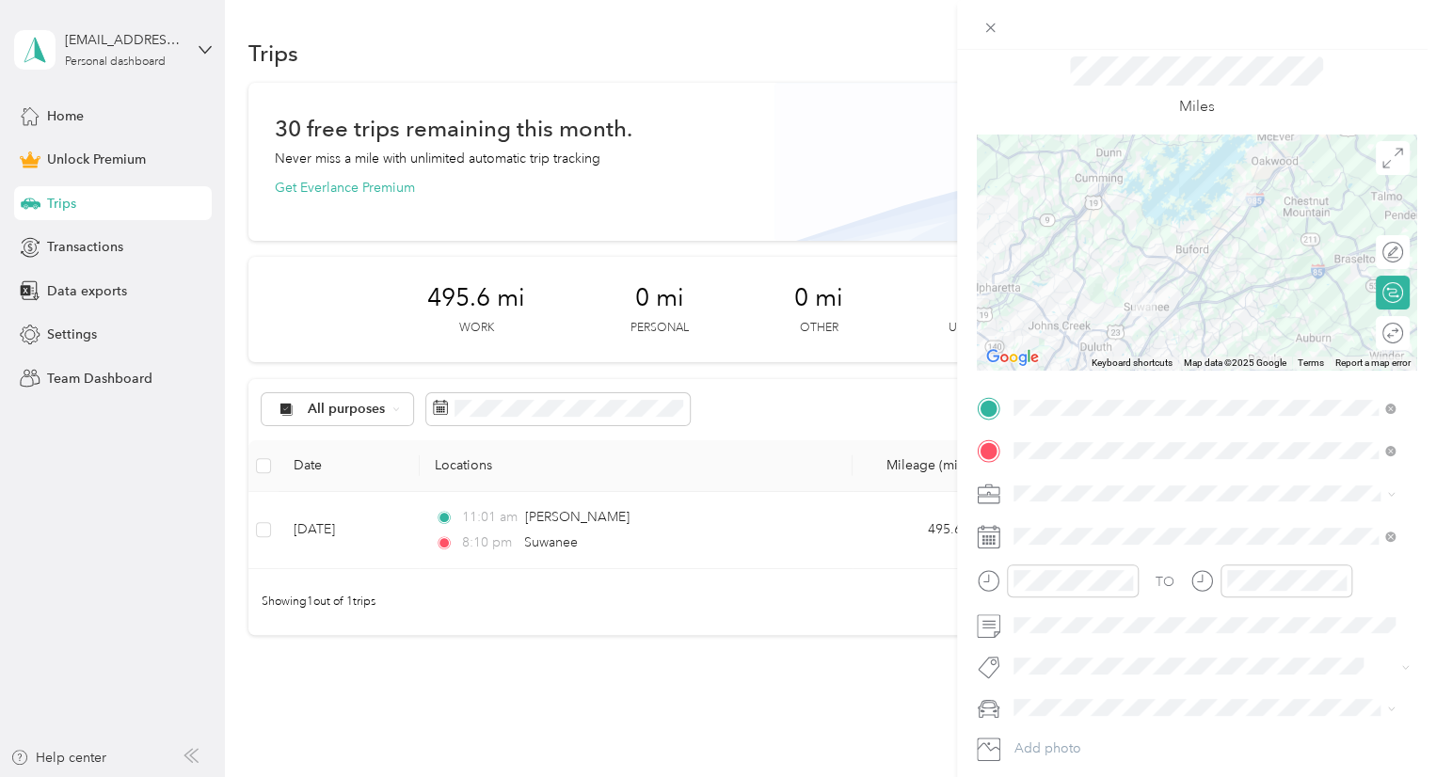
scroll to position [0, 0]
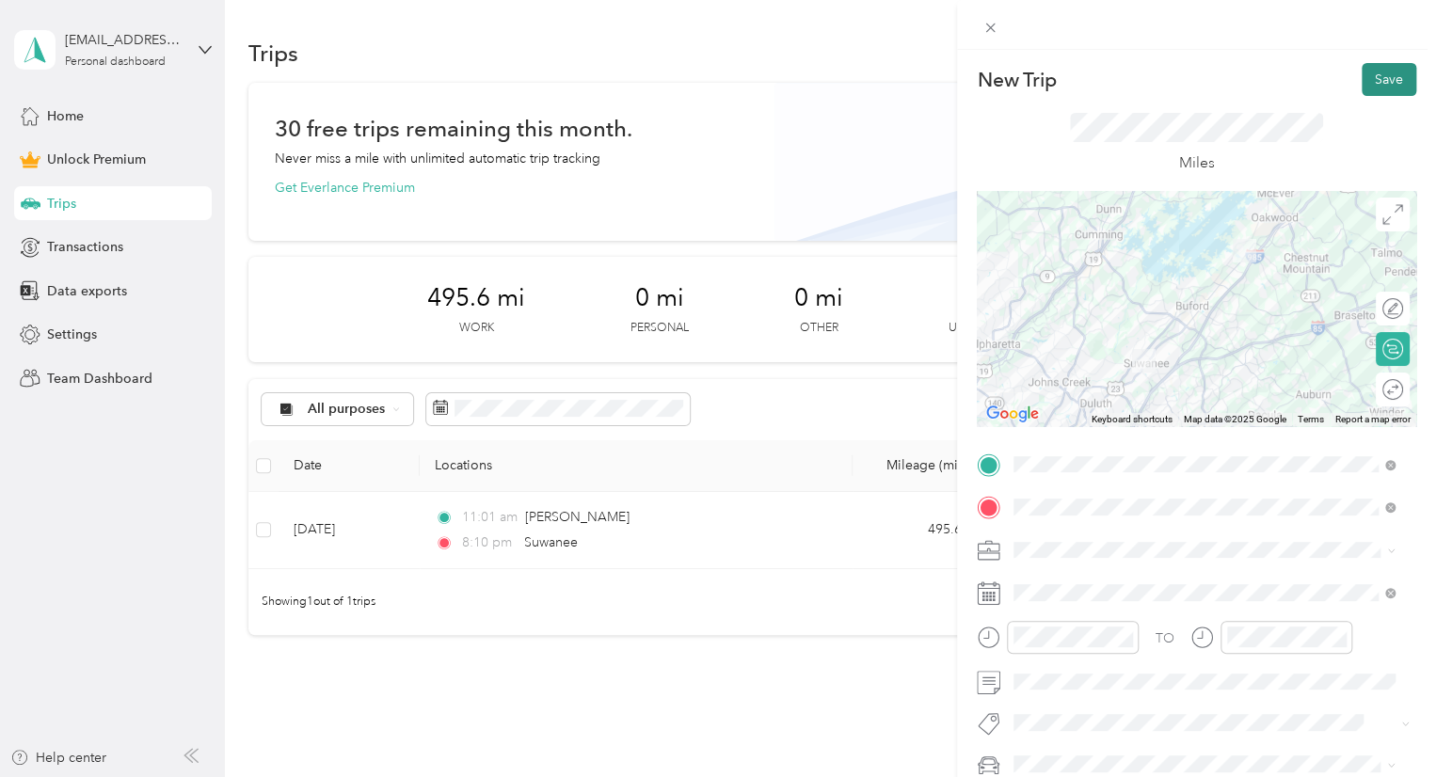
click at [1365, 82] on button "Save" at bounding box center [1388, 79] width 55 height 33
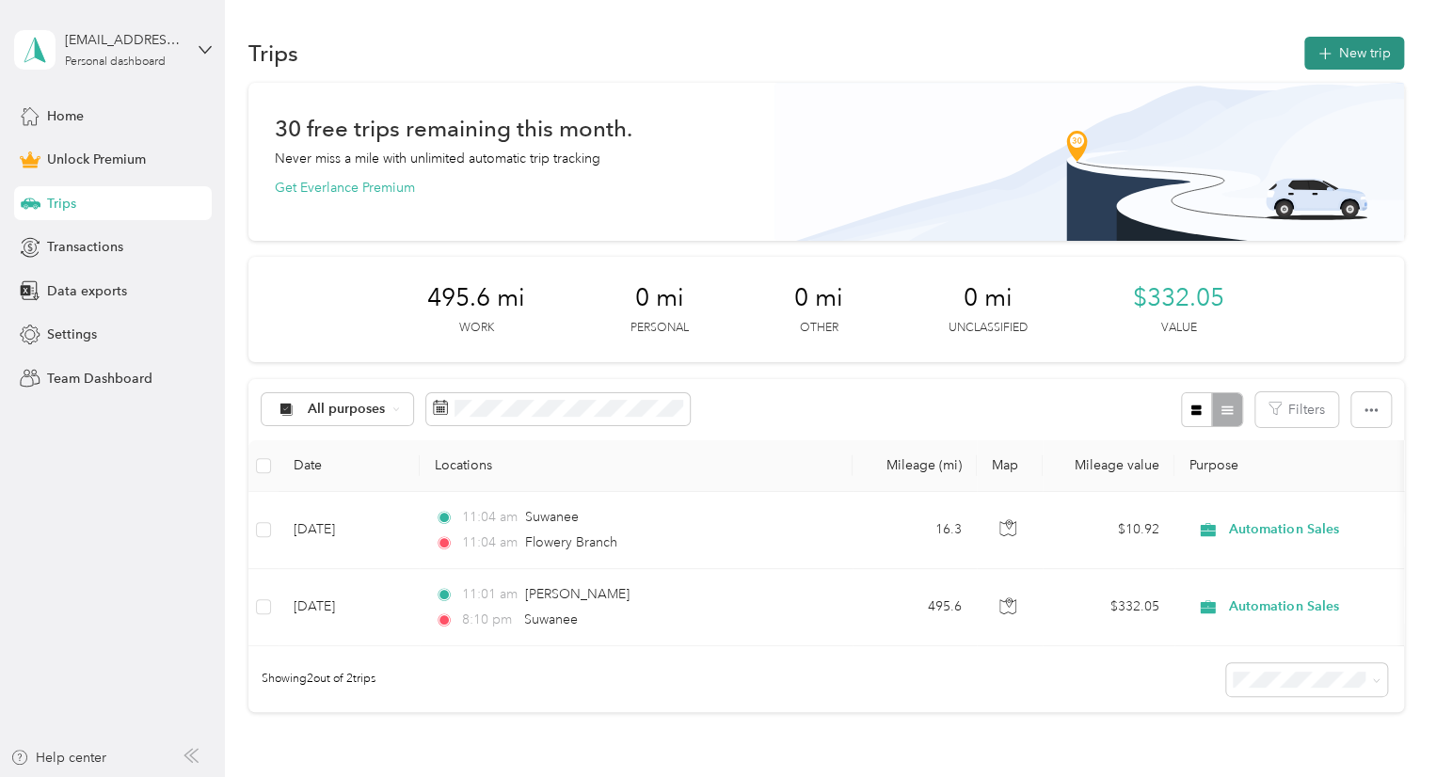
click at [1343, 57] on button "New trip" at bounding box center [1354, 53] width 100 height 33
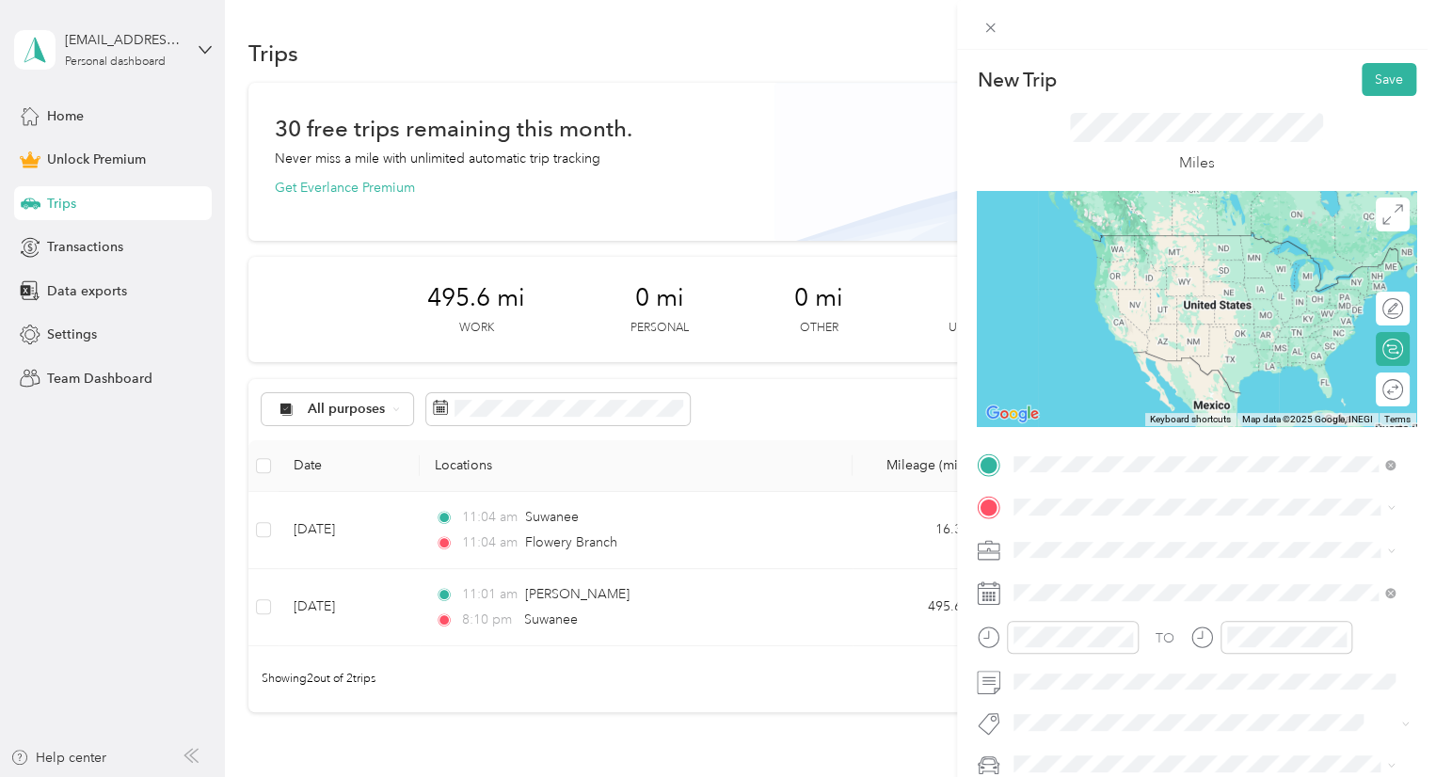
click at [1152, 547] on div "Flowery Branch Georgia, United States" at bounding box center [1204, 540] width 368 height 40
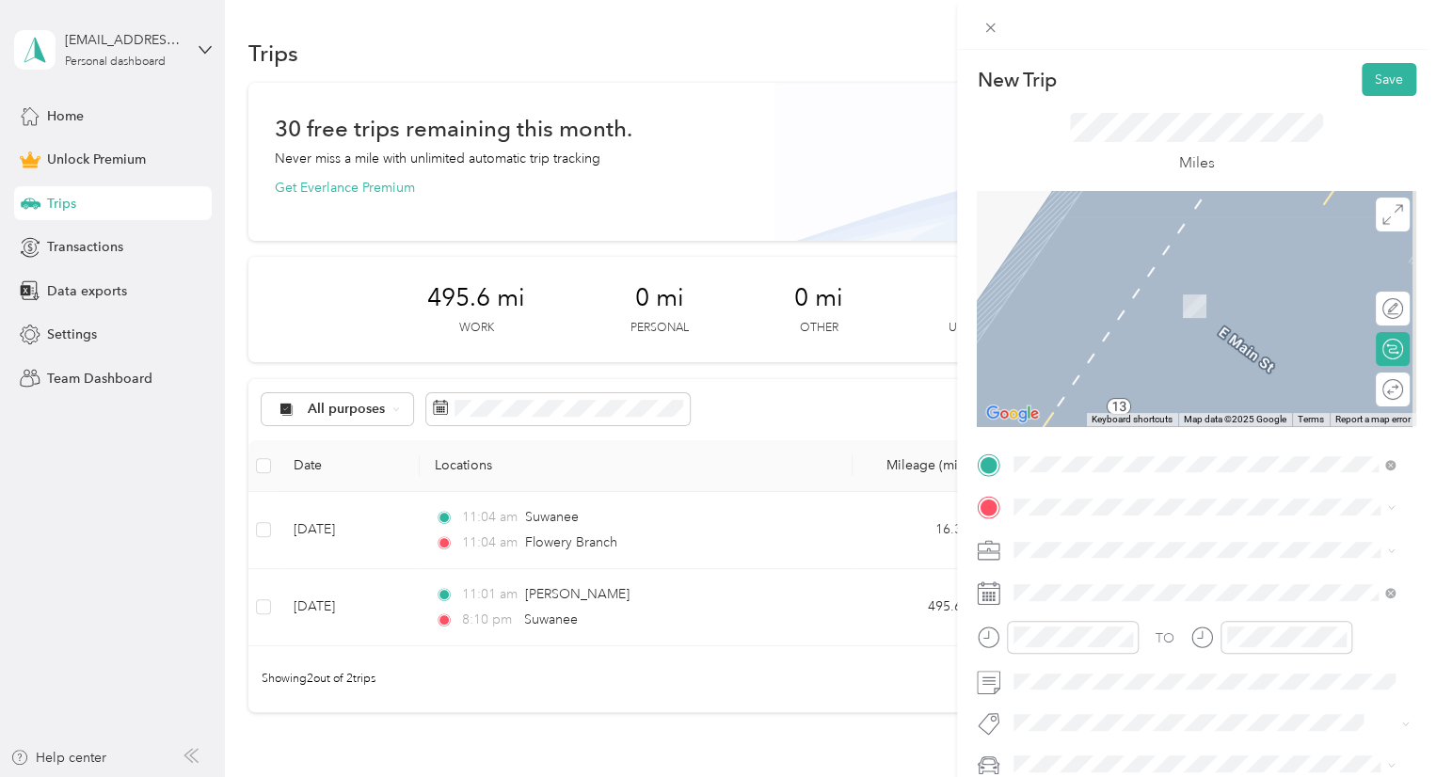
click at [1106, 290] on span "[PERSON_NAME] [US_STATE], [GEOGRAPHIC_DATA]" at bounding box center [1155, 278] width 212 height 33
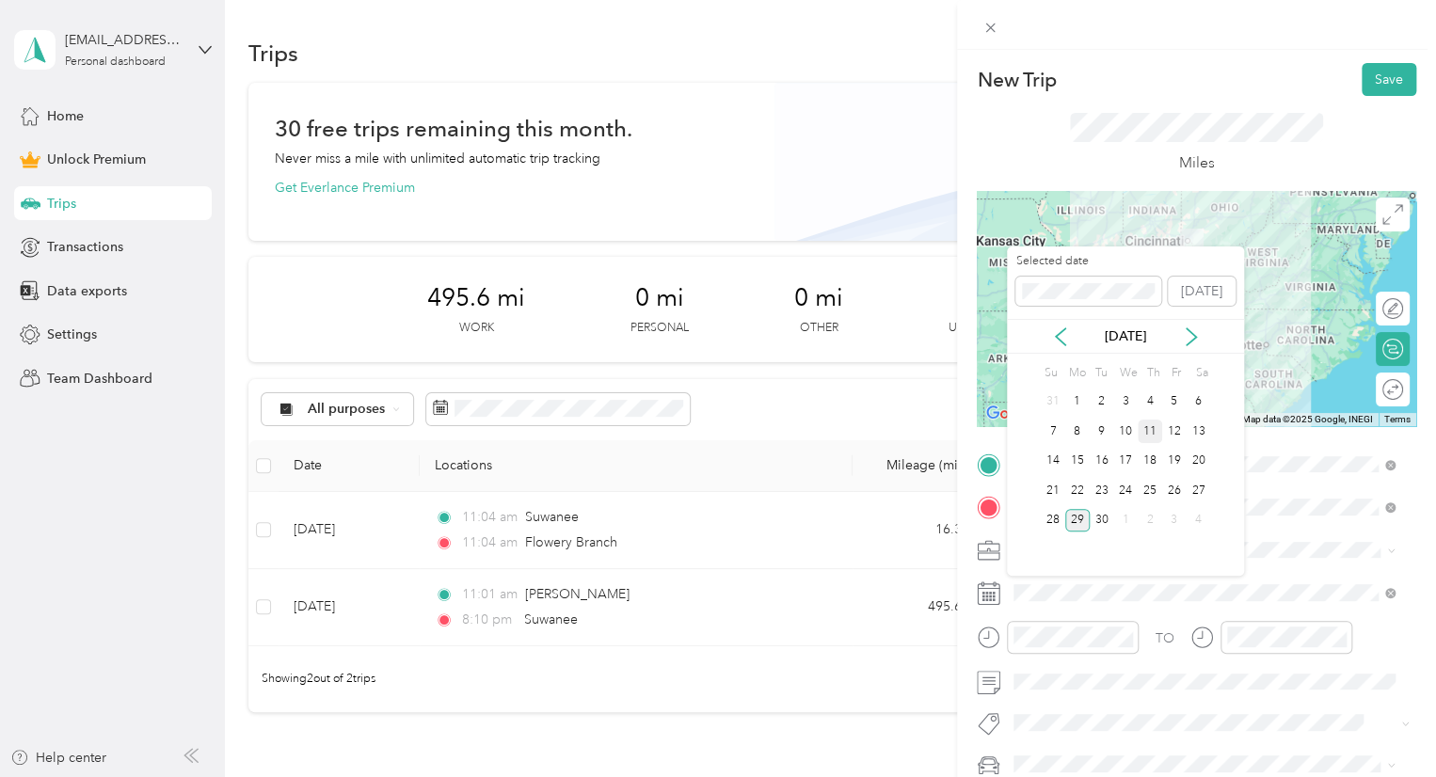
click at [1152, 428] on div "11" at bounding box center [1150, 432] width 24 height 24
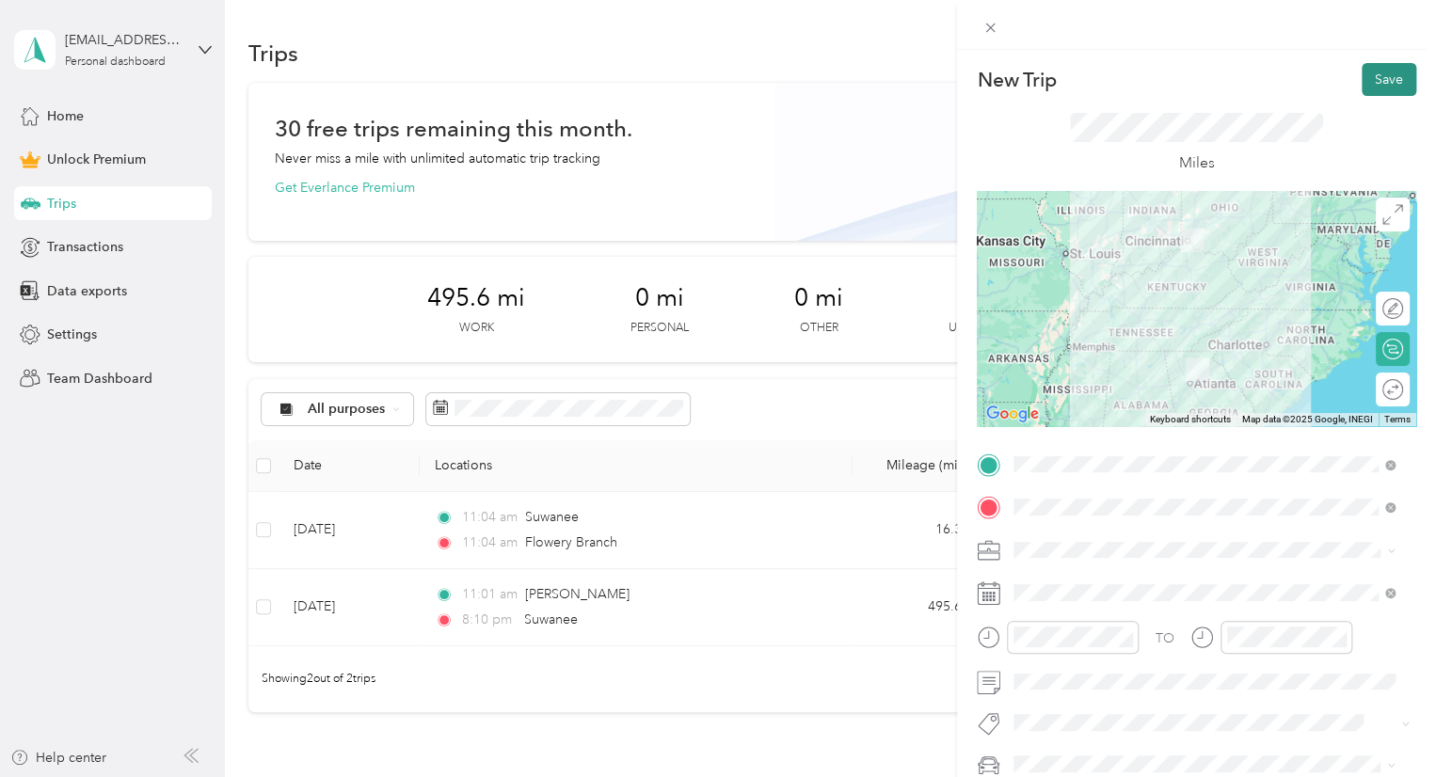
click at [1373, 78] on button "Save" at bounding box center [1388, 79] width 55 height 33
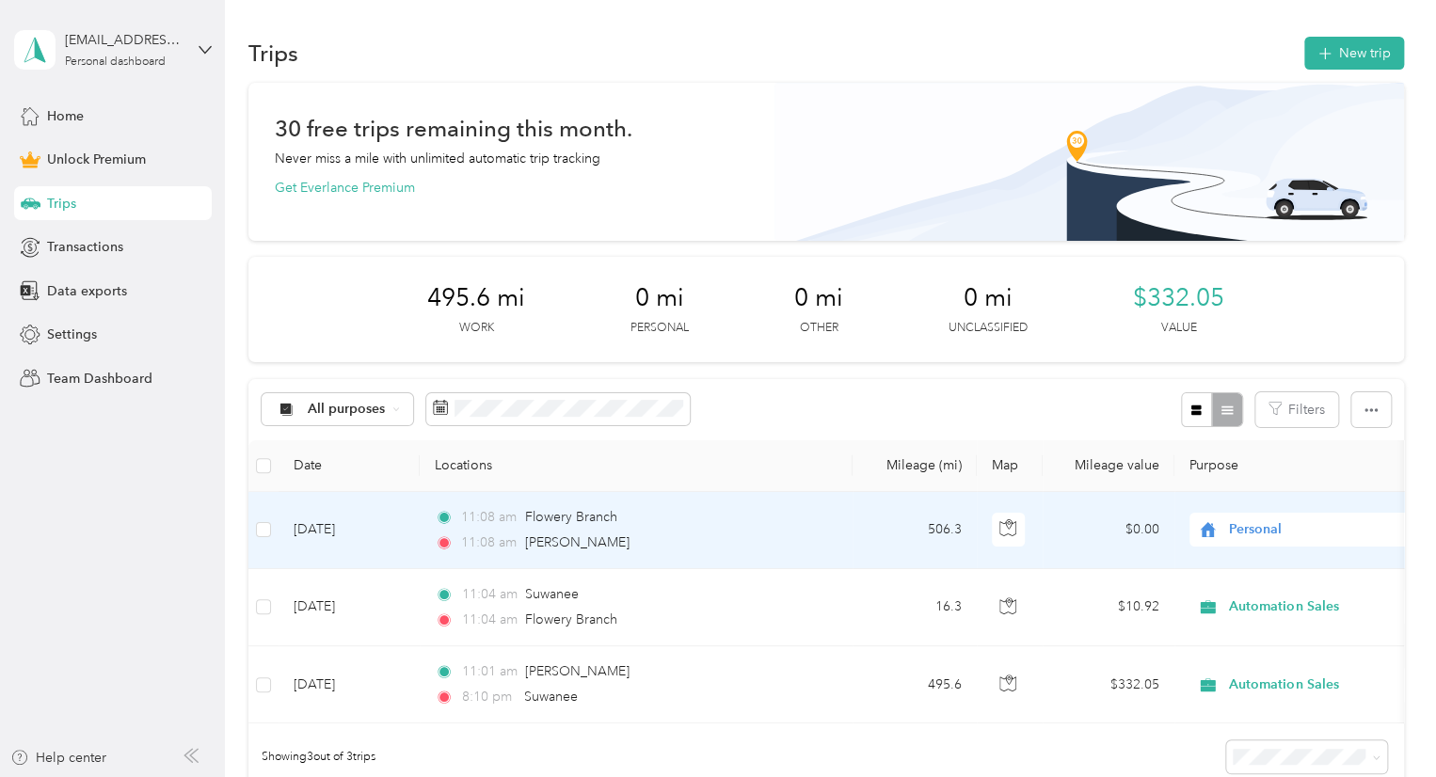
click at [1238, 536] on span "Personal" at bounding box center [1315, 529] width 172 height 21
click at [1280, 319] on span "Automation Sales" at bounding box center [1322, 320] width 174 height 20
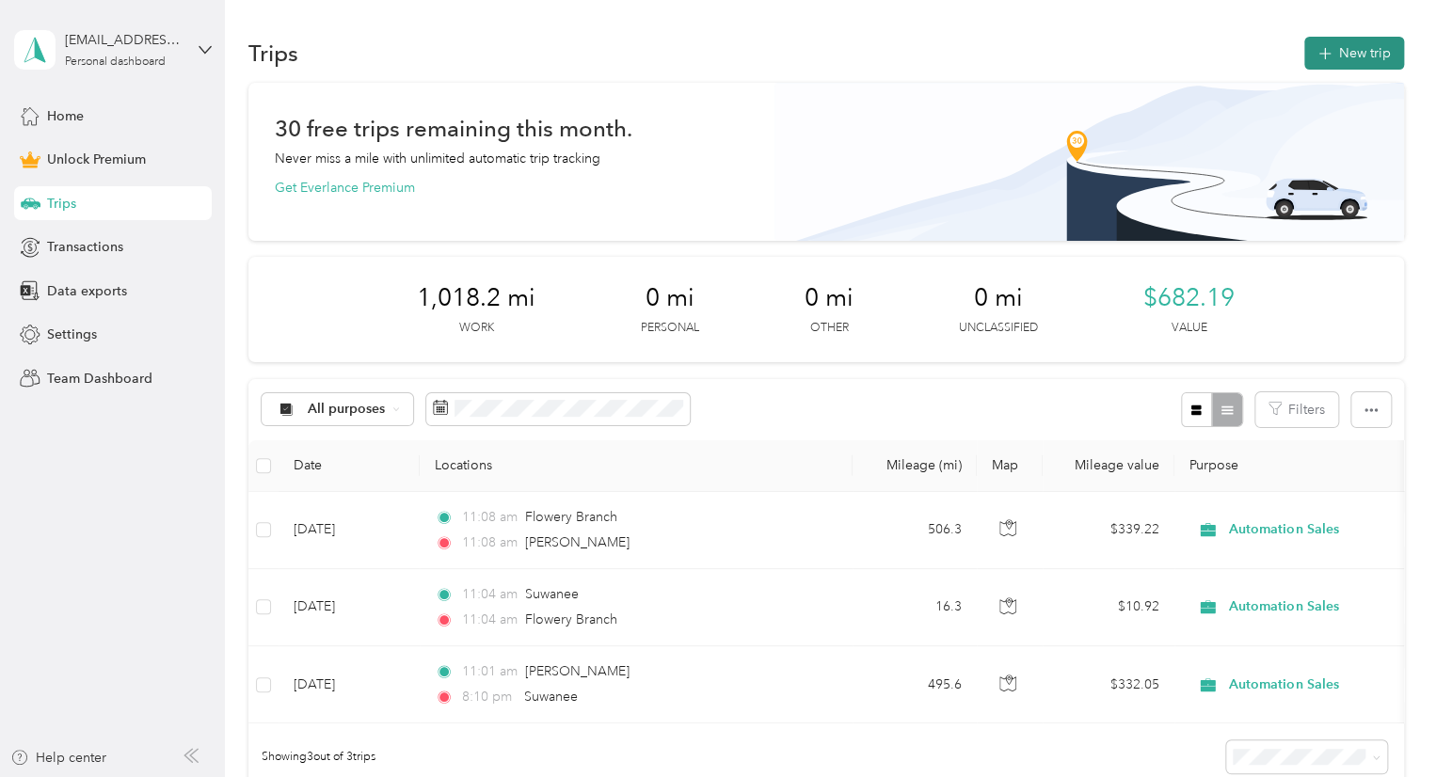
click at [1335, 50] on button "New trip" at bounding box center [1354, 53] width 100 height 33
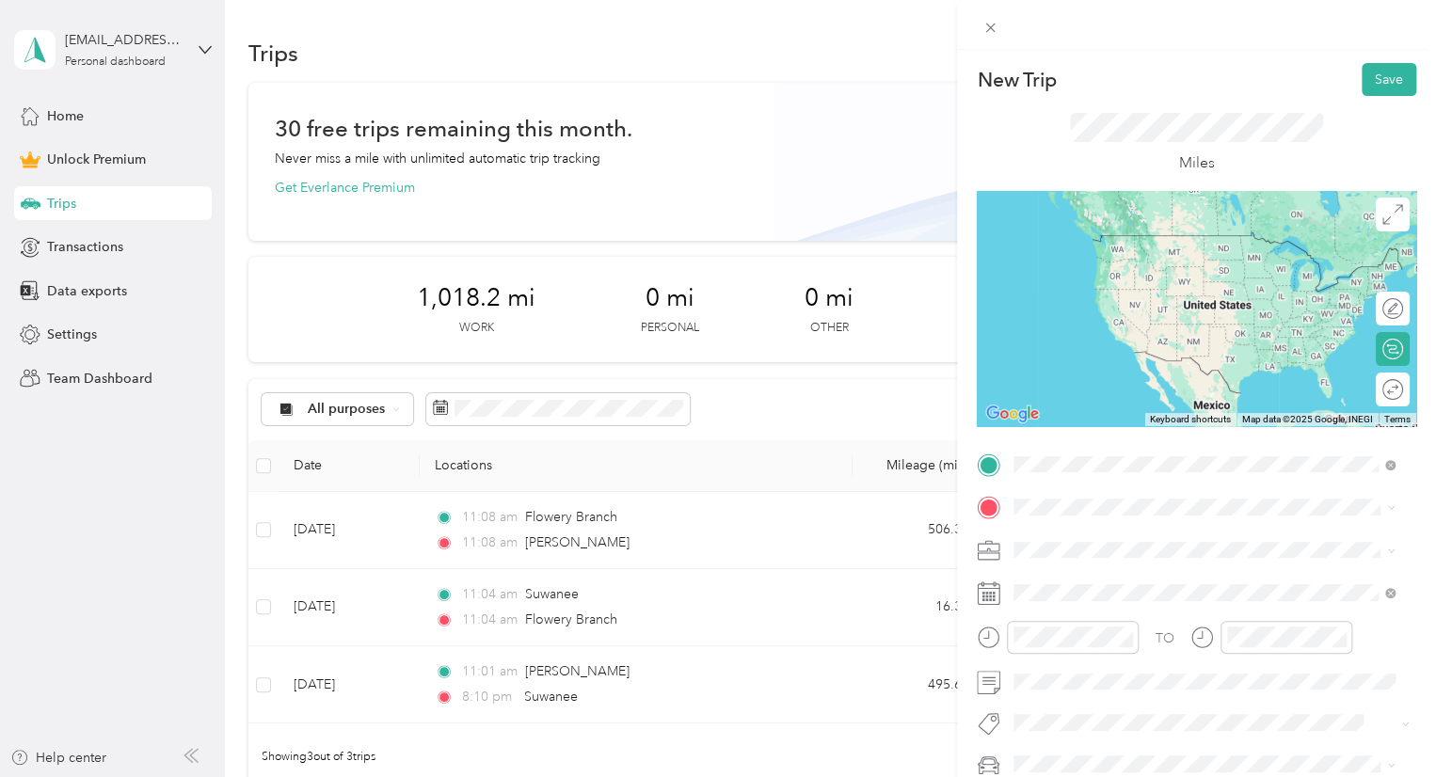
click at [1068, 538] on span "[PERSON_NAME] [US_STATE], [GEOGRAPHIC_DATA]" at bounding box center [1155, 540] width 212 height 33
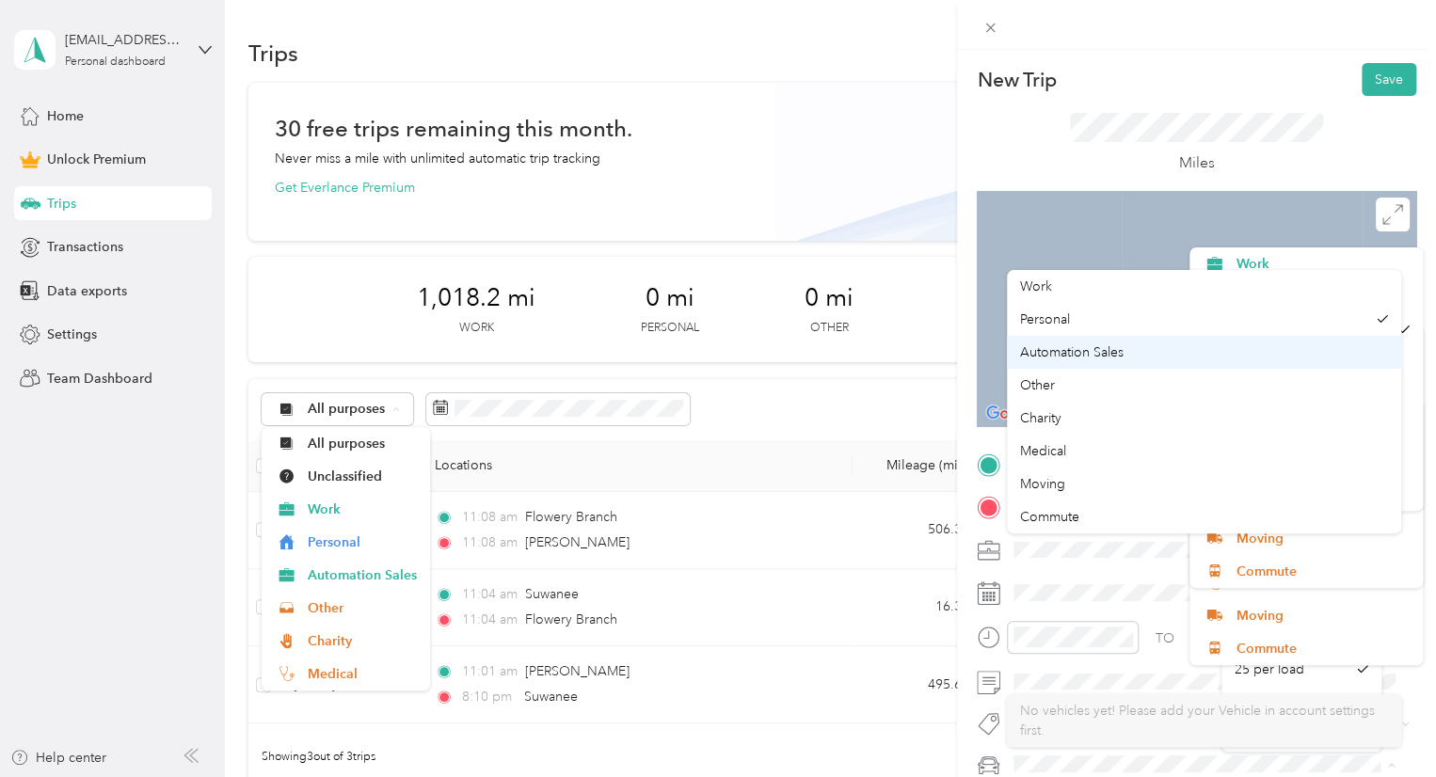
drag, startPoint x: 1396, startPoint y: 325, endPoint x: 1400, endPoint y: 347, distance: 22.9
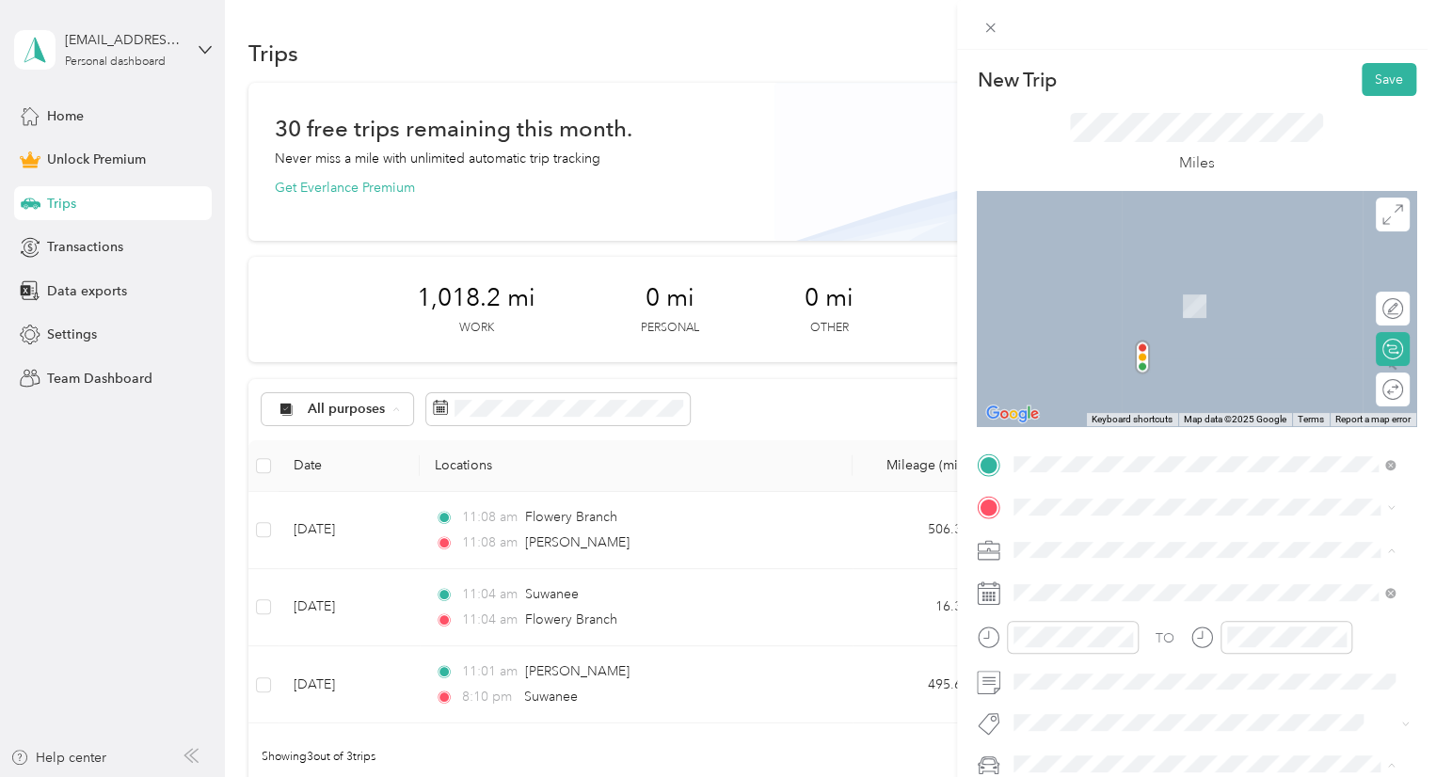
click at [1084, 351] on span "Automation Sales" at bounding box center [1071, 352] width 103 height 16
click at [1042, 517] on span at bounding box center [1211, 507] width 409 height 30
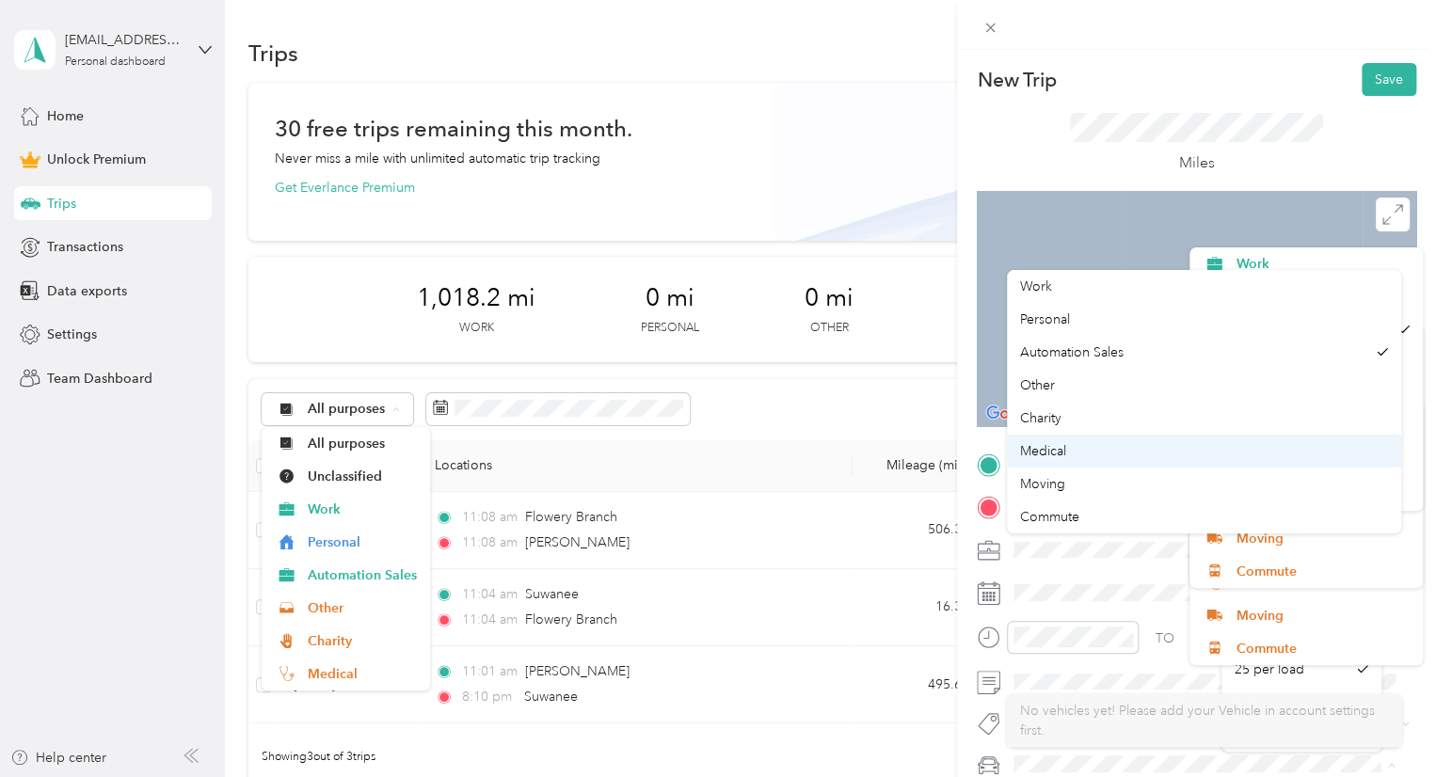
drag, startPoint x: 1392, startPoint y: 414, endPoint x: 1393, endPoint y: 435, distance: 20.8
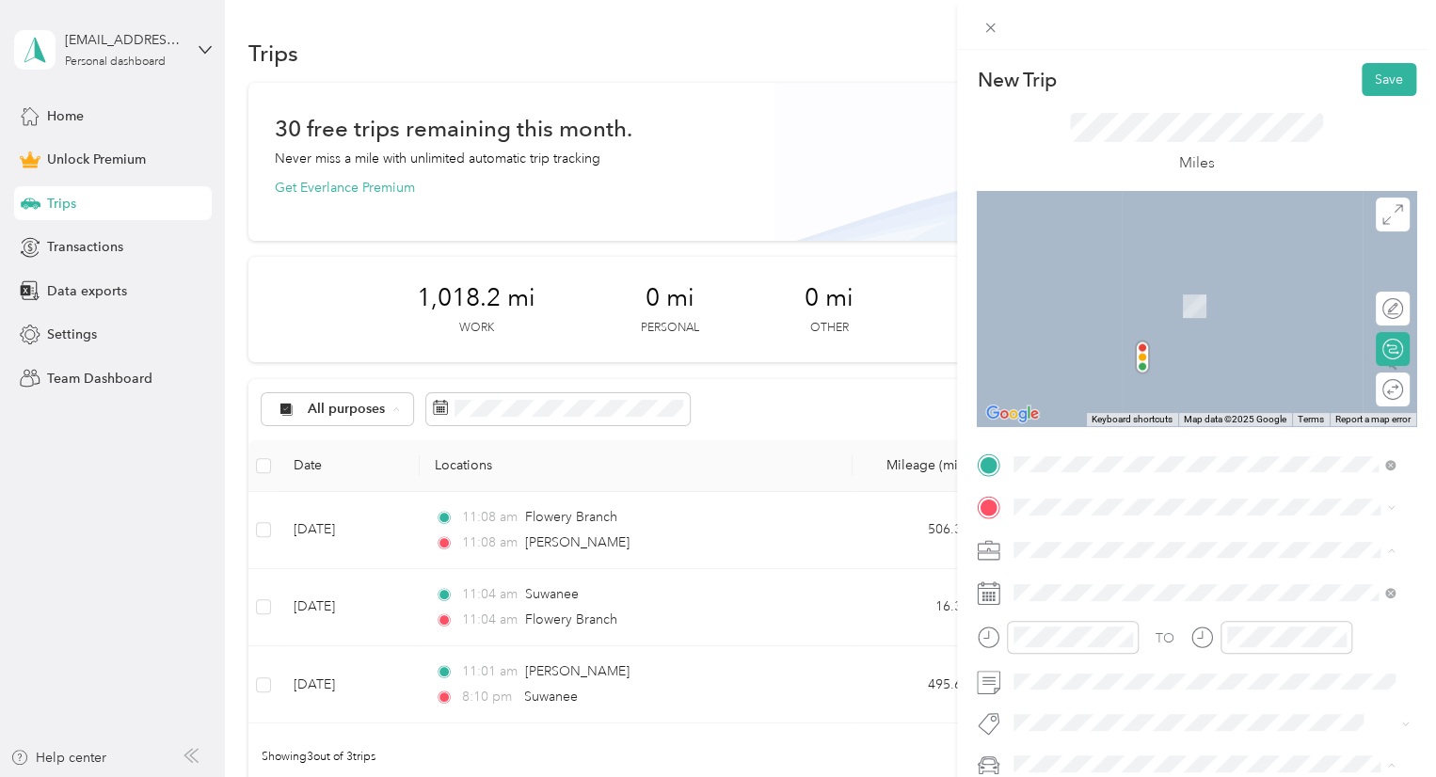
click at [1104, 202] on div at bounding box center [1196, 308] width 439 height 235
click at [1065, 231] on div at bounding box center [1196, 308] width 439 height 235
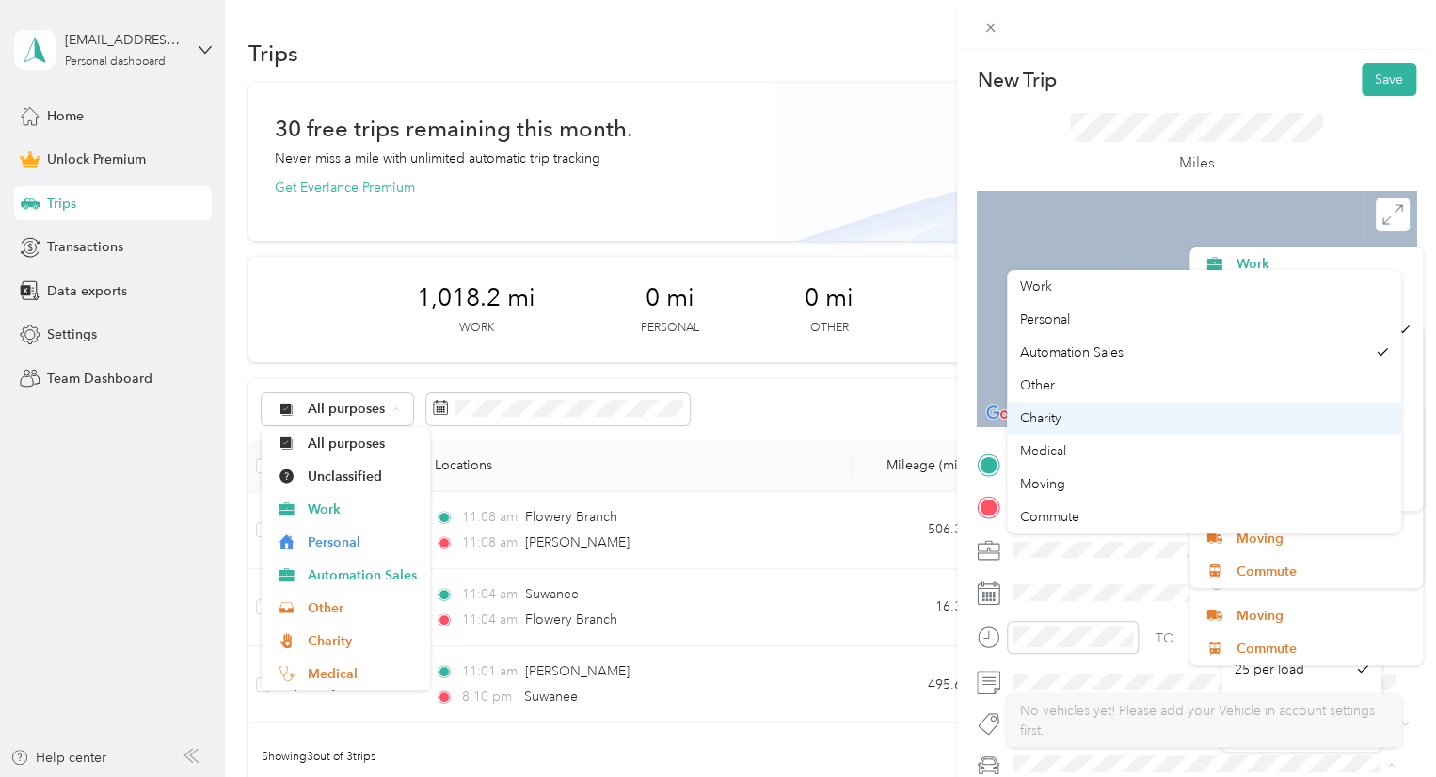
drag, startPoint x: 1397, startPoint y: 415, endPoint x: 1396, endPoint y: 433, distance: 17.9
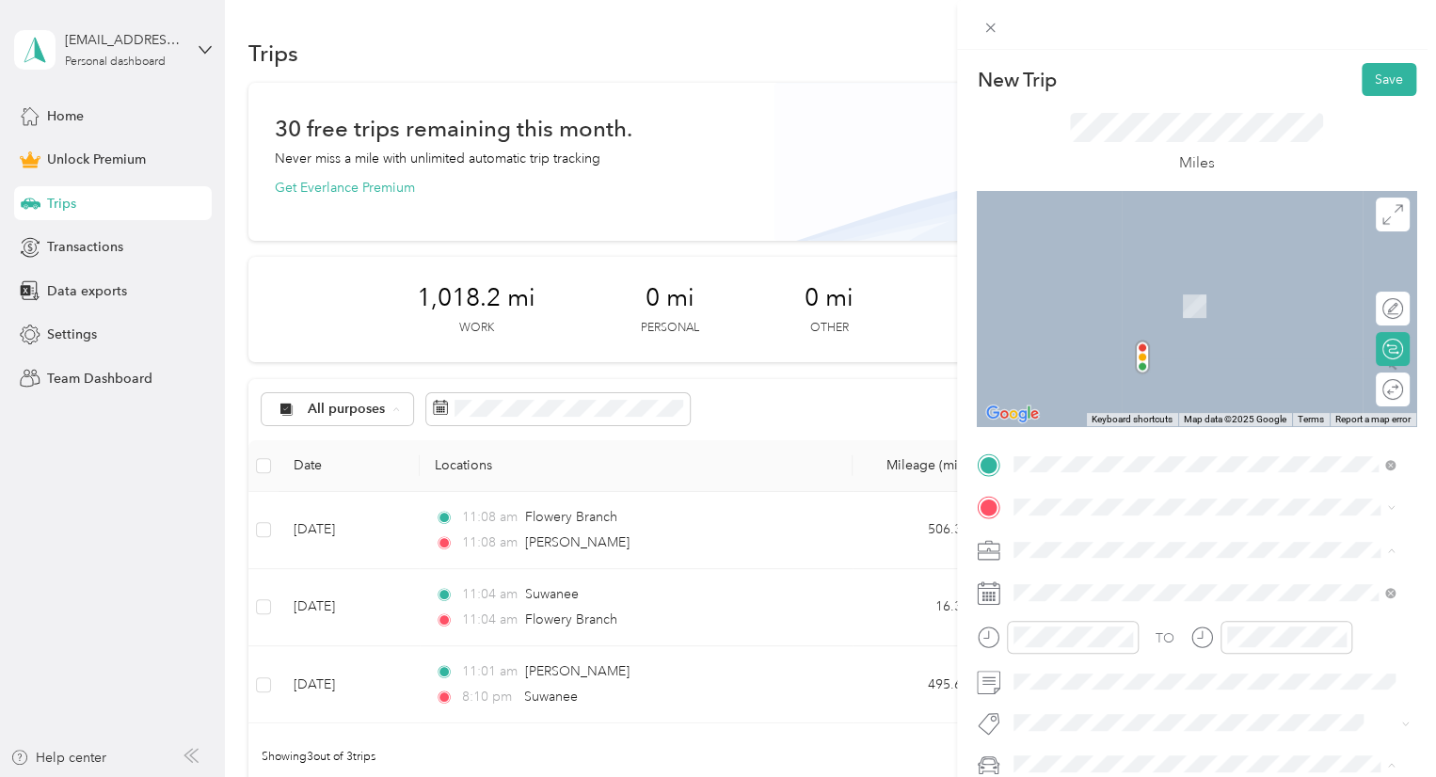
click at [1064, 246] on div at bounding box center [1196, 308] width 439 height 235
click at [1102, 322] on span "Airport Exchange Boulevard Erlanger, Kentucky 41018, United States" at bounding box center [1151, 313] width 204 height 17
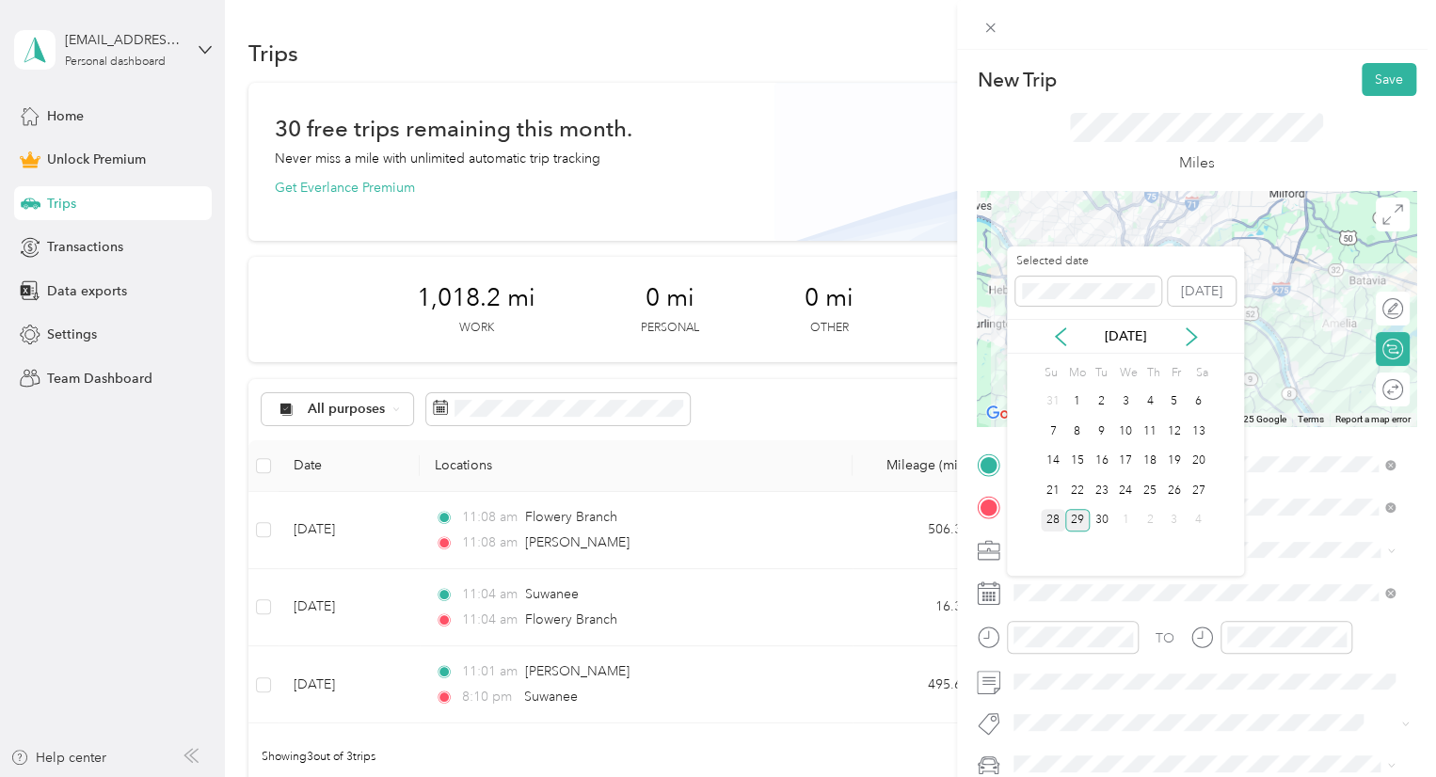
click at [1054, 518] on div "28" at bounding box center [1053, 521] width 24 height 24
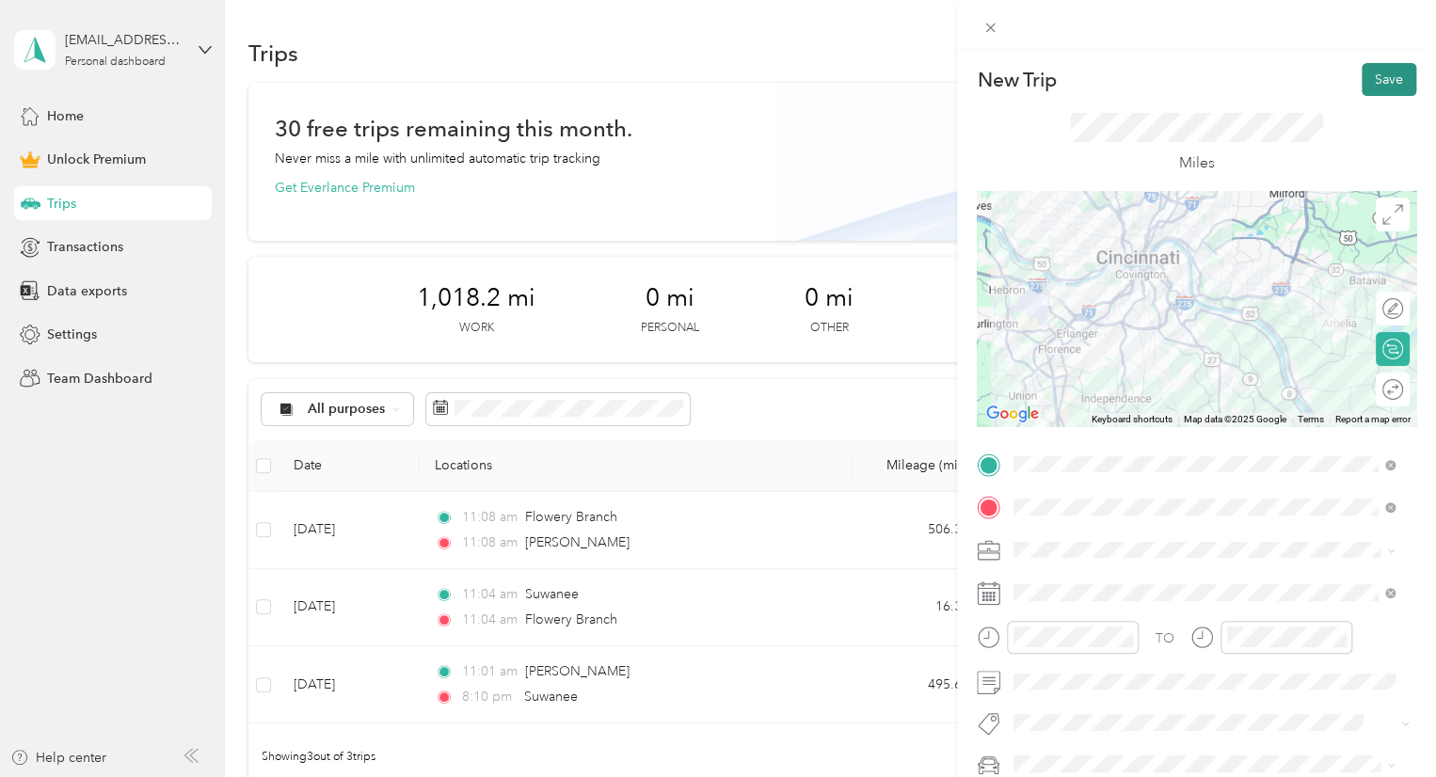
click at [1364, 72] on button "Save" at bounding box center [1388, 79] width 55 height 33
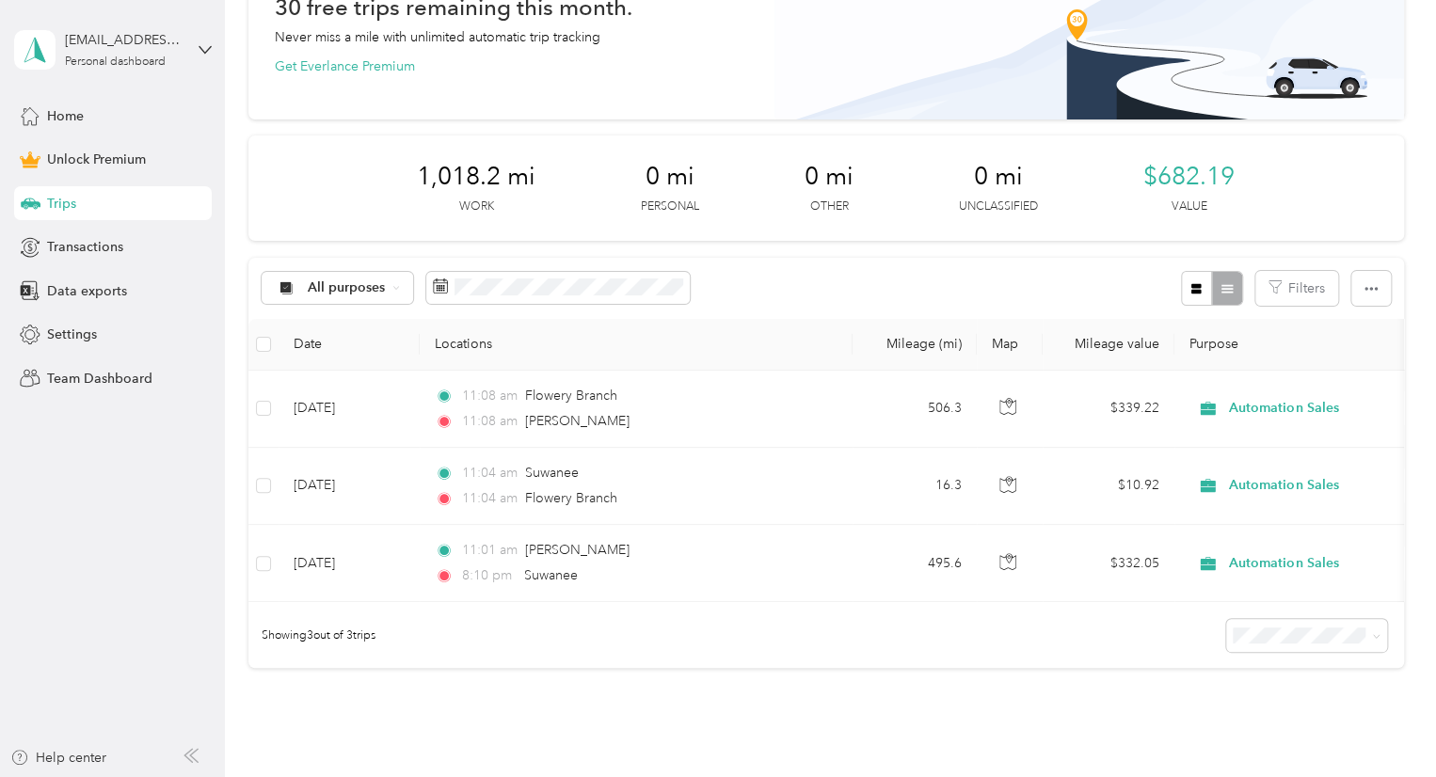
scroll to position [117, 0]
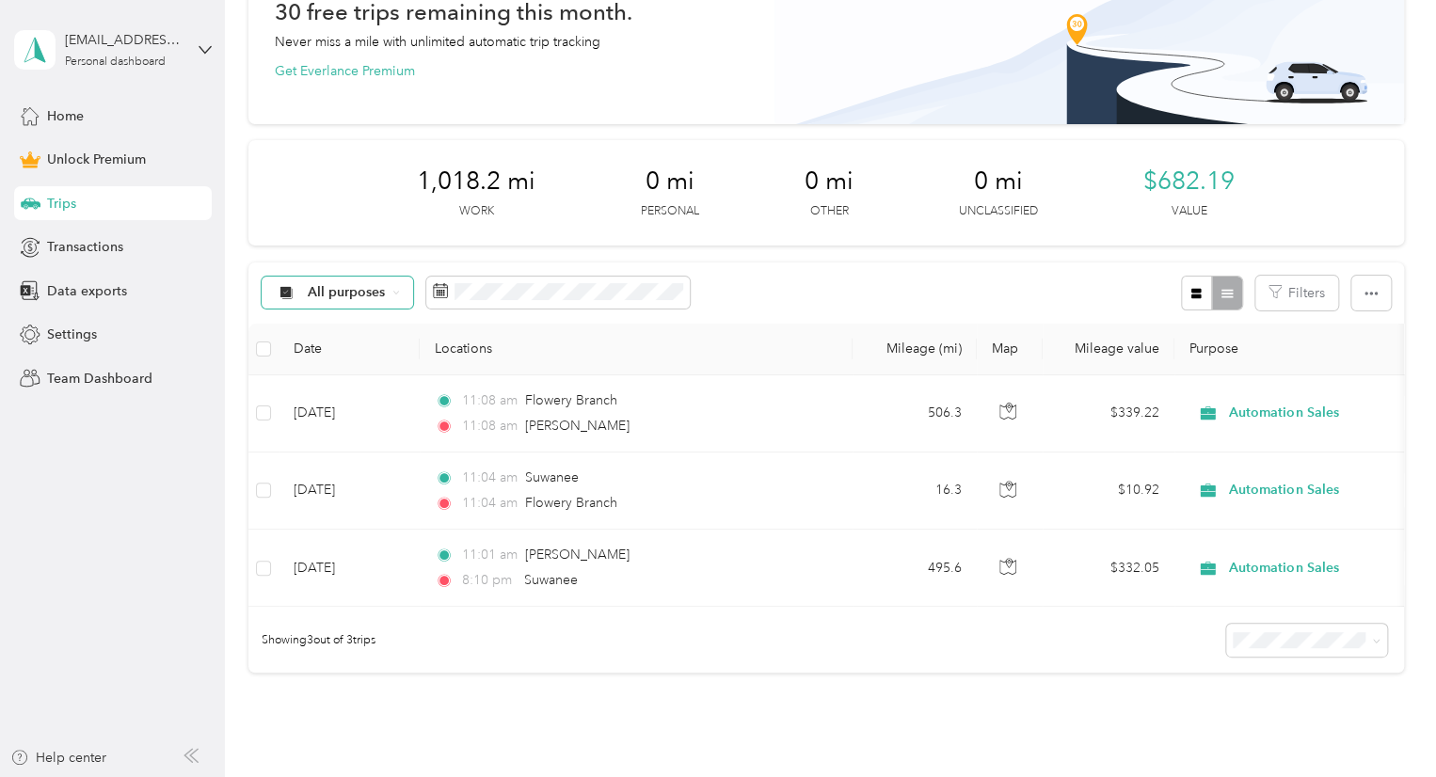
click at [395, 293] on icon at bounding box center [396, 293] width 8 height 8
click at [376, 451] on span "Automation Sales" at bounding box center [362, 454] width 109 height 20
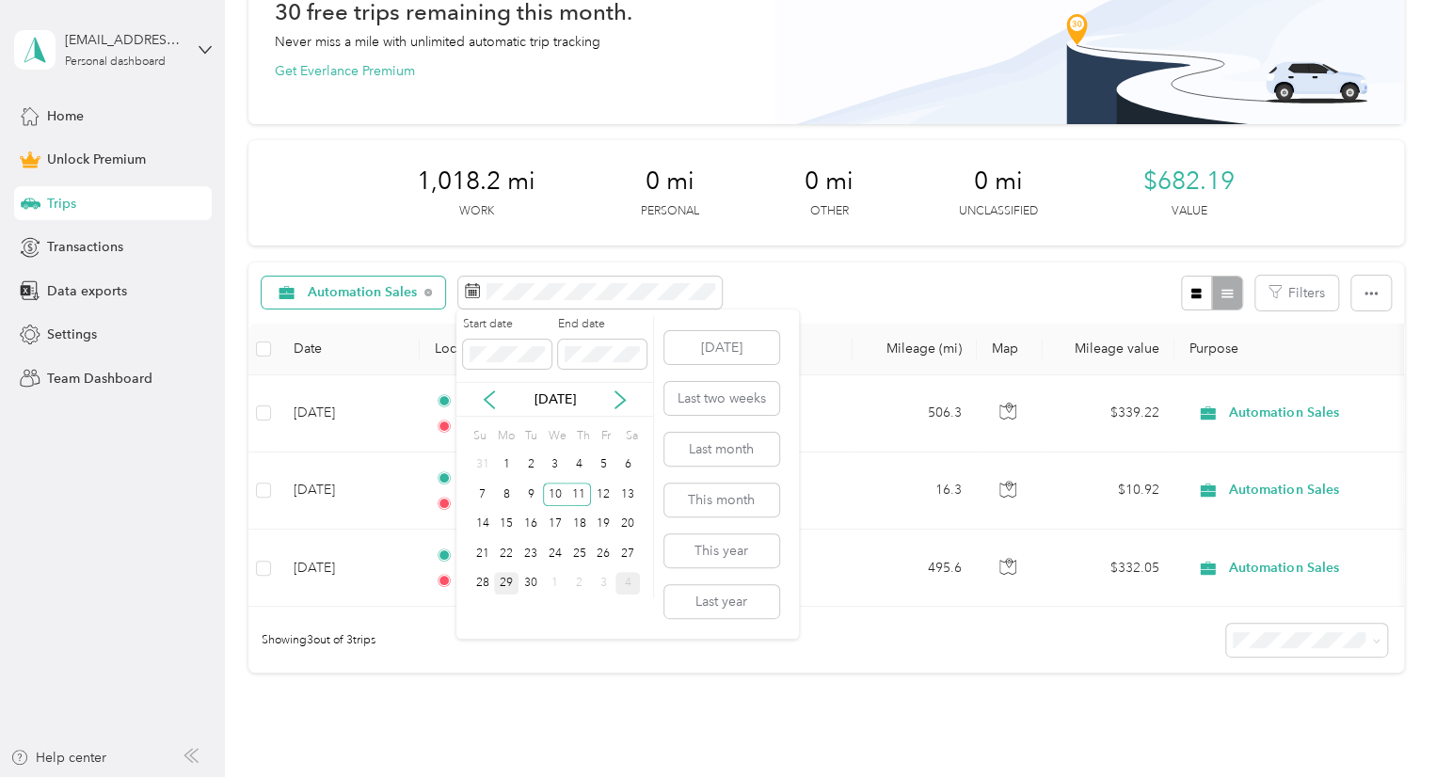
click at [617, 577] on div "4" at bounding box center [627, 584] width 24 height 24
click at [621, 557] on div "25" at bounding box center [627, 554] width 24 height 24
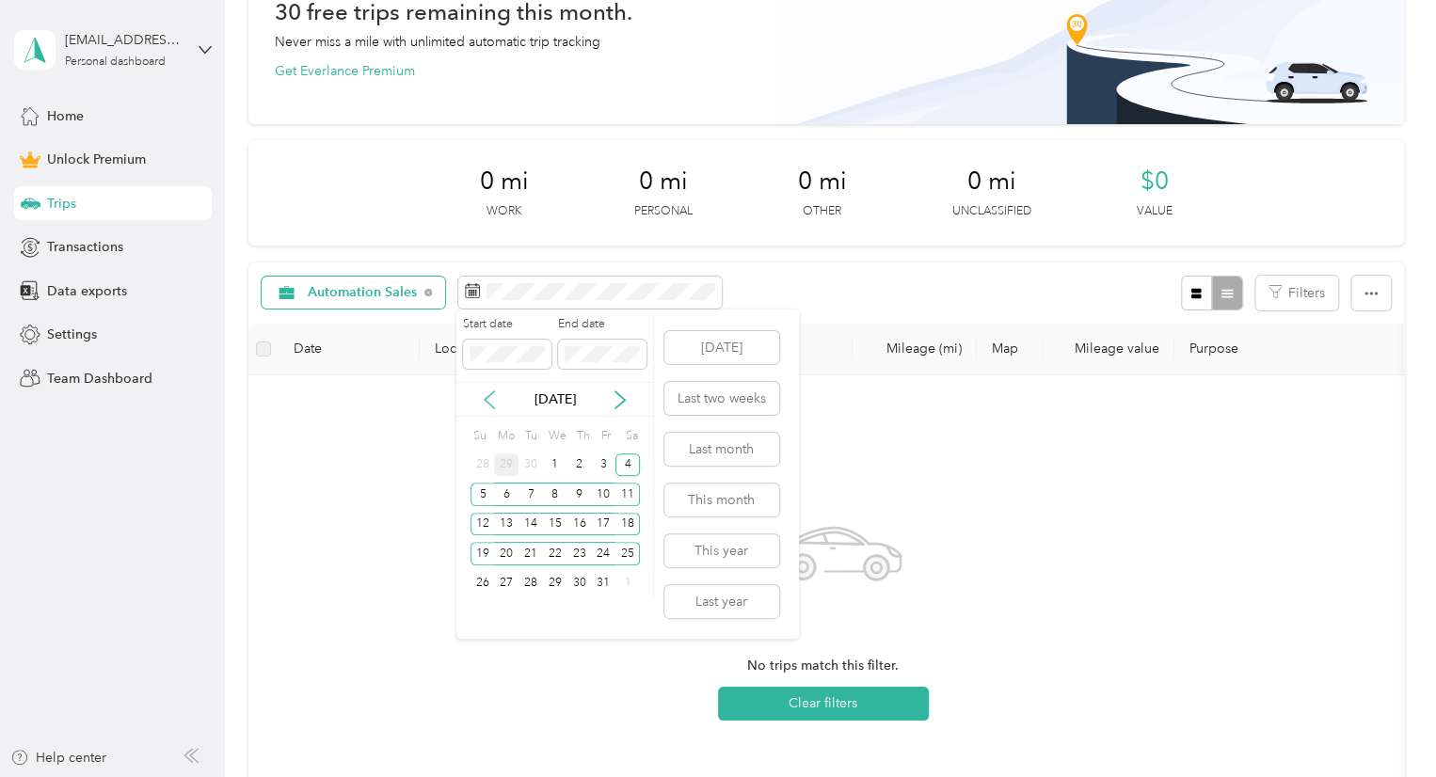
click at [486, 395] on icon at bounding box center [489, 399] width 19 height 19
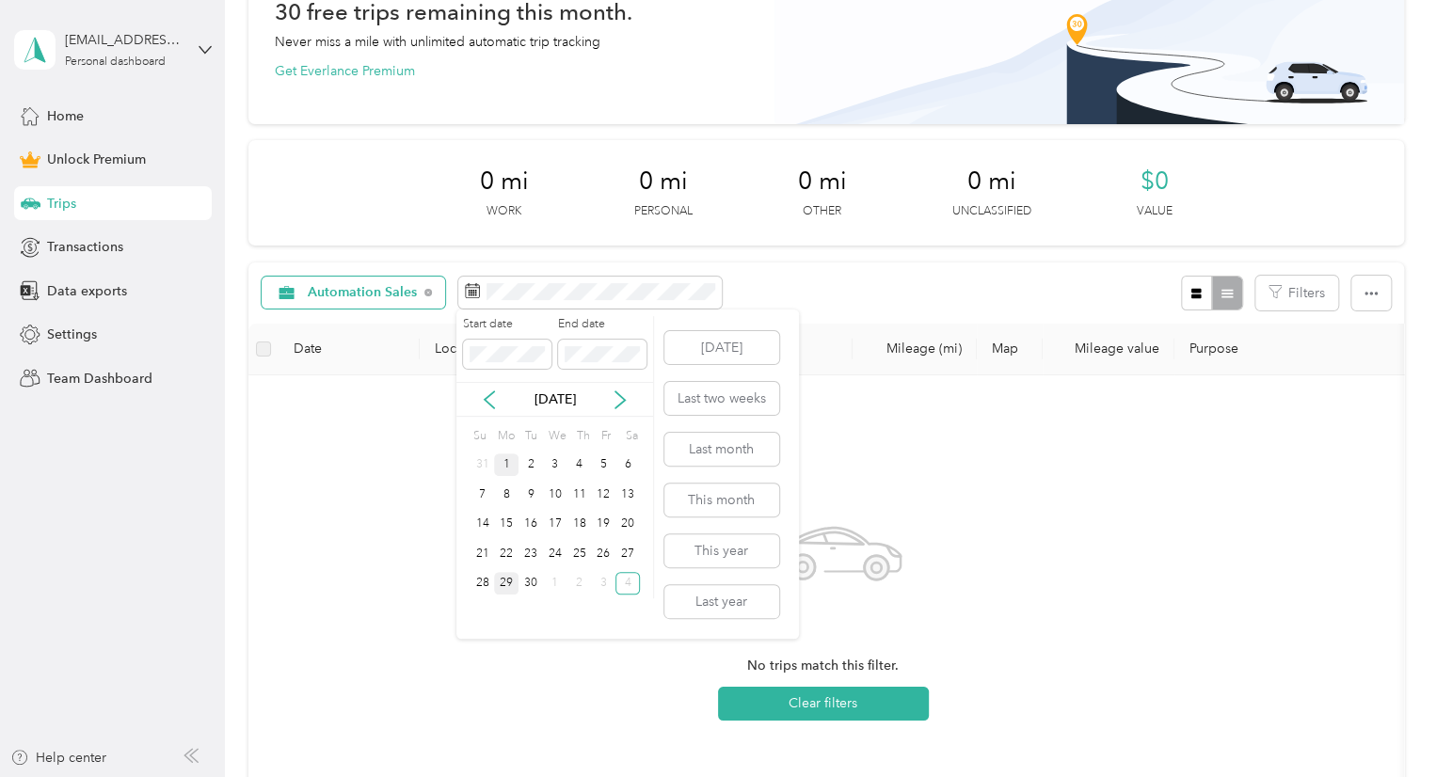
click at [502, 465] on div "1" at bounding box center [506, 466] width 24 height 24
click at [527, 581] on div "30" at bounding box center [530, 584] width 24 height 24
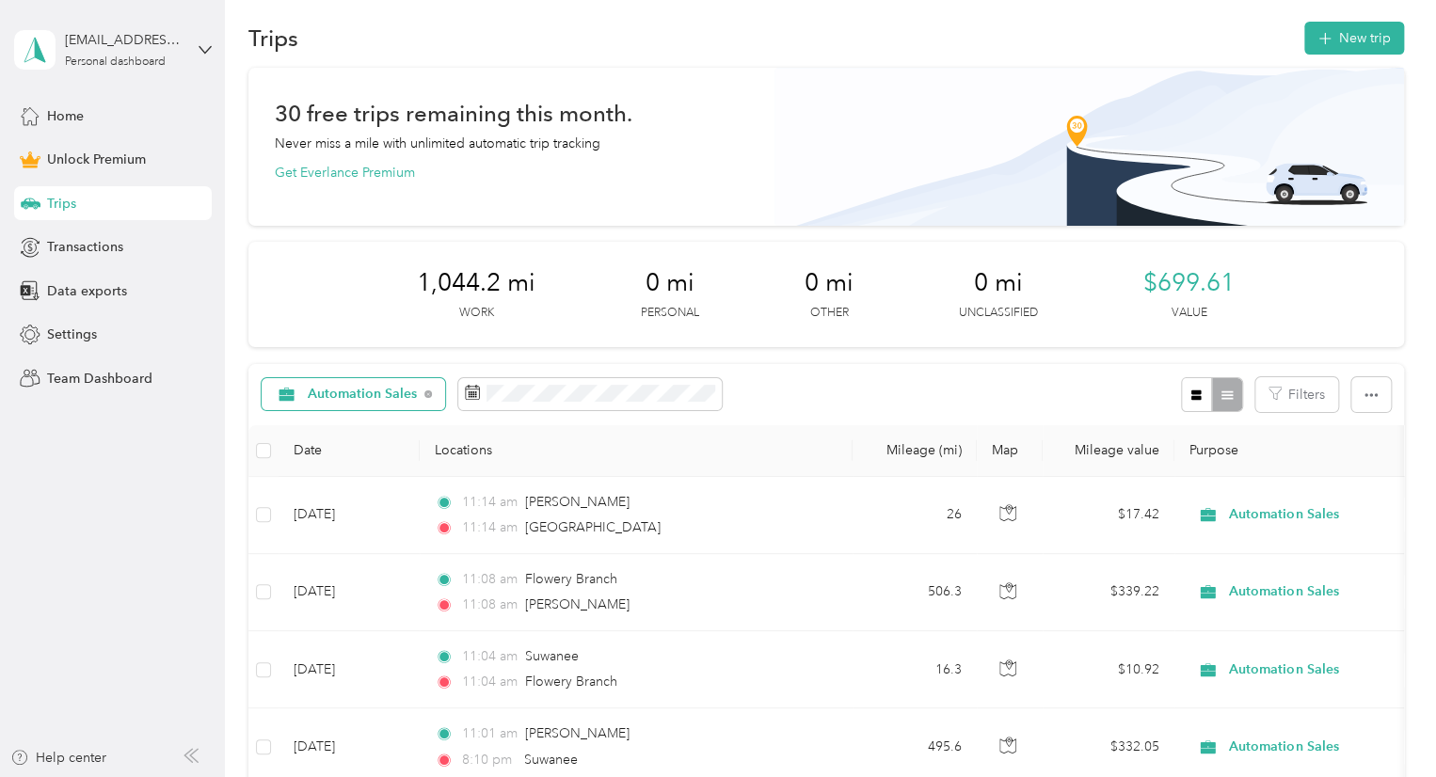
scroll to position [12, 0]
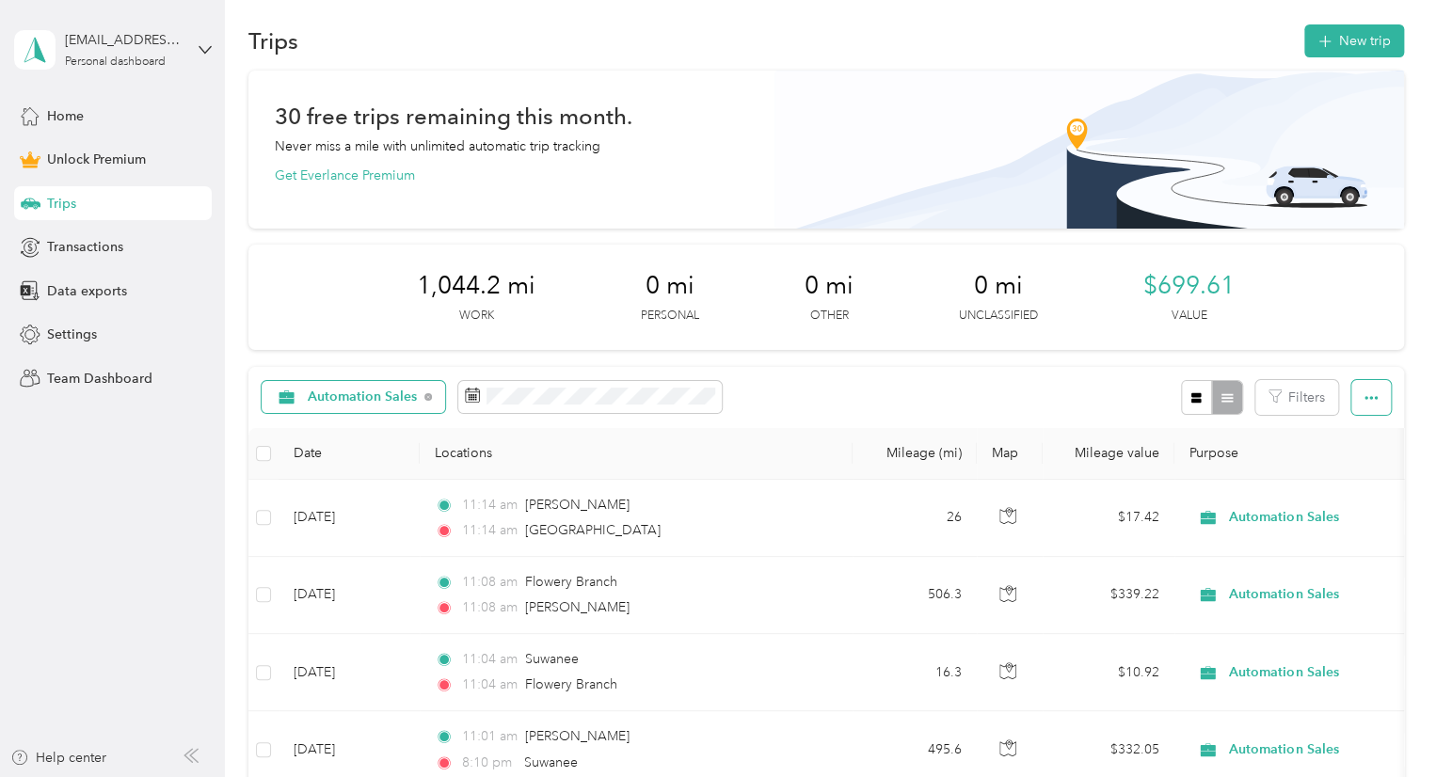
click at [1370, 402] on icon "button" at bounding box center [1370, 397] width 13 height 13
click at [1345, 462] on span "Export" at bounding box center [1339, 465] width 40 height 16
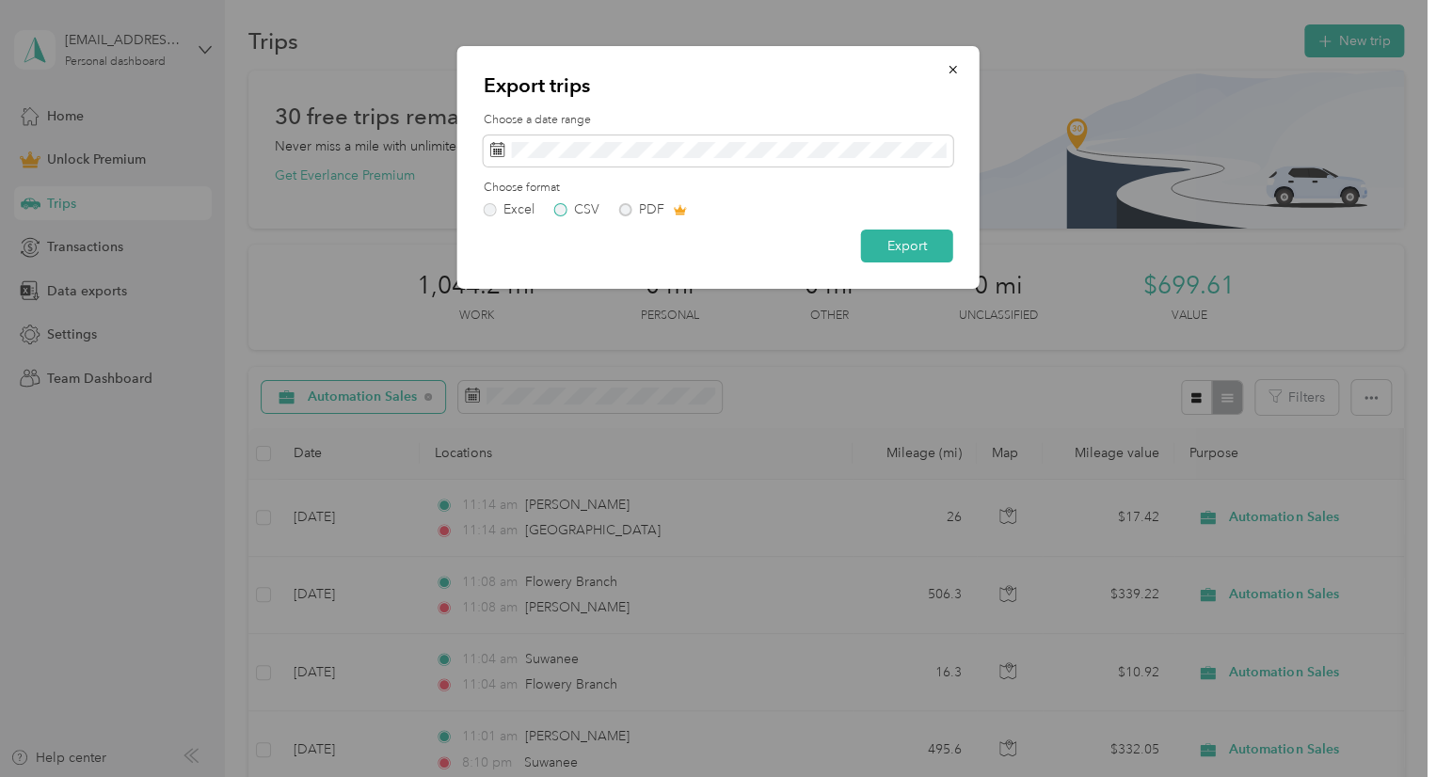
click at [559, 208] on label "CSV" at bounding box center [576, 209] width 45 height 13
click at [903, 244] on button "Export" at bounding box center [907, 246] width 92 height 33
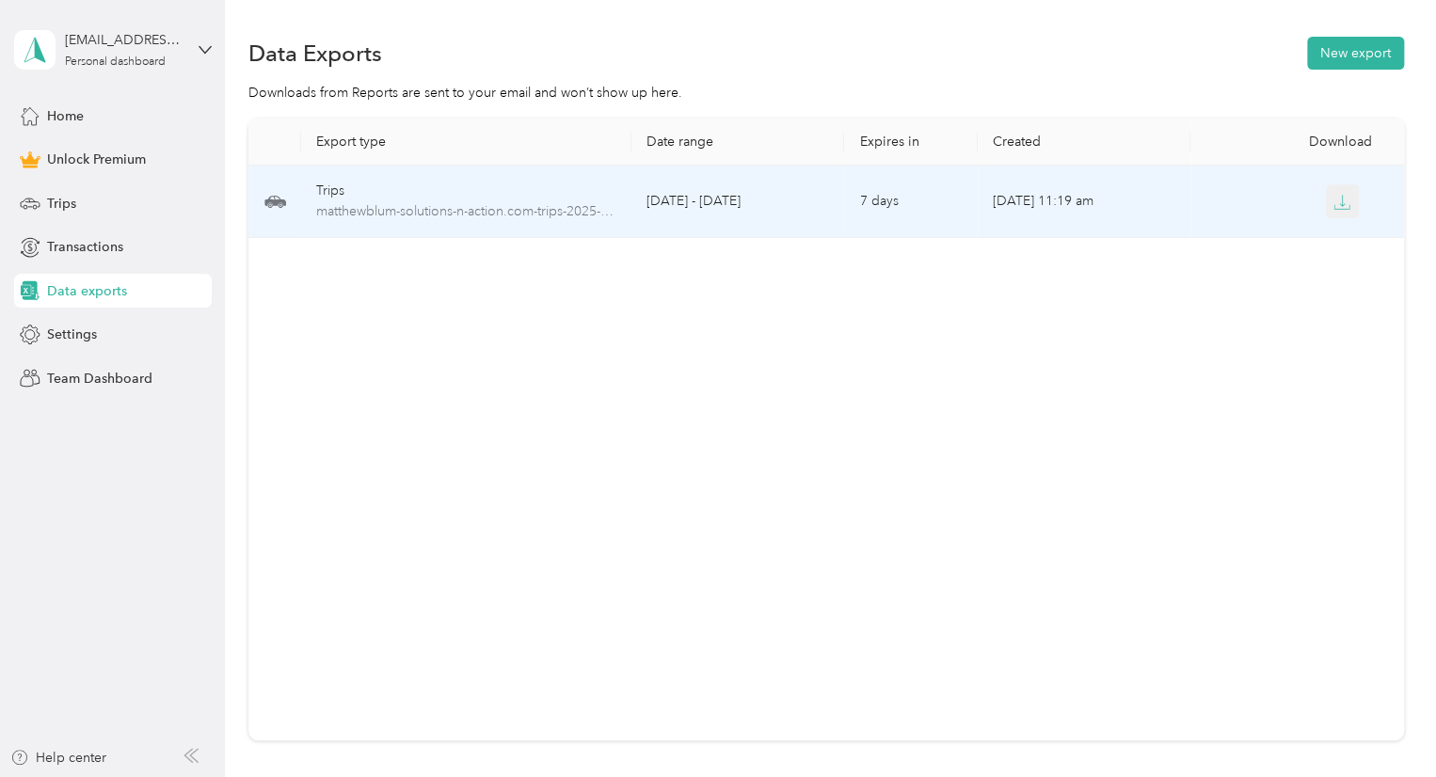
click at [1335, 204] on icon "button" at bounding box center [1341, 202] width 17 height 17
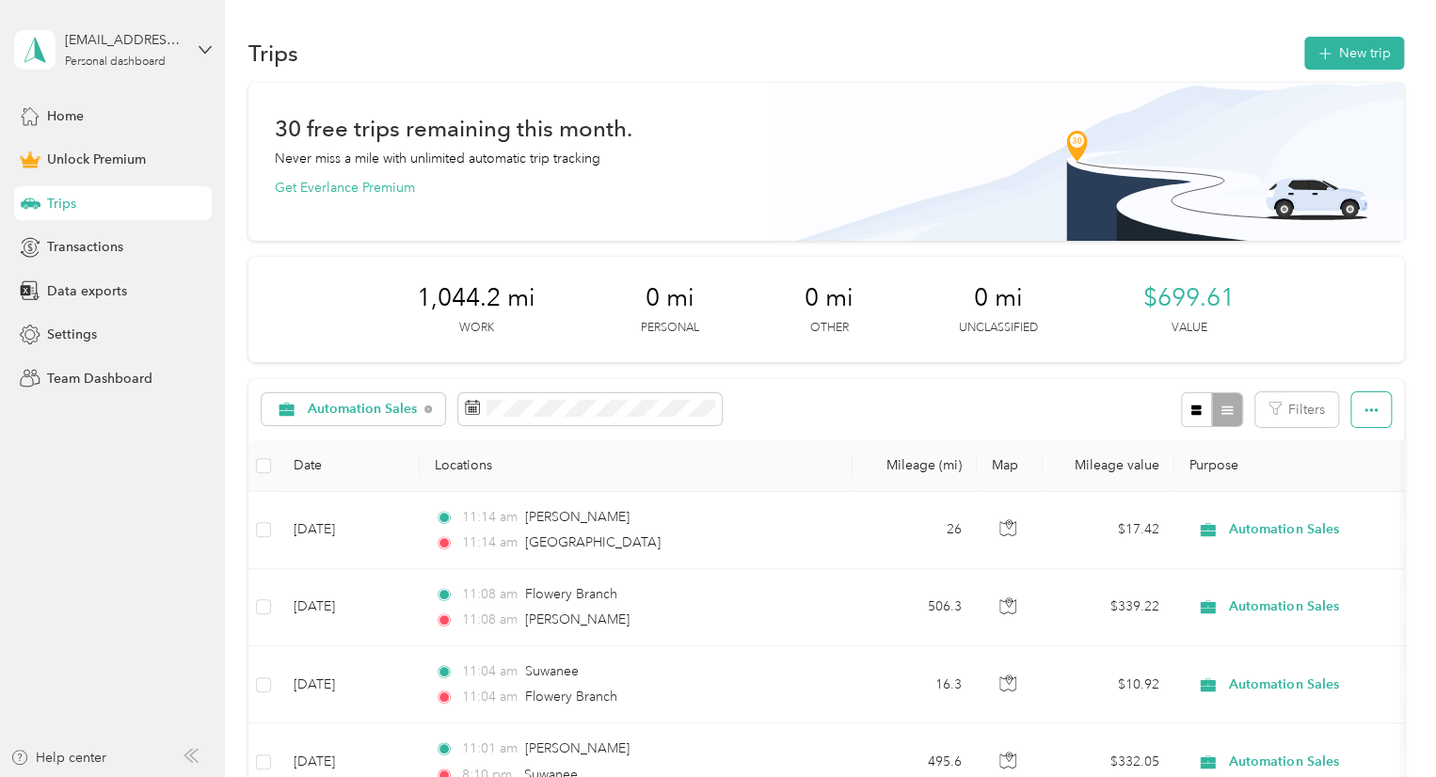
click at [1366, 419] on button "button" at bounding box center [1371, 409] width 40 height 35
click at [1343, 474] on span "Export" at bounding box center [1339, 477] width 40 height 16
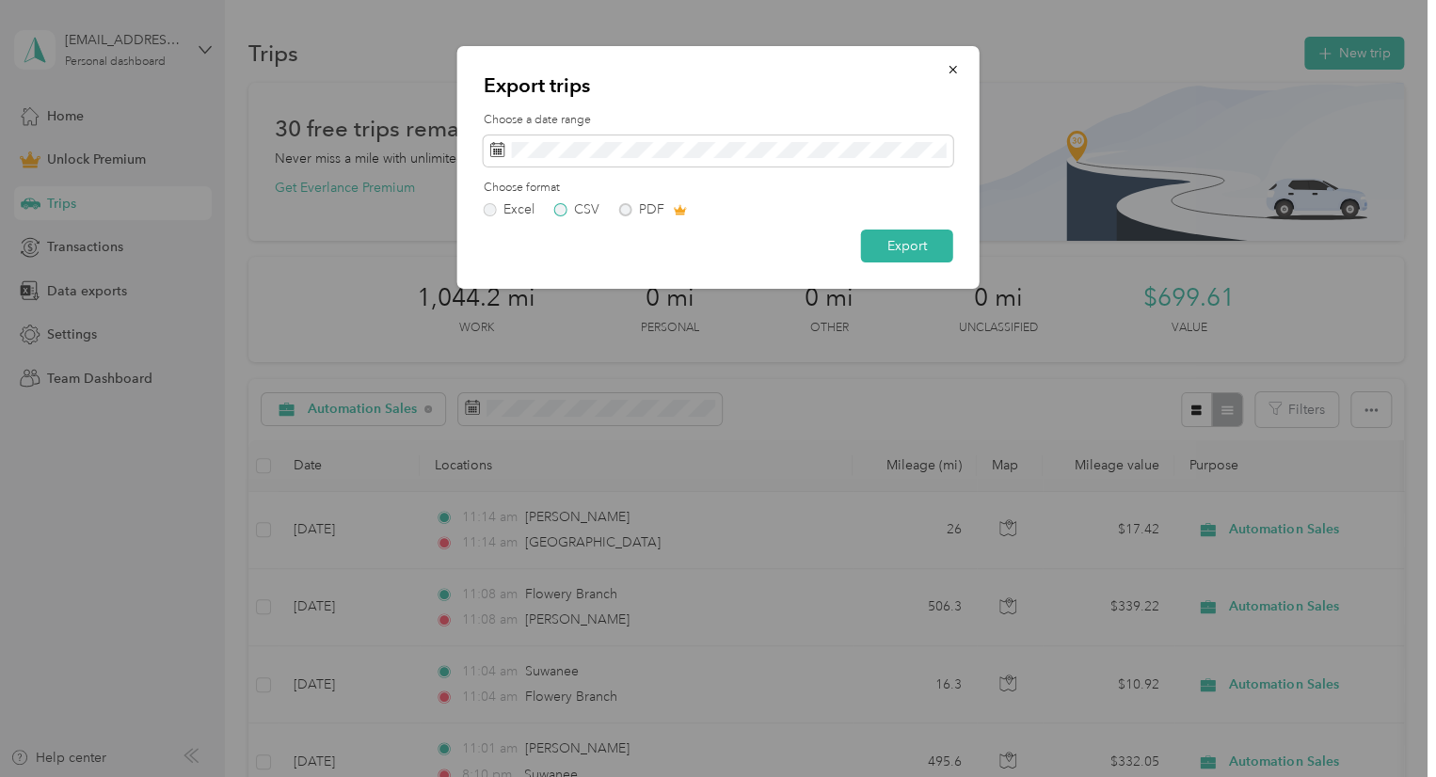
click at [565, 209] on label "CSV" at bounding box center [576, 209] width 45 height 13
click at [621, 201] on div "Choose format Excel CSV PDF" at bounding box center [718, 198] width 469 height 37
click at [625, 211] on div "Excel CSV PDF" at bounding box center [718, 209] width 469 height 13
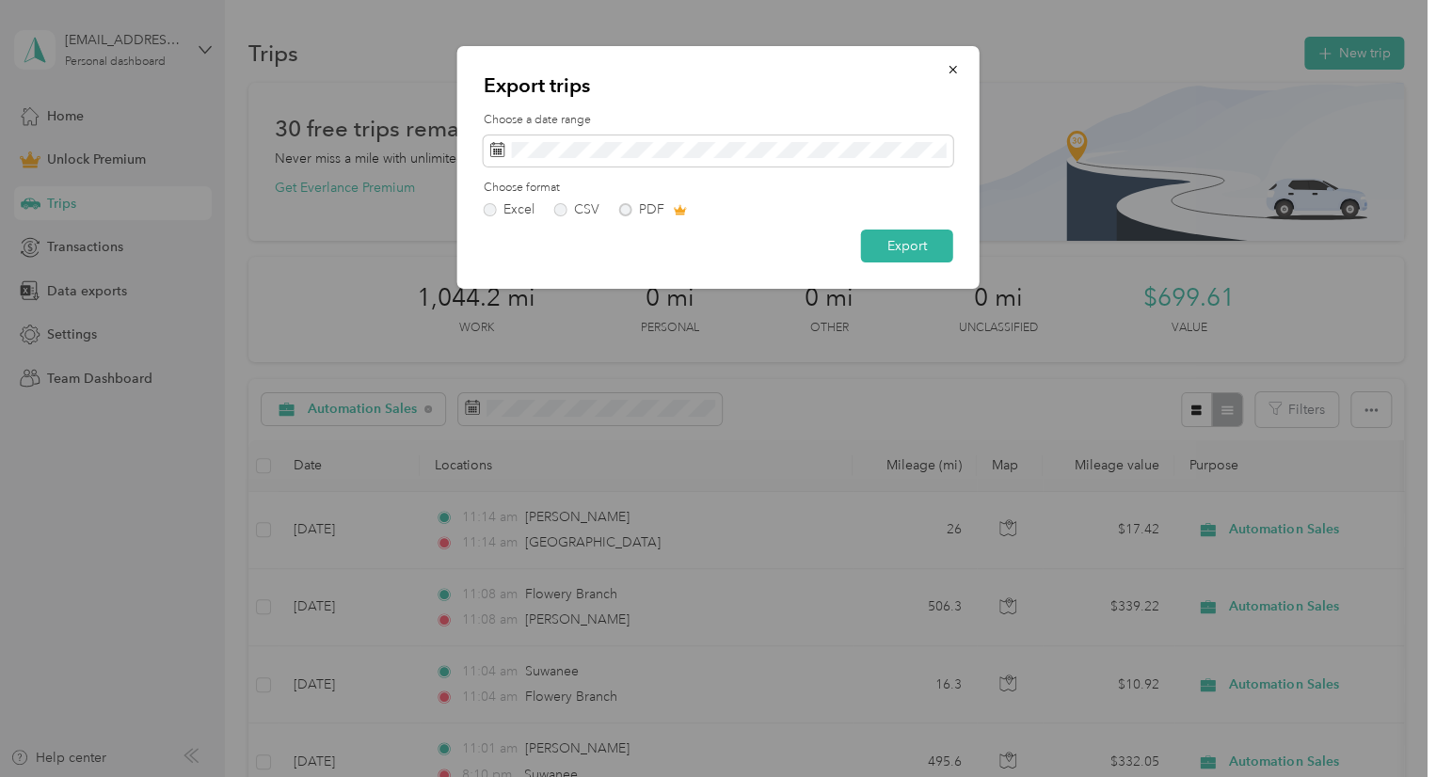
click at [625, 211] on div "Excel CSV PDF" at bounding box center [718, 209] width 469 height 13
click at [492, 209] on label "Excel" at bounding box center [509, 209] width 51 height 13
click at [563, 214] on label "CSV" at bounding box center [576, 209] width 45 height 13
click at [889, 249] on button "Export" at bounding box center [907, 246] width 92 height 33
